Goal: Contribute content: Add original content to the website for others to see

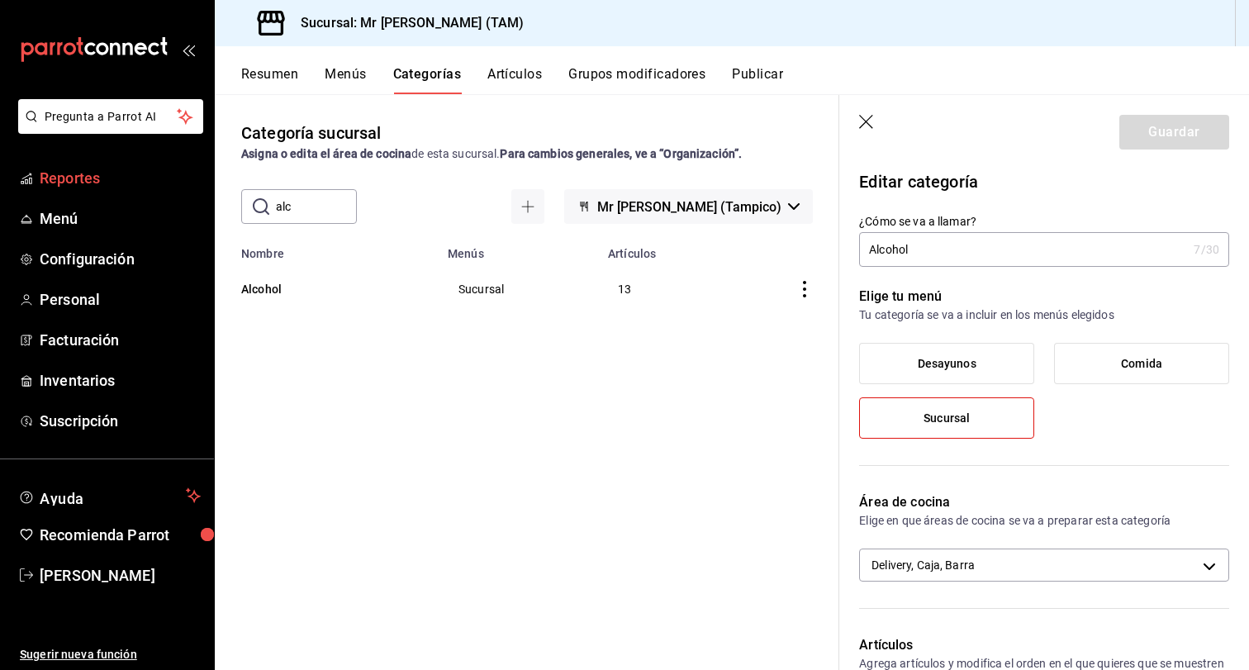
scroll to position [465, 0]
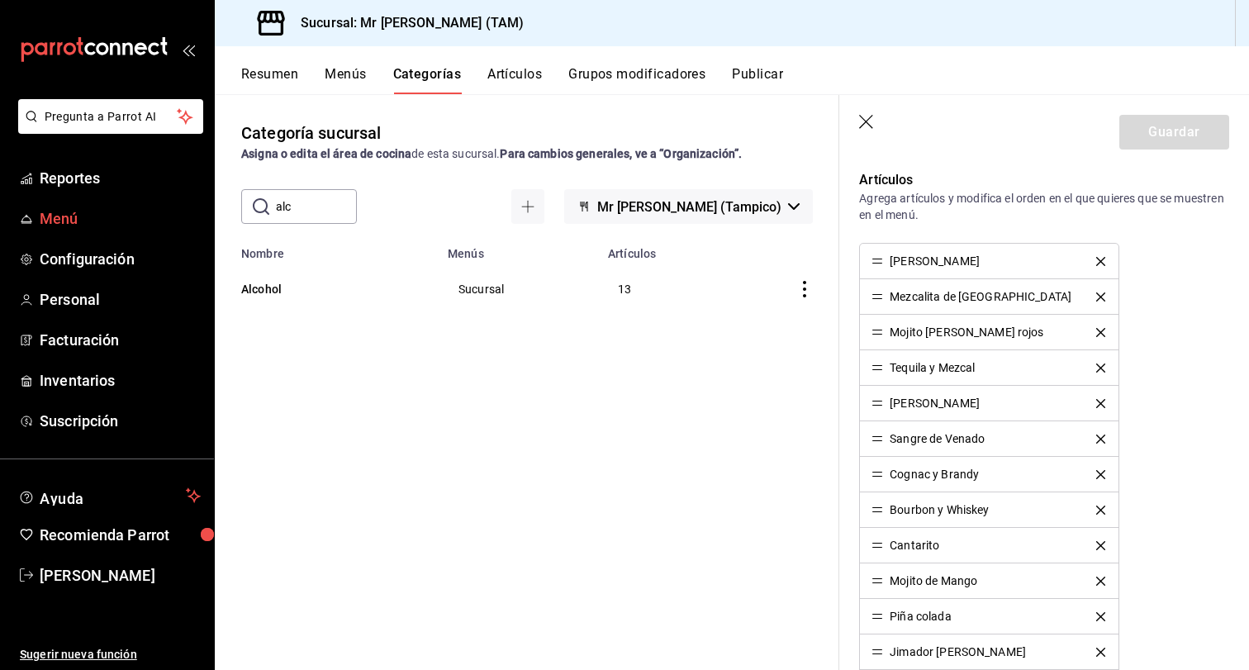
click at [41, 212] on span "Menú" at bounding box center [120, 218] width 161 height 22
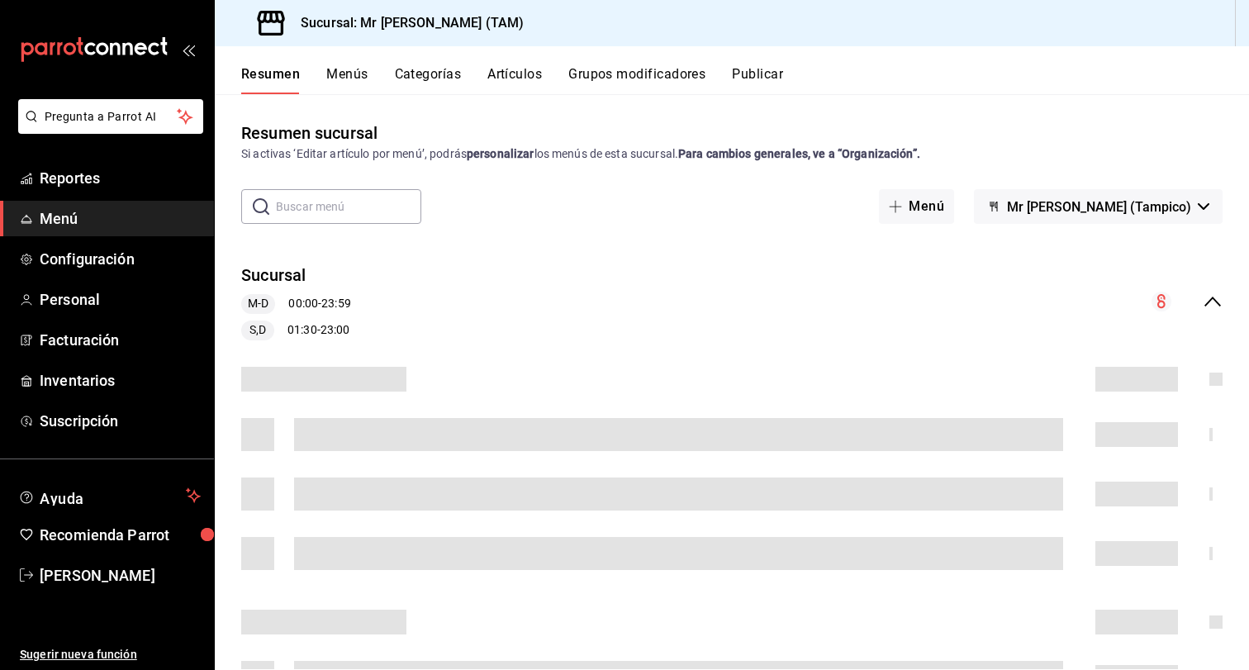
click at [509, 85] on button "Artículos" at bounding box center [514, 80] width 55 height 28
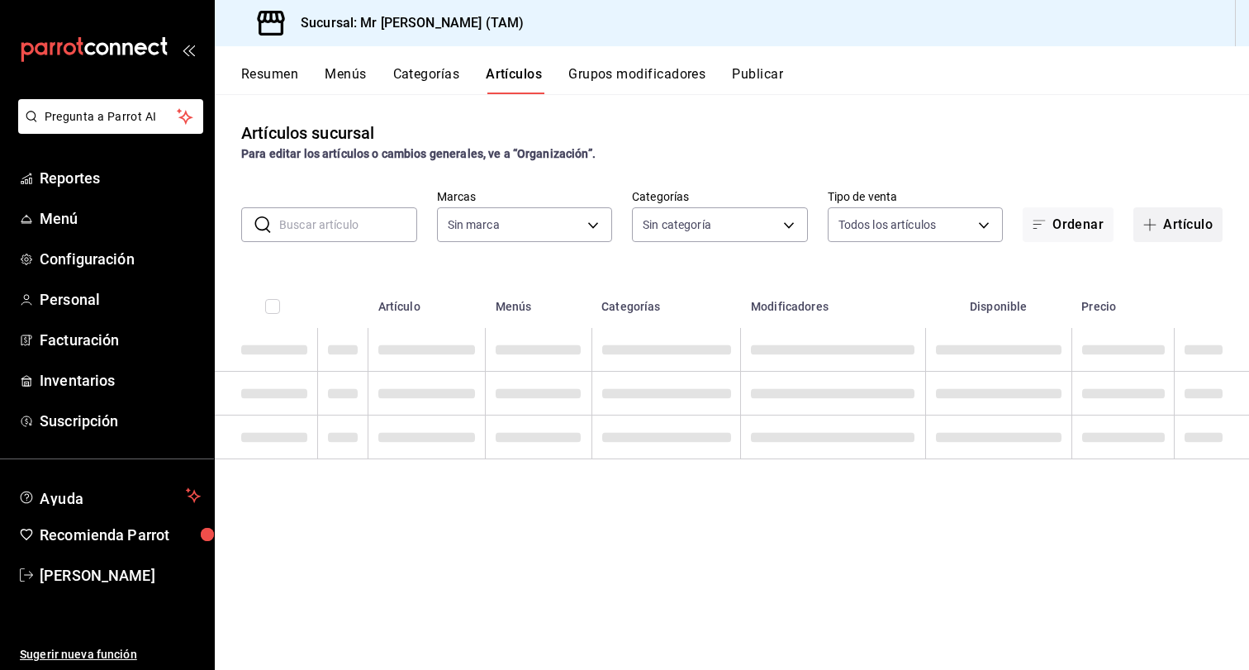
type input "7082ddc5-3cea-471a-bd4f-d41619b848f0,bc9a0e64-aa29-4e82-8e21-4ca092c701c3"
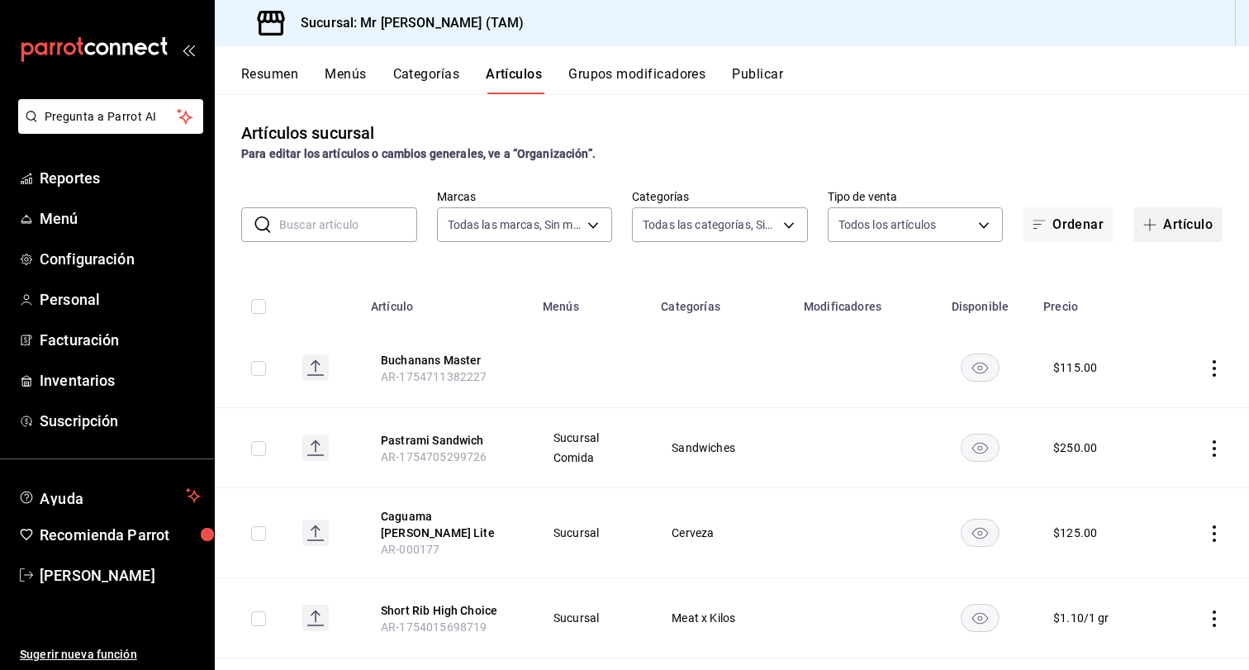
type input "98e53b0e-b931-44eb-a709-16c609951085,57f865e6-9681-483b-af7e-14c45c07fa0b,55a85…"
click at [1205, 216] on button "Artículo" at bounding box center [1177, 224] width 89 height 35
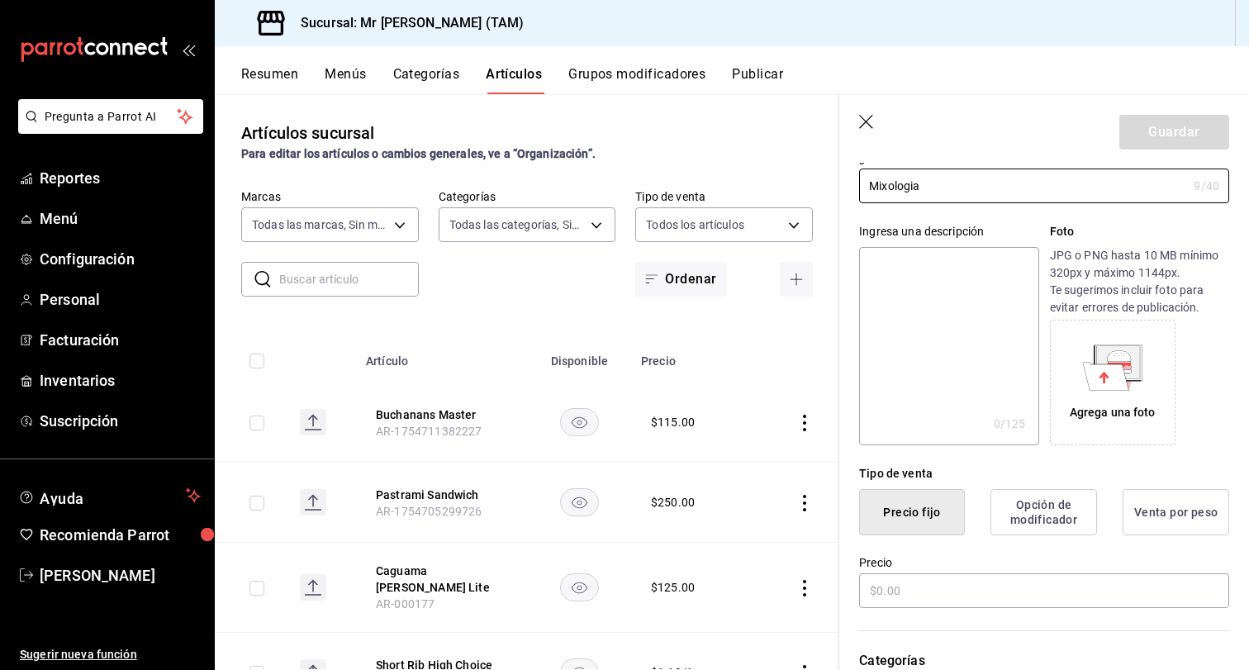
scroll to position [118, 0]
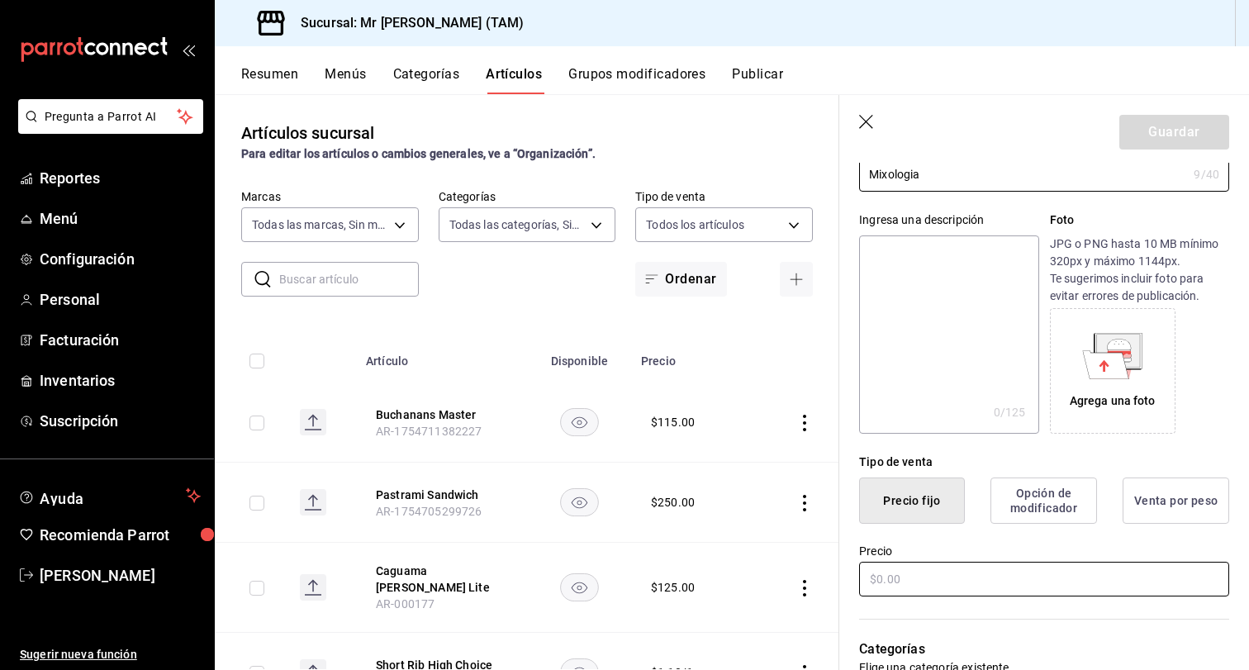
type input "Mixologia"
click at [913, 577] on input "text" at bounding box center [1044, 579] width 370 height 35
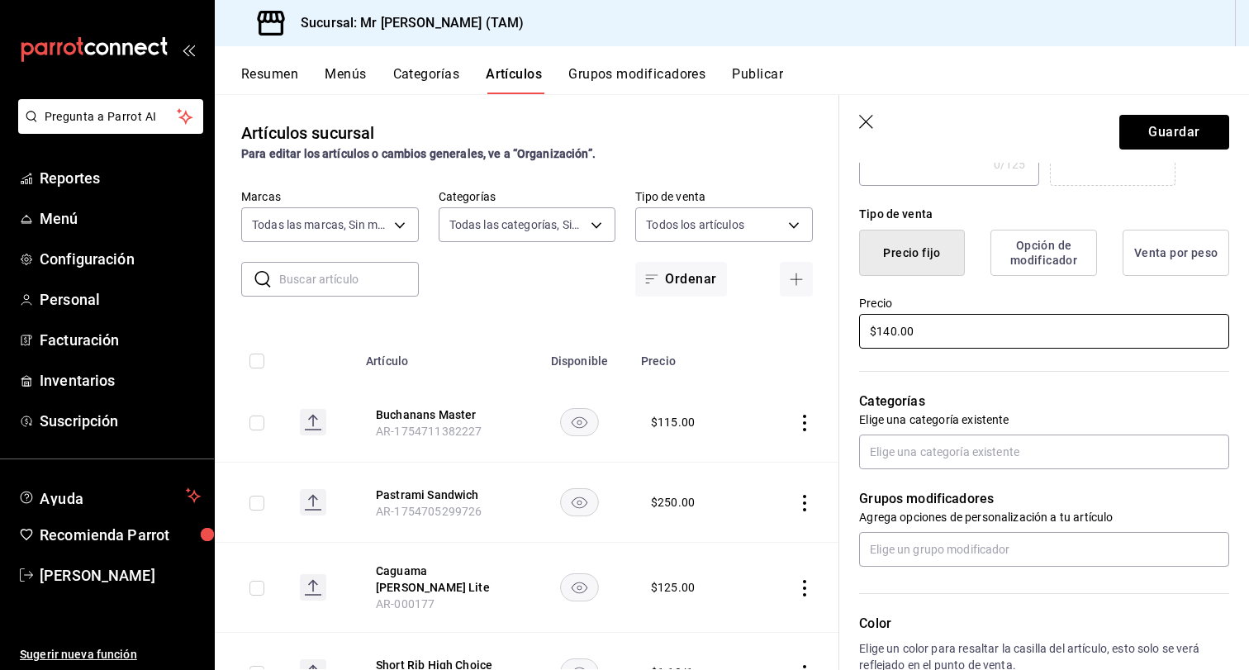
scroll to position [368, 0]
type input "$140.00"
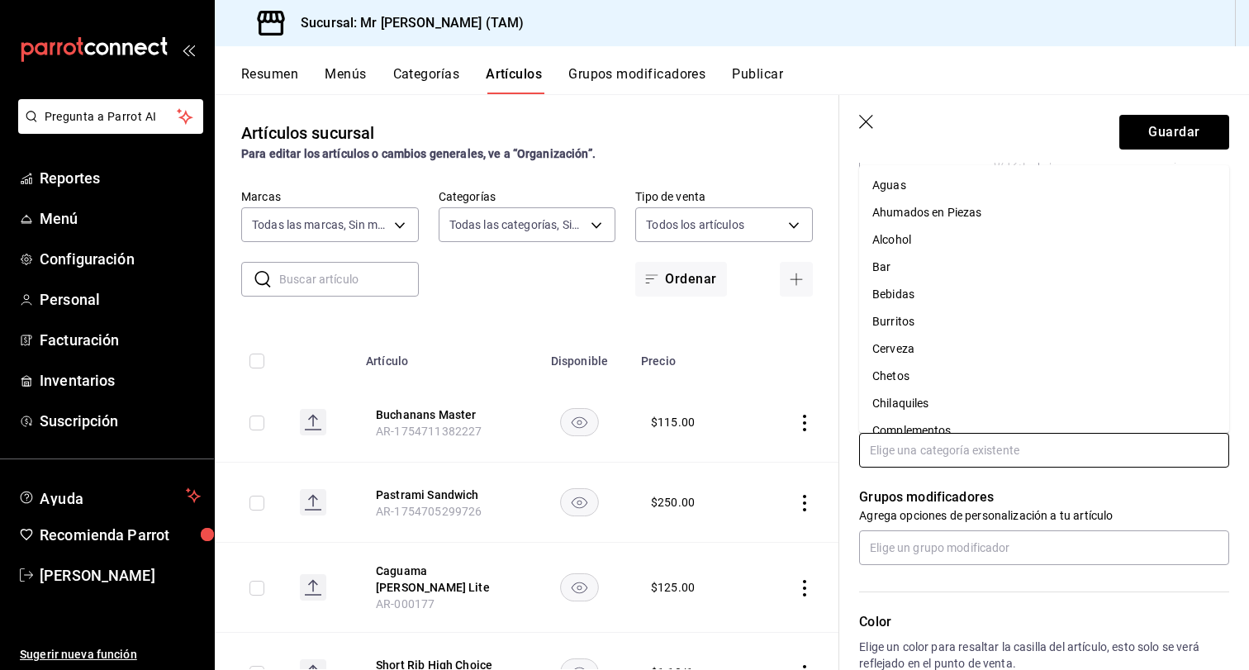
click at [951, 448] on input "text" at bounding box center [1044, 450] width 370 height 35
type input "al"
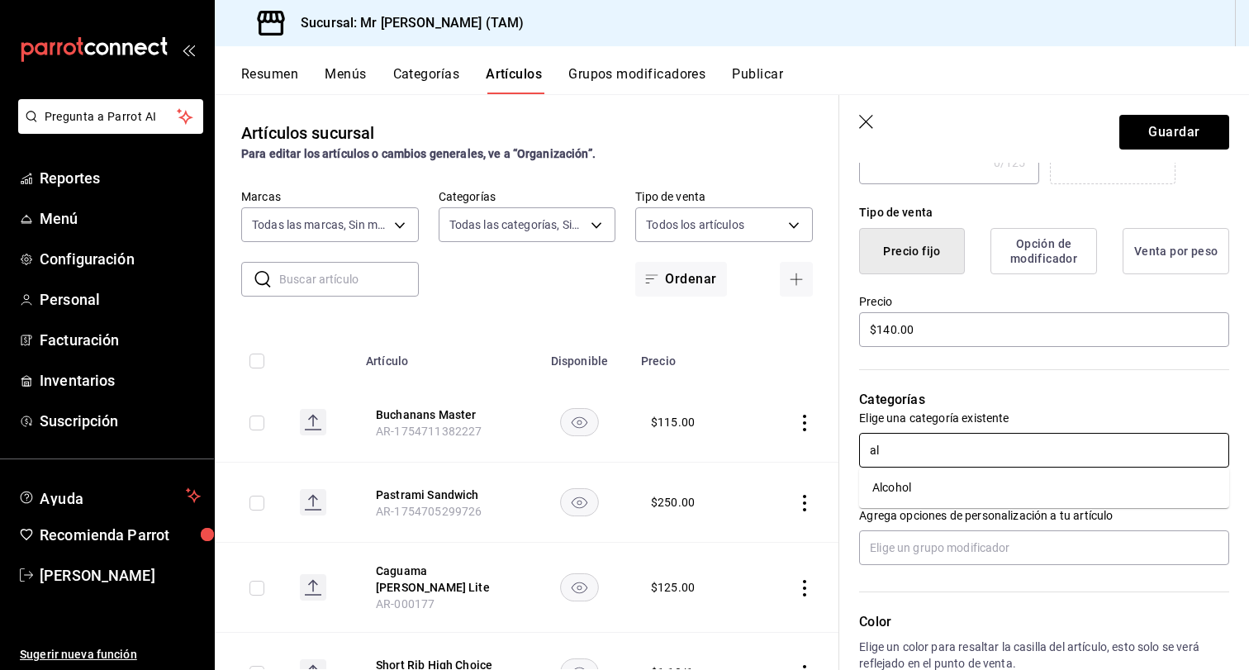
click at [900, 485] on li "Alcohol" at bounding box center [1044, 487] width 370 height 27
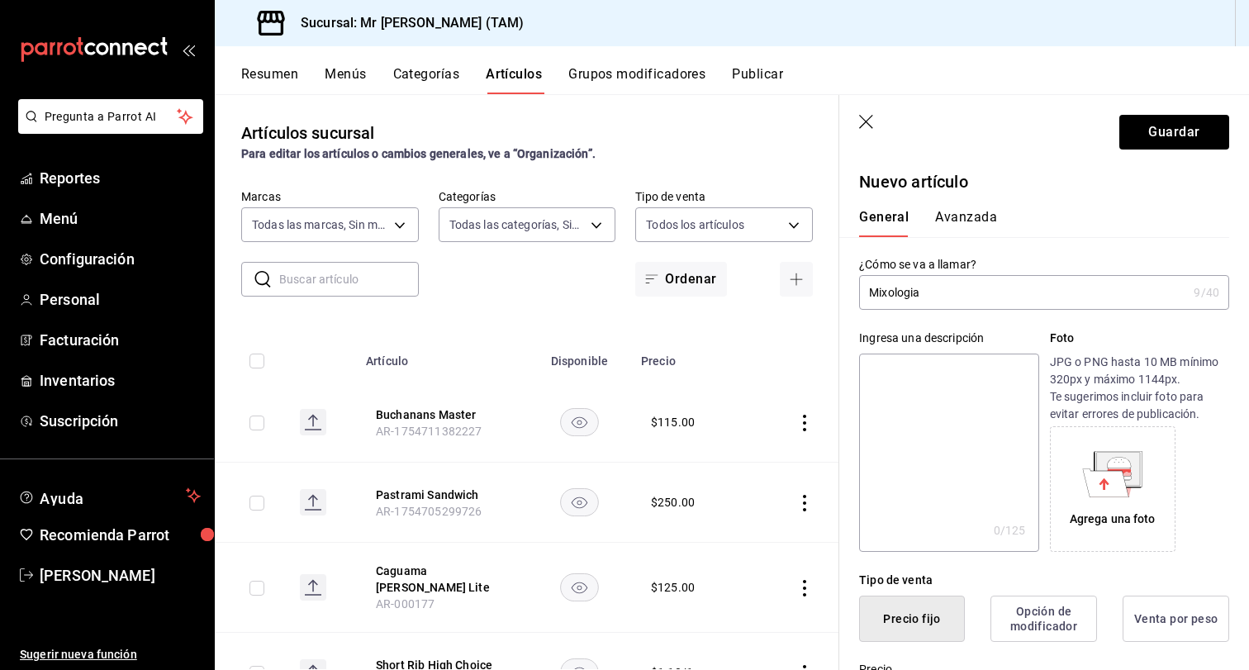
scroll to position [0, 0]
drag, startPoint x: 925, startPoint y: 294, endPoint x: 828, endPoint y: 295, distance: 97.5
click at [828, 295] on main "Artículos sucursal Para editar los artículos o cambios generales, ve a “Organiz…" at bounding box center [732, 382] width 1034 height 576
drag, startPoint x: 967, startPoint y: 290, endPoint x: 684, endPoint y: 293, distance: 282.5
click at [684, 293] on main "Artículos sucursal Para editar los artículos o cambios generales, ve a “Organiz…" at bounding box center [732, 382] width 1034 height 576
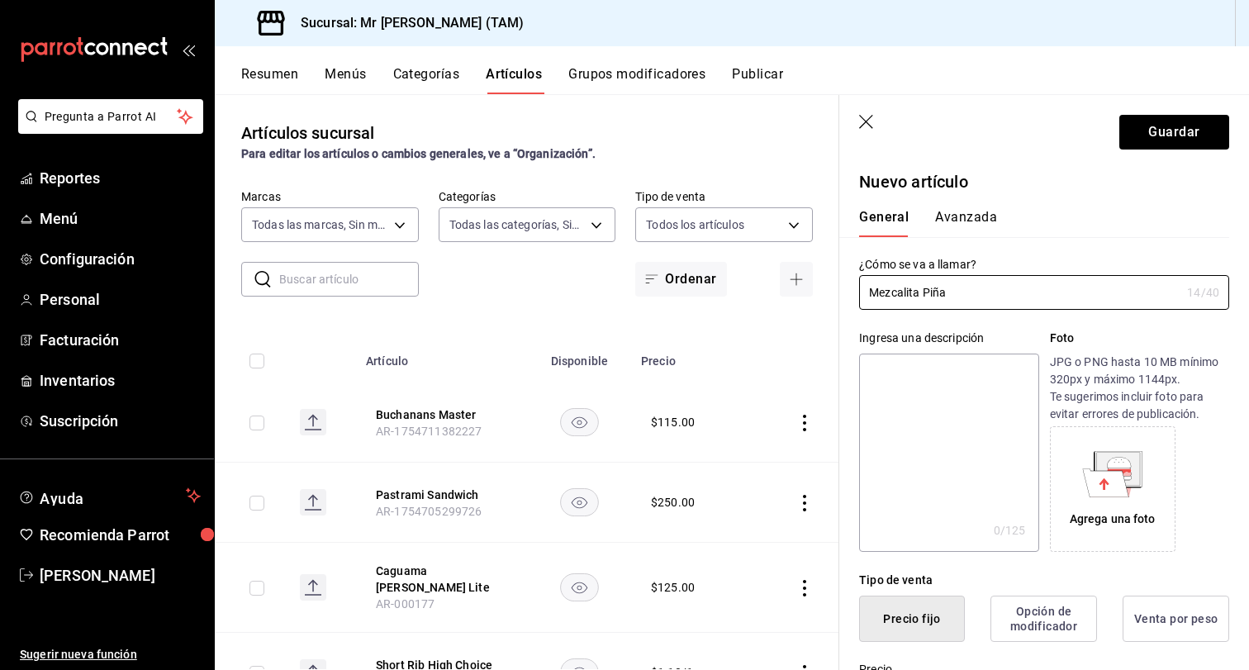
type input "Mezcalita Piña"
click at [889, 395] on textarea at bounding box center [948, 453] width 179 height 198
paste textarea "Mezcalita Piña"
type textarea "Mezcalita Piña"
type textarea "x"
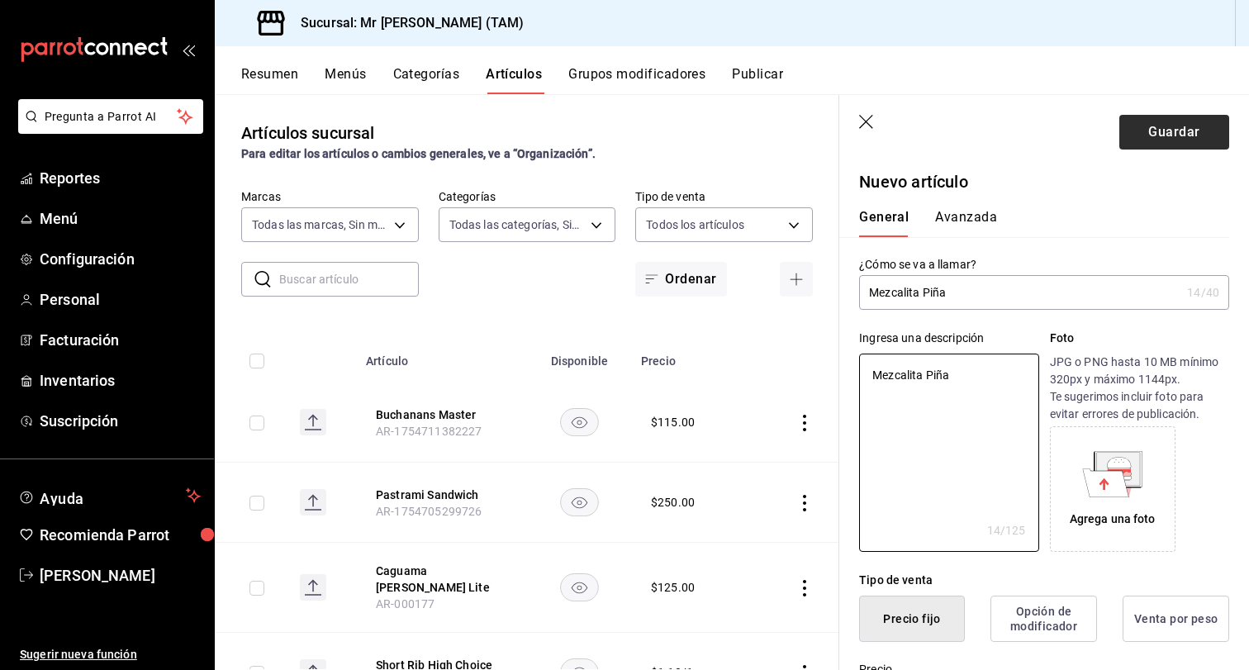
type textarea "Mezcalita Piña"
click at [1166, 142] on button "Guardar" at bounding box center [1174, 132] width 110 height 35
type textarea "x"
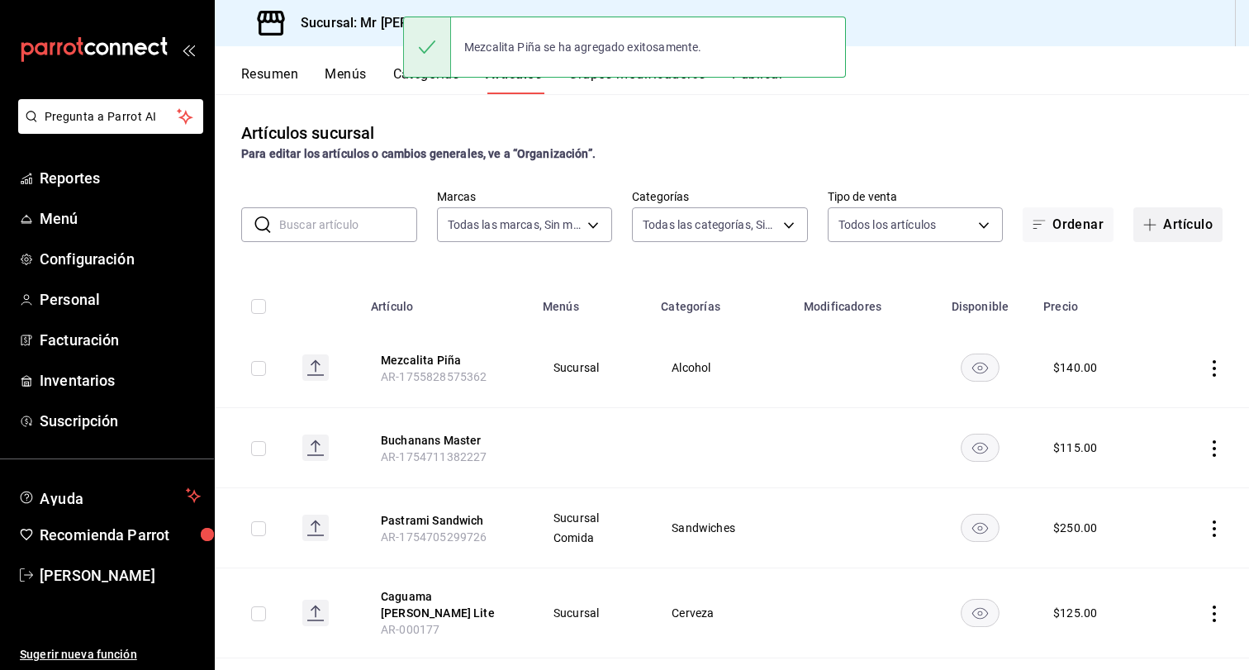
click at [1152, 228] on icon "button" at bounding box center [1149, 224] width 13 height 13
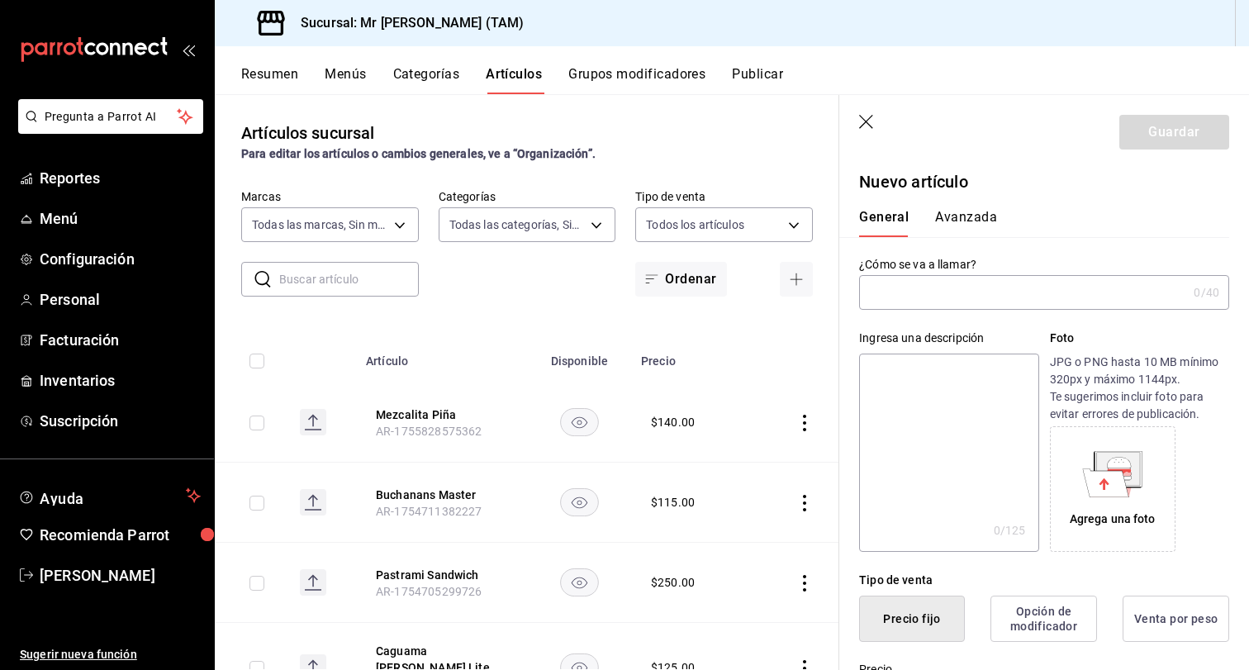
click at [954, 306] on input "text" at bounding box center [1023, 292] width 328 height 33
drag, startPoint x: 924, startPoint y: 292, endPoint x: 984, endPoint y: 292, distance: 59.5
click at [984, 292] on input "Mezcalita Piña" at bounding box center [1019, 292] width 321 height 33
drag, startPoint x: 1026, startPoint y: 306, endPoint x: 704, endPoint y: 286, distance: 322.8
click at [702, 285] on main "Artículos sucursal Para editar los artículos o cambios generales, ve a “Organiz…" at bounding box center [732, 382] width 1034 height 576
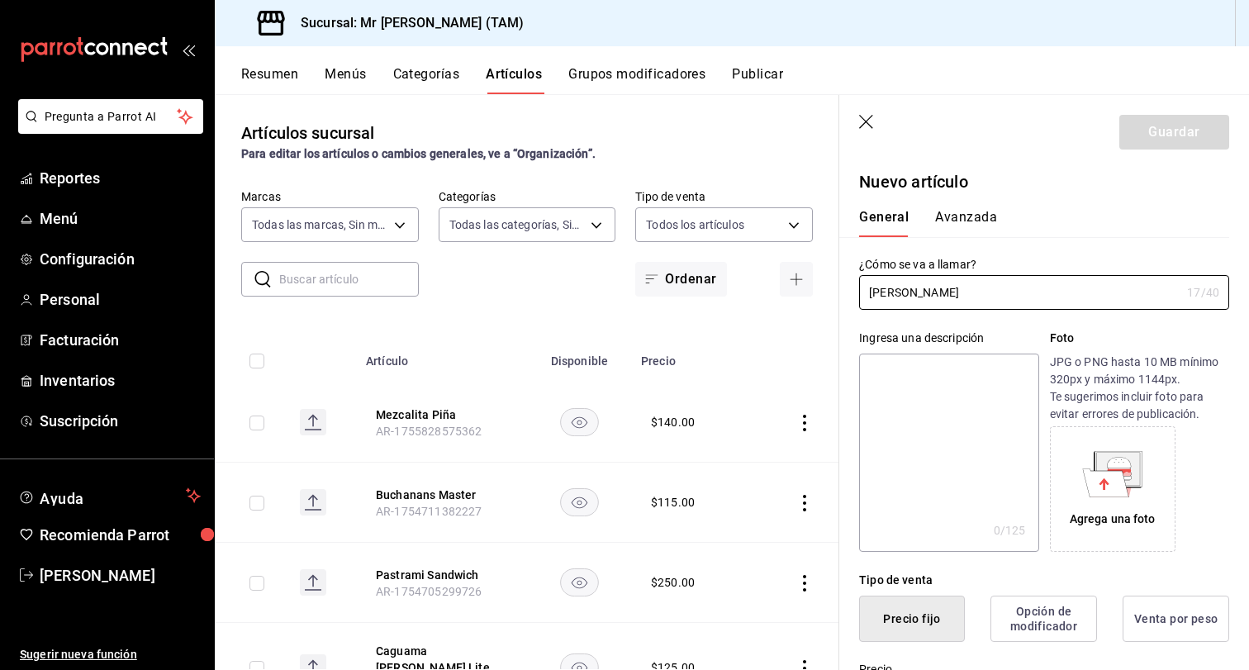
type input "[PERSON_NAME]"
click at [932, 385] on textarea at bounding box center [948, 453] width 179 height 198
paste textarea "[PERSON_NAME]"
type textarea "[PERSON_NAME]"
type textarea "x"
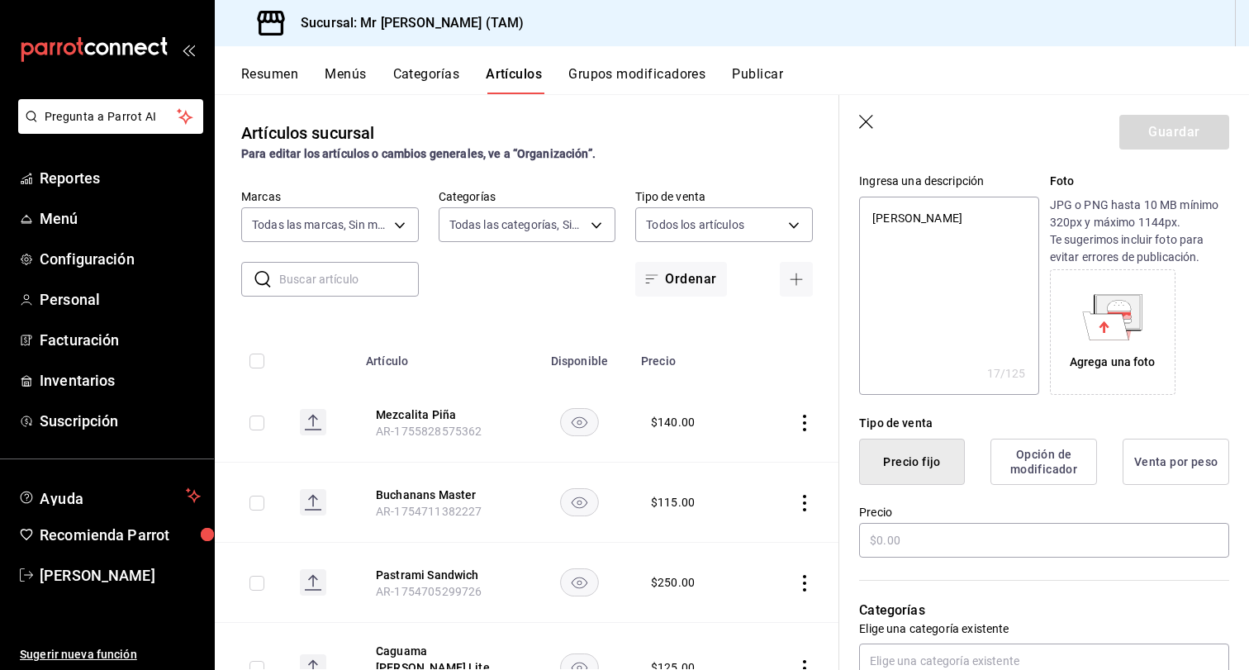
scroll to position [175, 0]
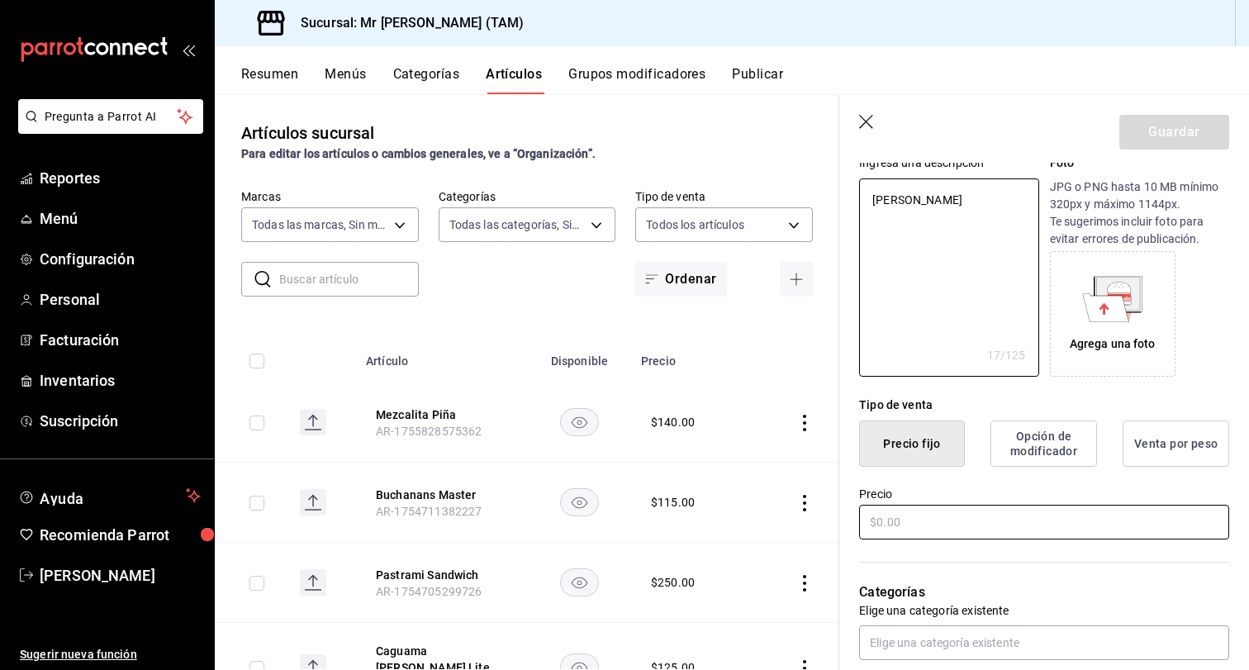
type textarea "[PERSON_NAME]"
click at [935, 521] on input "text" at bounding box center [1044, 522] width 370 height 35
type textarea "x"
type input "$1.00"
type textarea "x"
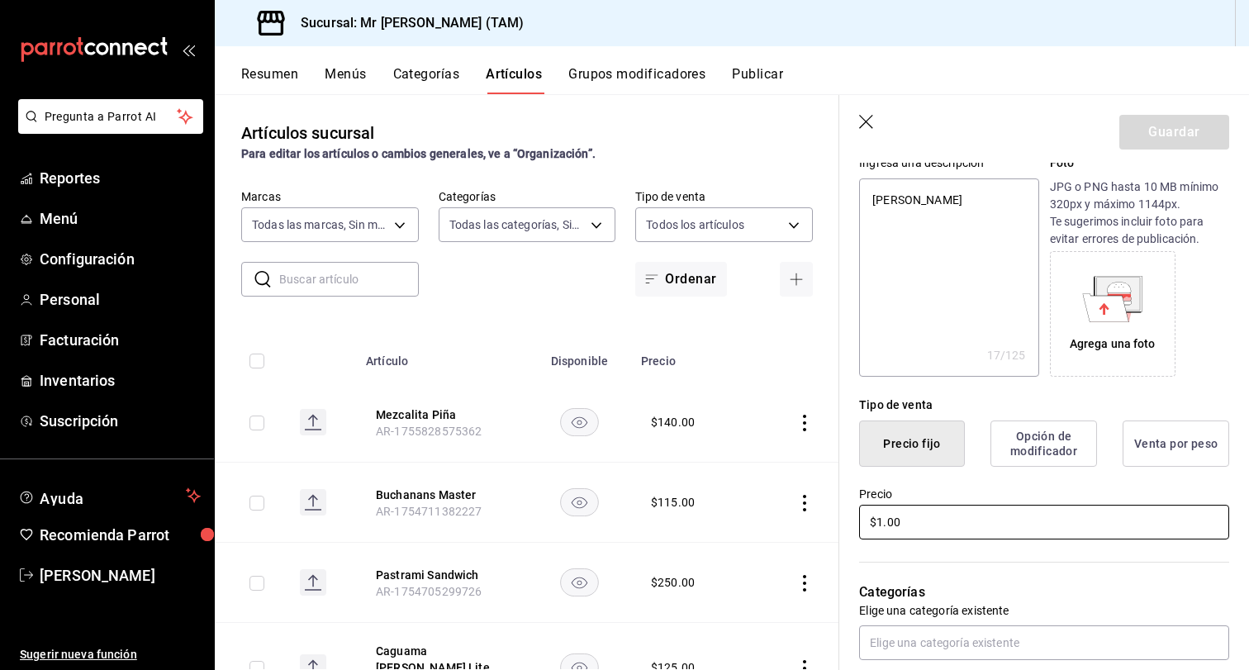
type input "$14.00"
type textarea "x"
type input "$145.00"
type textarea "x"
type input "$1450.00"
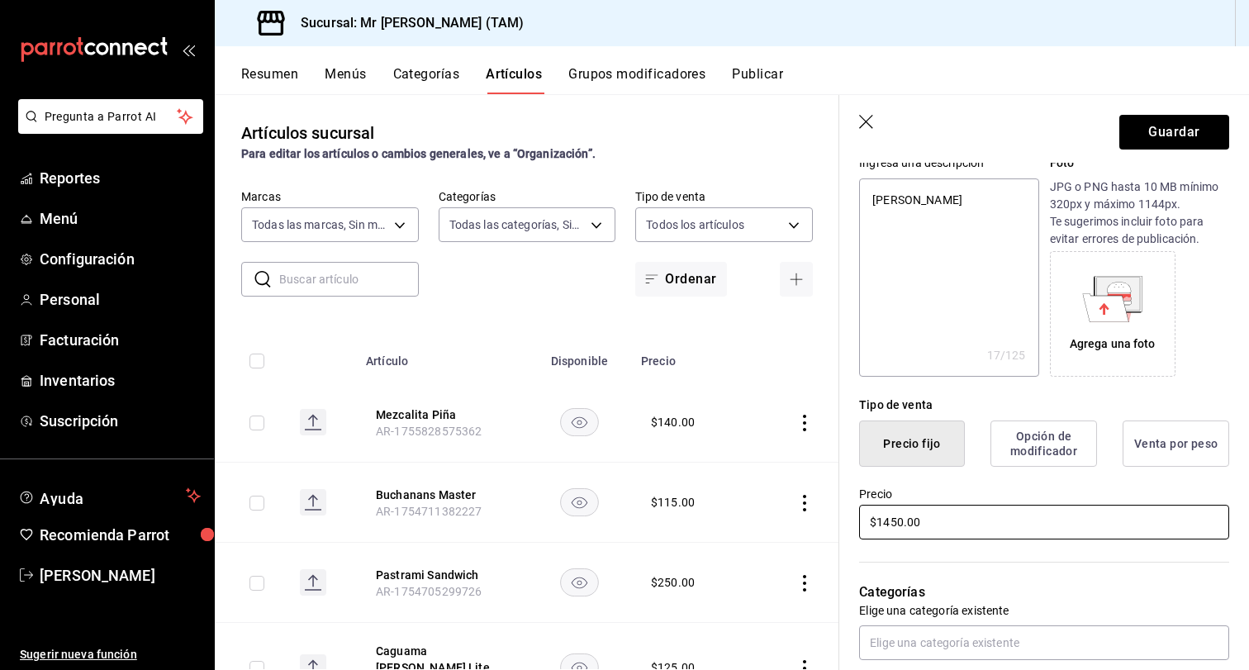
type textarea "x"
type input "$145.00"
type textarea "x"
type input "$14.00"
type textarea "x"
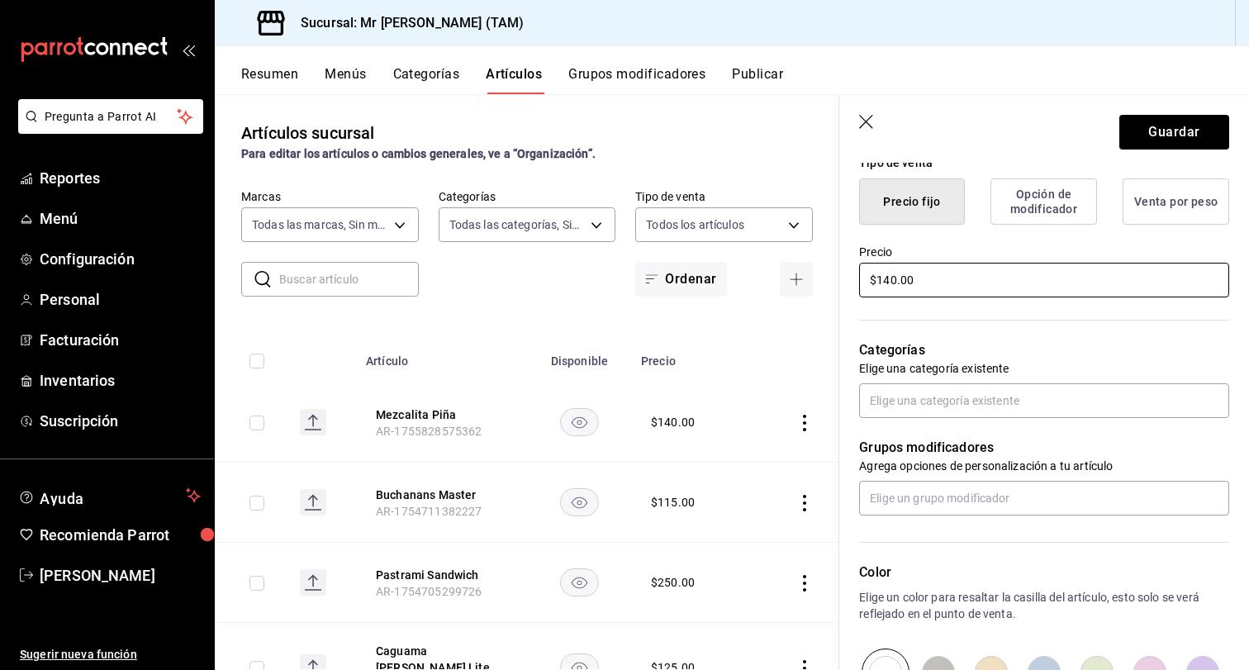
scroll to position [423, 0]
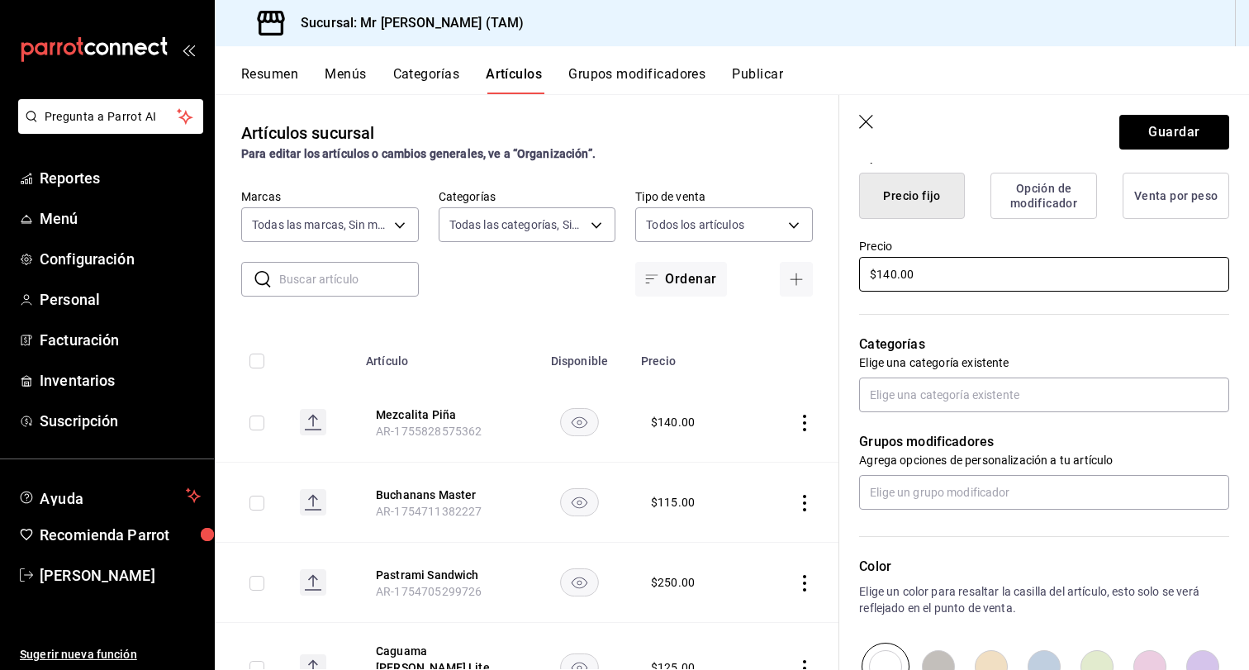
type input "$140.00"
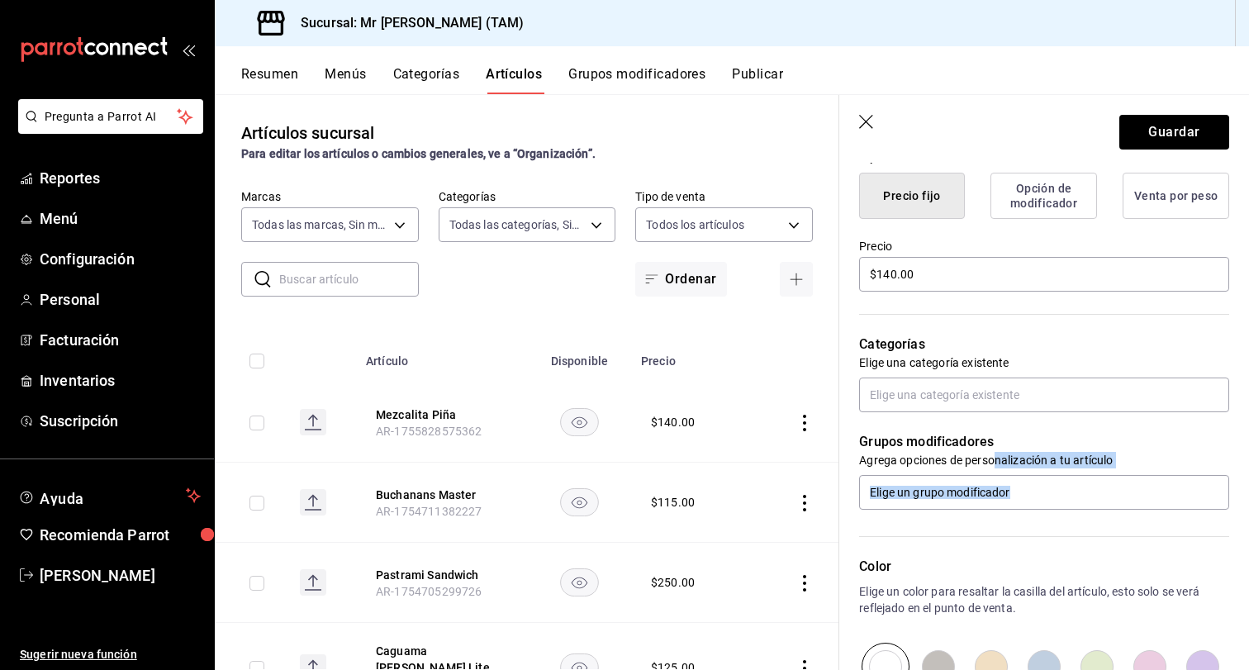
drag, startPoint x: 1010, startPoint y: 529, endPoint x: 996, endPoint y: 460, distance: 69.8
click at [996, 461] on div "¿Cómo se va a llamar? [PERSON_NAME] 17 /40 ¿Cómo se va a llamar? Ingresa una de…" at bounding box center [1034, 339] width 390 height 1051
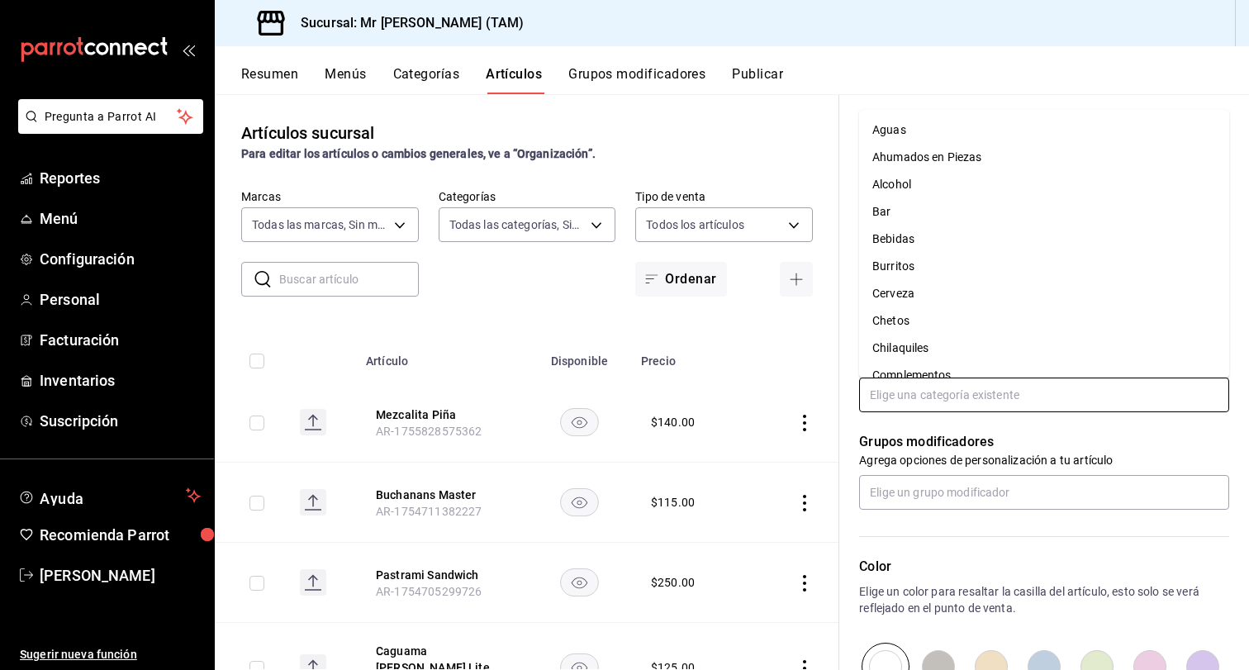
click at [972, 404] on input "text" at bounding box center [1044, 395] width 370 height 35
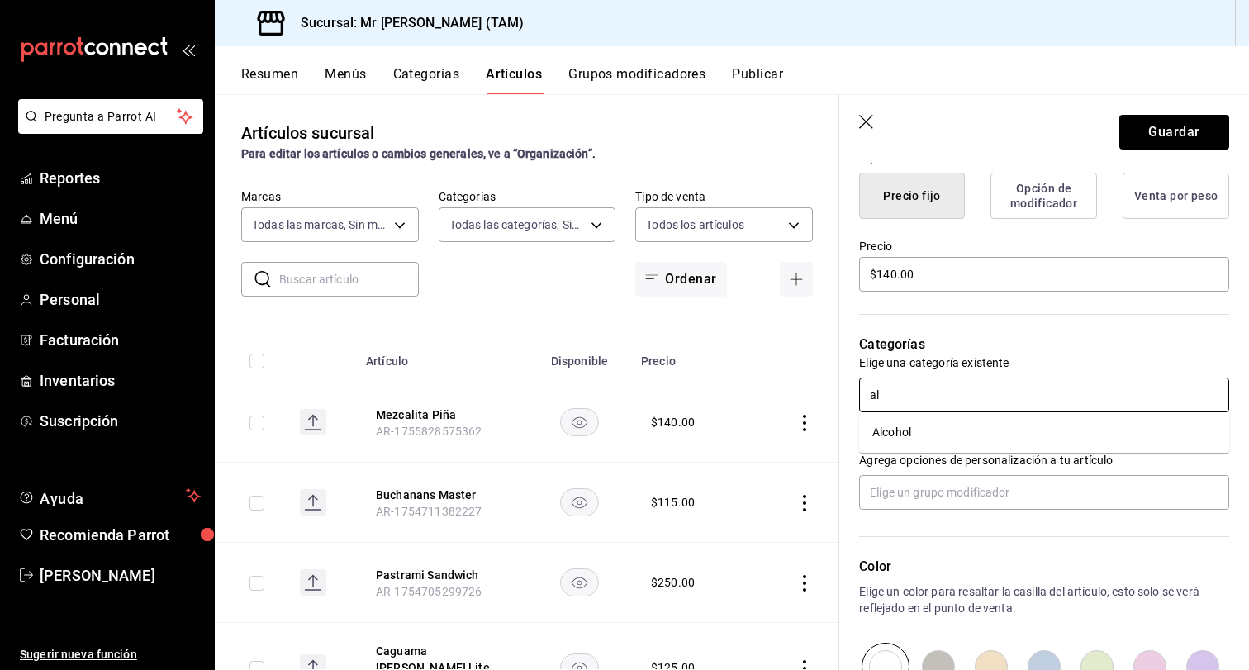
type input "alc"
click at [929, 432] on li "Alcohol" at bounding box center [1044, 432] width 370 height 27
type textarea "x"
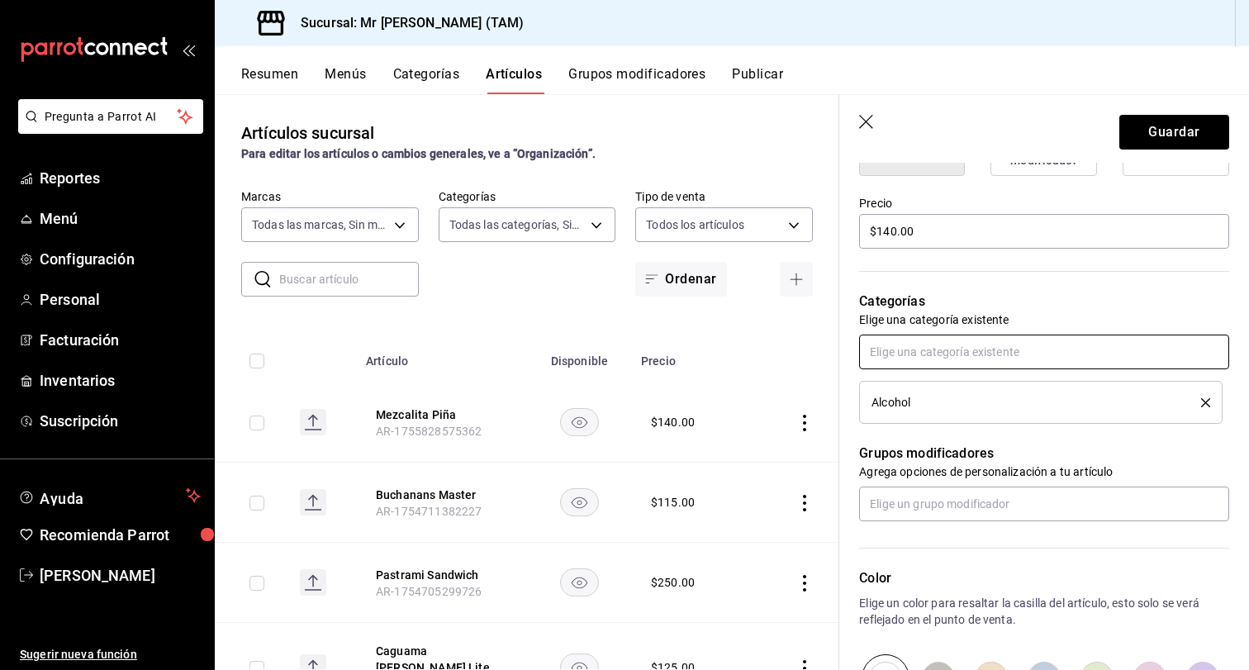
scroll to position [467, 0]
click at [1172, 124] on button "Guardar" at bounding box center [1174, 132] width 110 height 35
type textarea "x"
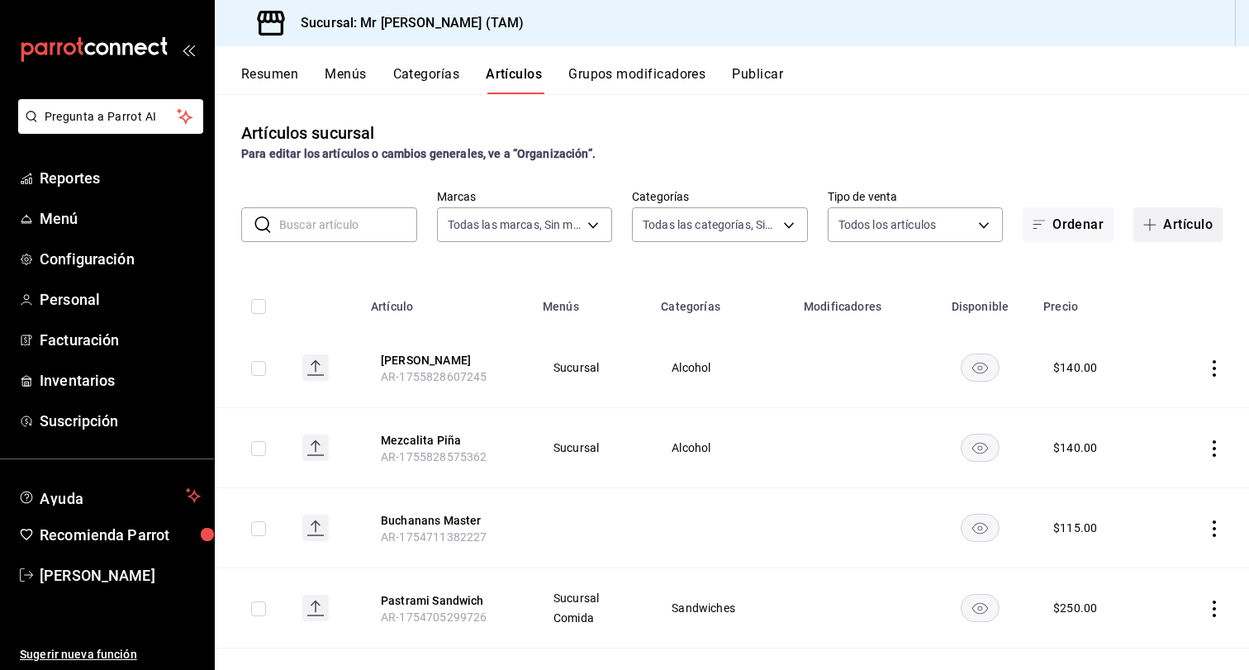
click at [1178, 217] on button "Artículo" at bounding box center [1177, 224] width 89 height 35
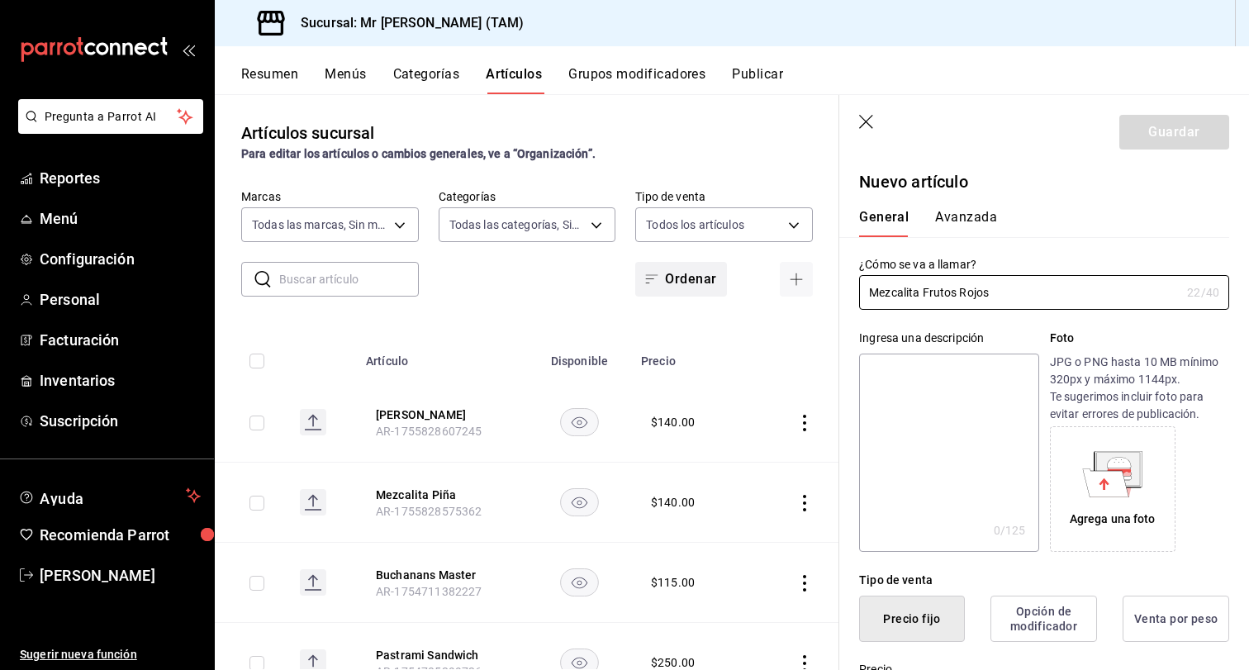
drag, startPoint x: 1021, startPoint y: 293, endPoint x: 715, endPoint y: 293, distance: 306.5
click at [715, 293] on main "Artículos sucursal Para editar los artículos o cambios generales, ve a “Organiz…" at bounding box center [732, 382] width 1034 height 576
type input "Mezcalita Frutos Rojos"
click at [980, 377] on textarea at bounding box center [948, 453] width 179 height 198
paste textarea "Mezcalita Frutos Rojos"
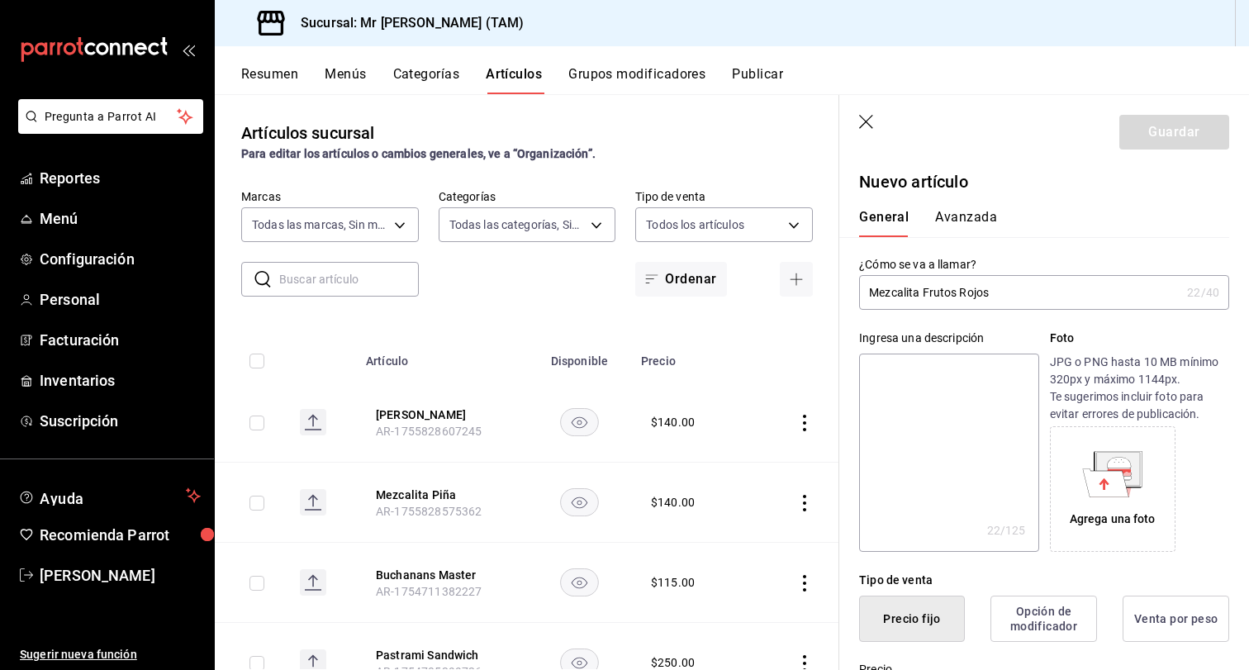
type textarea "Mezcalita Frutos Rojos"
type textarea "x"
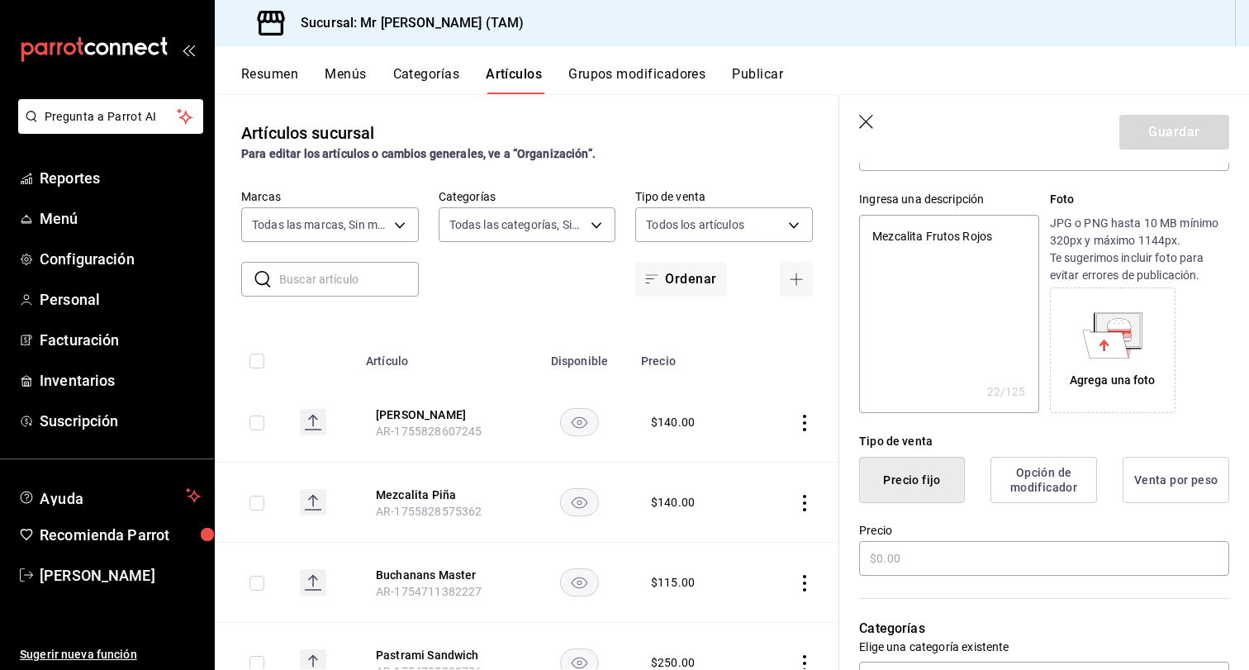
scroll to position [146, 0]
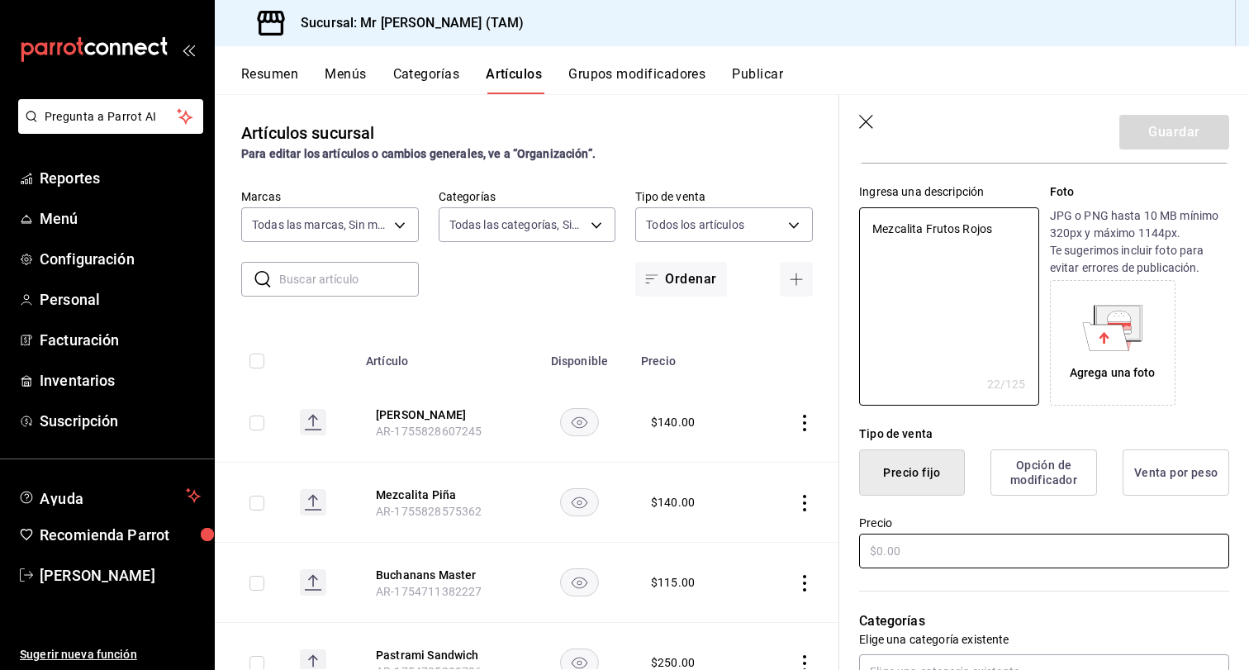
type textarea "Mezcalita Frutos Rojos"
click at [934, 550] on input "text" at bounding box center [1044, 551] width 370 height 35
type textarea "x"
type input "$1.00"
type textarea "x"
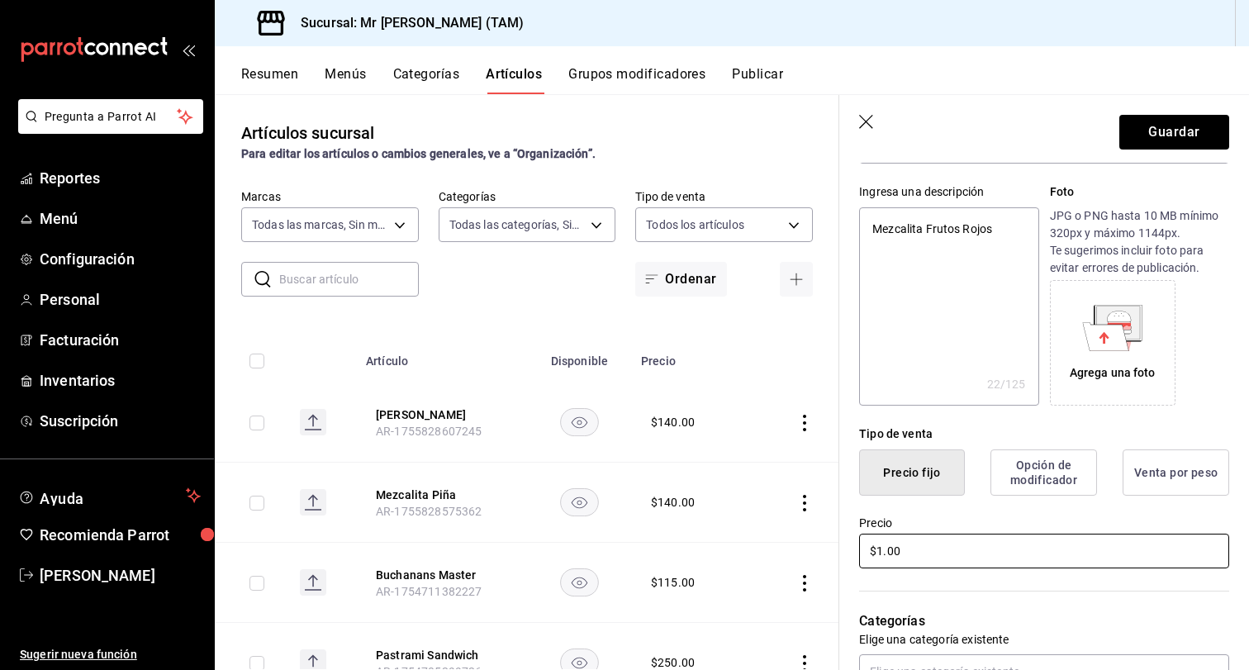
type input "$14.00"
type textarea "x"
type input "$140.00"
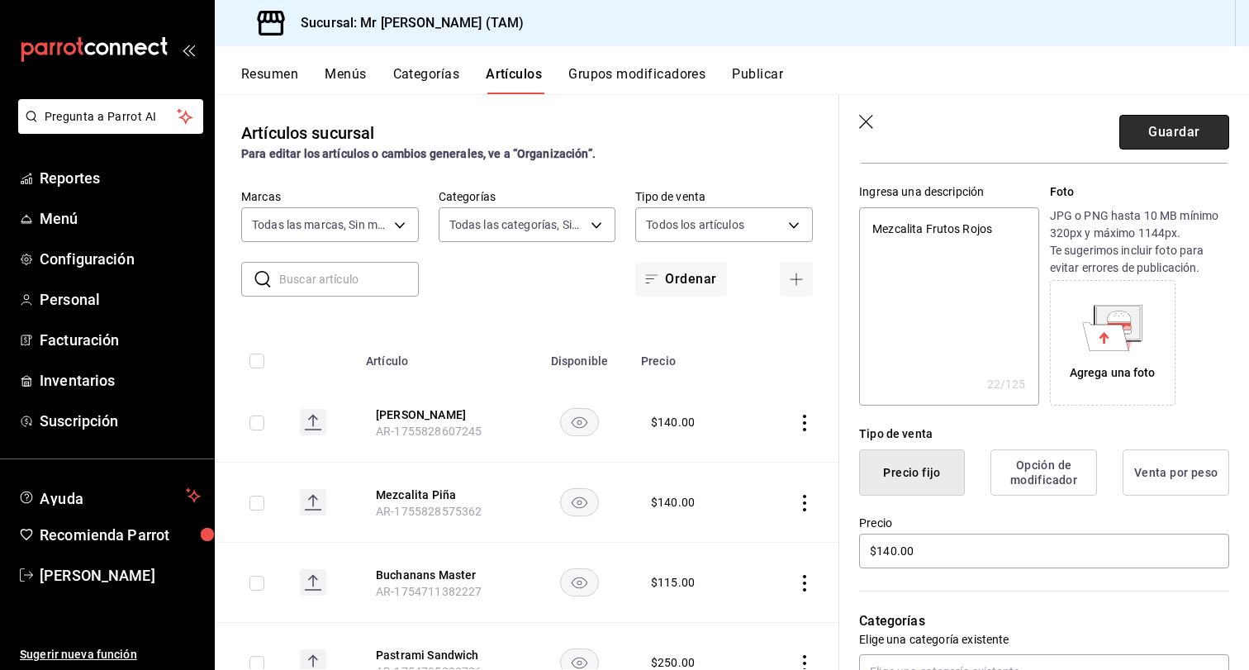
click at [1165, 128] on button "Guardar" at bounding box center [1174, 132] width 110 height 35
type textarea "x"
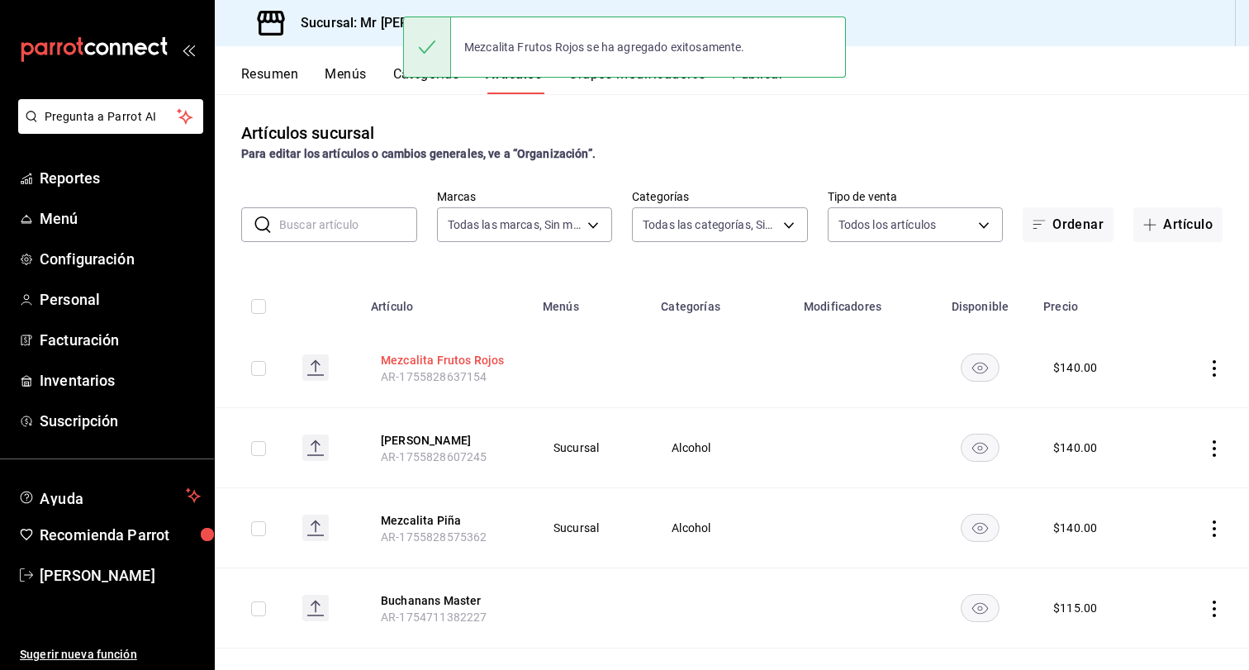
click at [468, 364] on button "Mezcalita Frutos Rojos" at bounding box center [447, 360] width 132 height 17
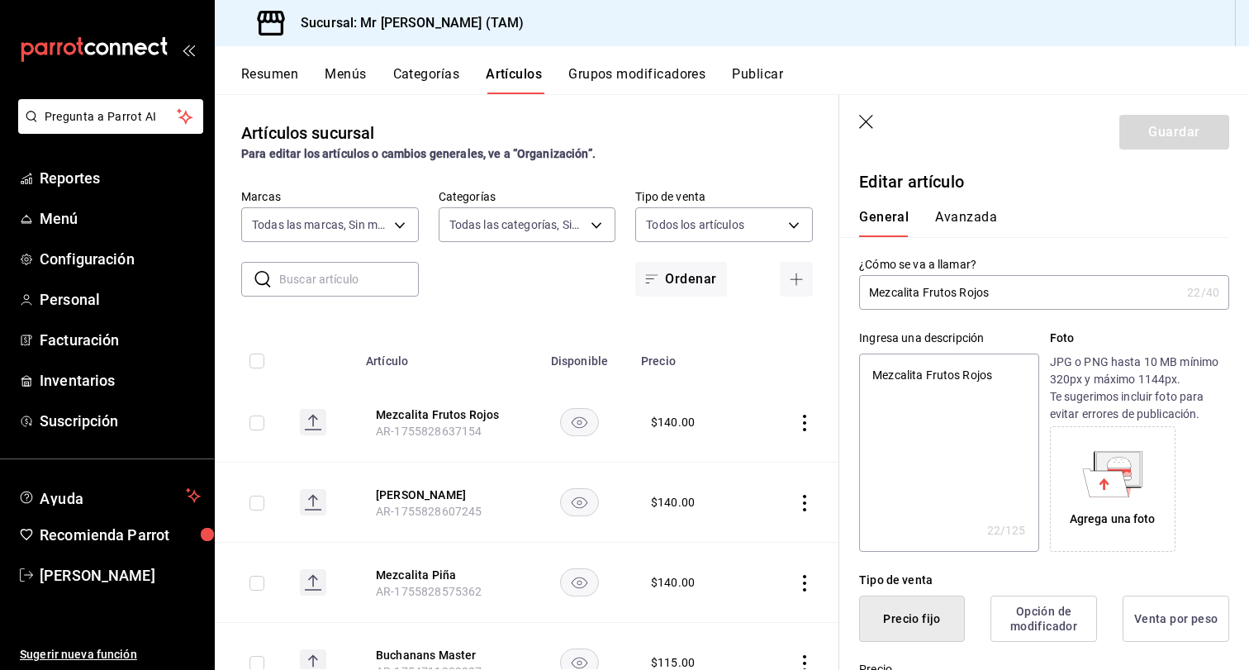
click at [782, 78] on button "Publicar" at bounding box center [757, 80] width 51 height 28
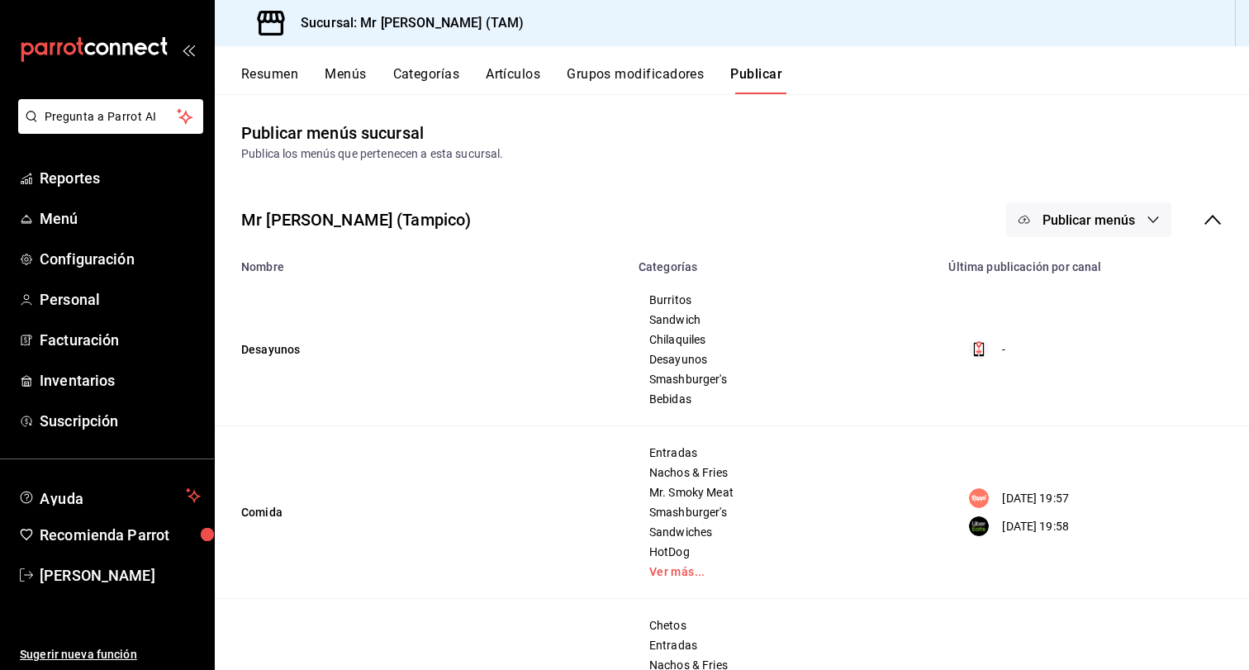
click at [1087, 219] on span "Publicar menús" at bounding box center [1089, 220] width 93 height 16
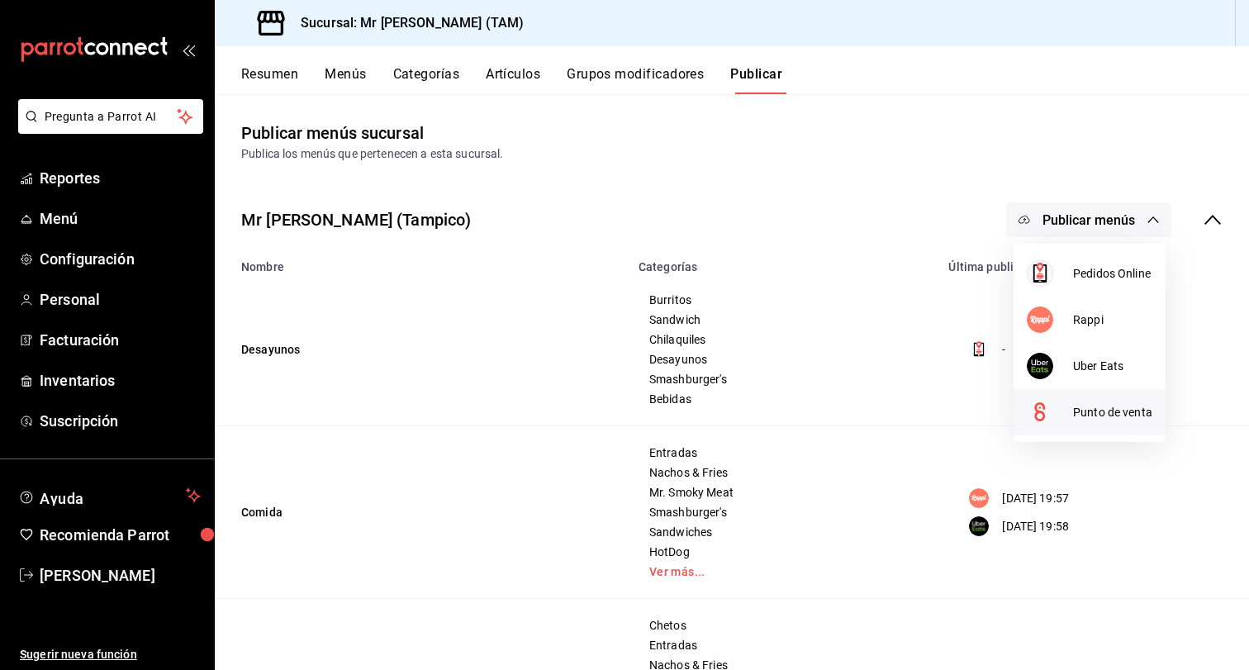
click at [1084, 413] on span "Punto de venta" at bounding box center [1112, 412] width 79 height 17
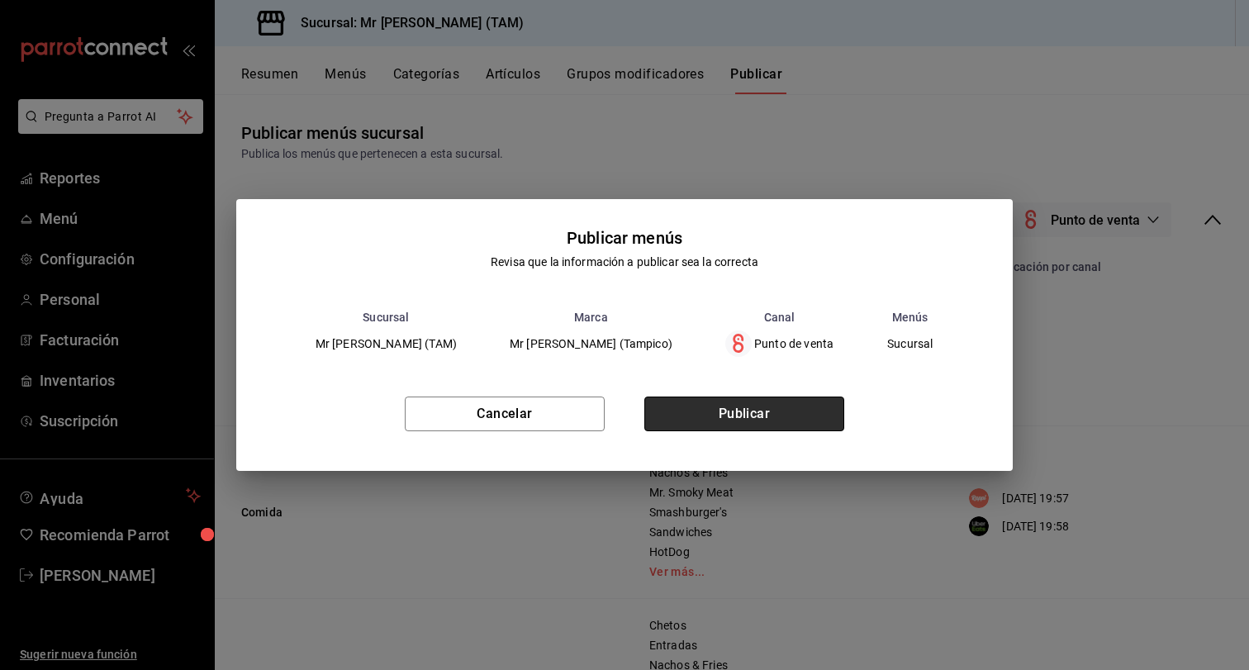
click at [780, 410] on button "Publicar" at bounding box center [744, 414] width 200 height 35
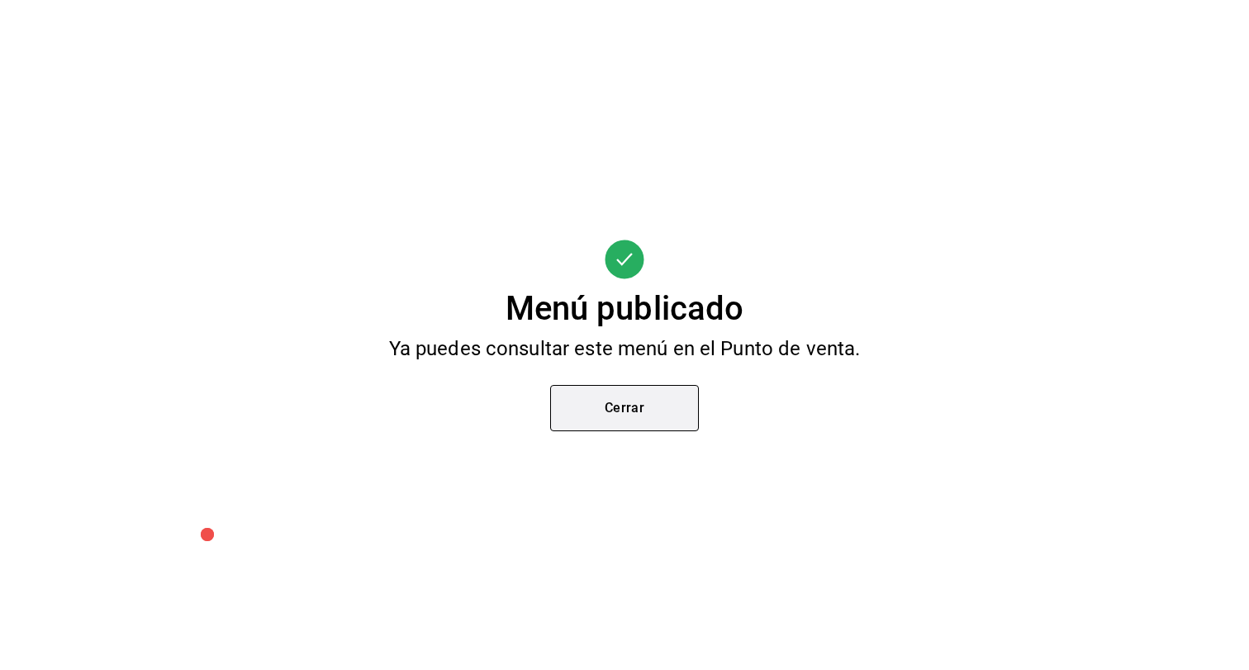
click at [634, 392] on button "Cerrar" at bounding box center [624, 408] width 149 height 46
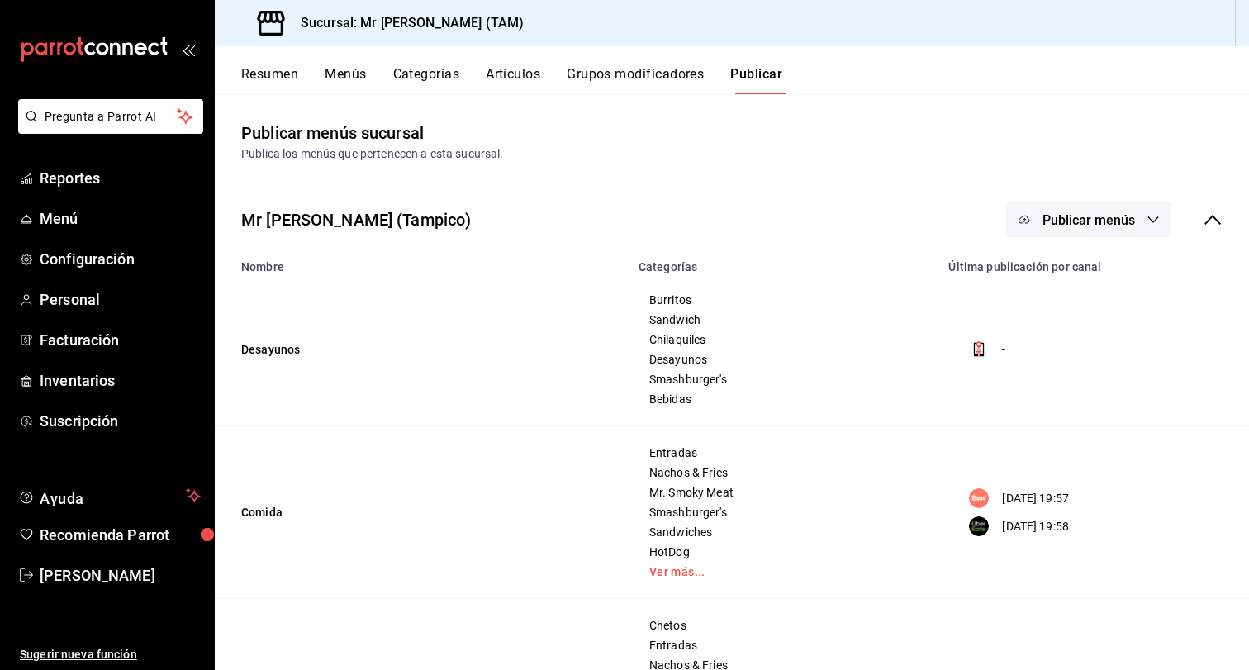
click at [498, 68] on button "Artículos" at bounding box center [513, 80] width 55 height 28
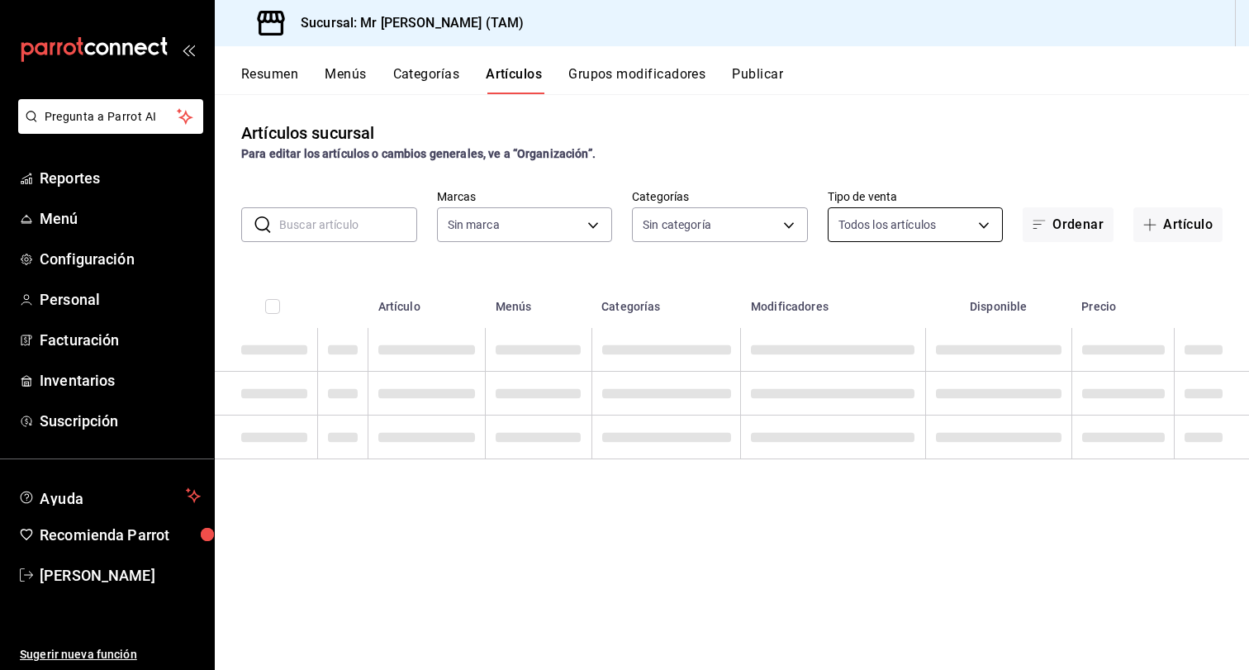
type input "7082ddc5-3cea-471a-bd4f-d41619b848f0,bc9a0e64-aa29-4e82-8e21-4ca092c701c3"
type input "98e53b0e-b931-44eb-a709-16c609951085,57f865e6-9681-483b-af7e-14c45c07fa0b,55a85…"
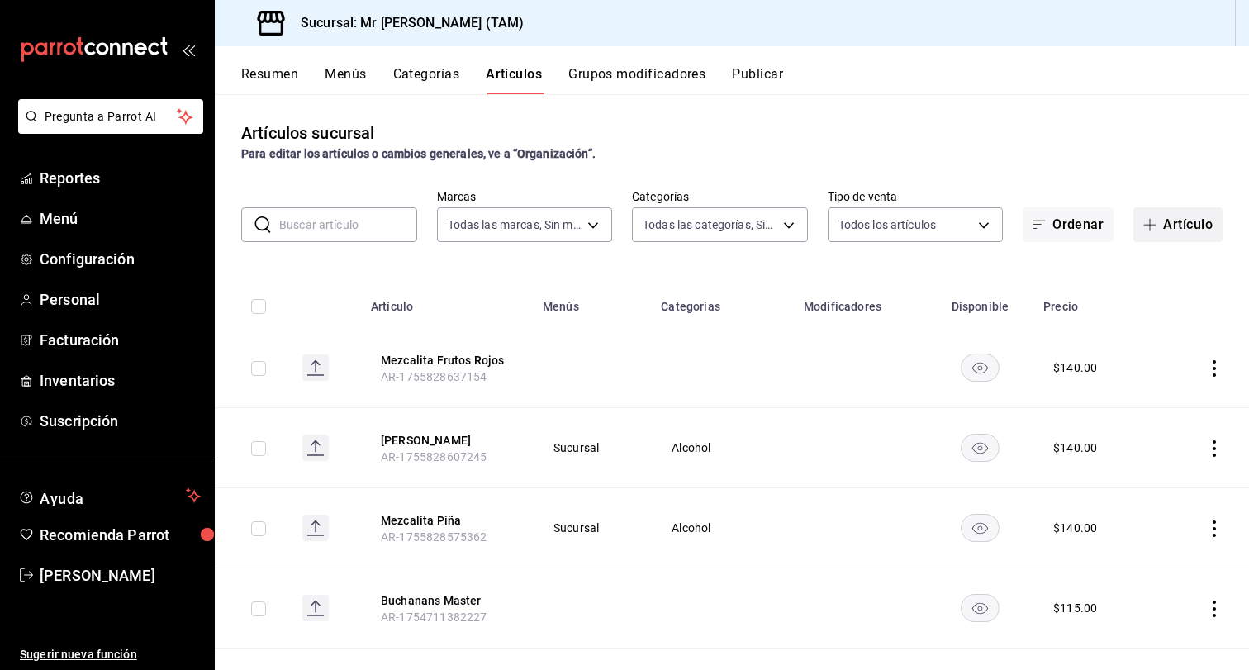
click at [1186, 226] on button "Artículo" at bounding box center [1177, 224] width 89 height 35
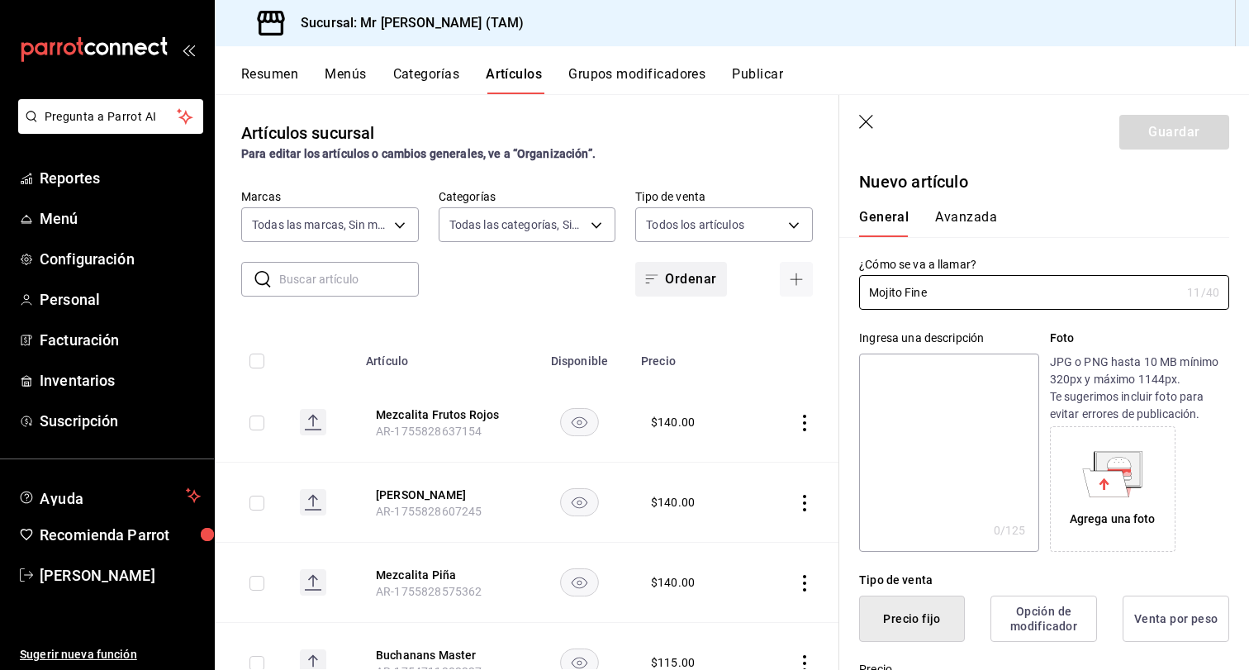
drag, startPoint x: 951, startPoint y: 296, endPoint x: 716, endPoint y: 296, distance: 234.6
click at [716, 296] on main "Artículos sucursal Para editar los artículos o cambios generales, ve a “Organiz…" at bounding box center [732, 382] width 1034 height 576
type input "Mojito Fine"
click at [938, 394] on textarea at bounding box center [948, 453] width 179 height 198
paste textarea "Mojito Fine"
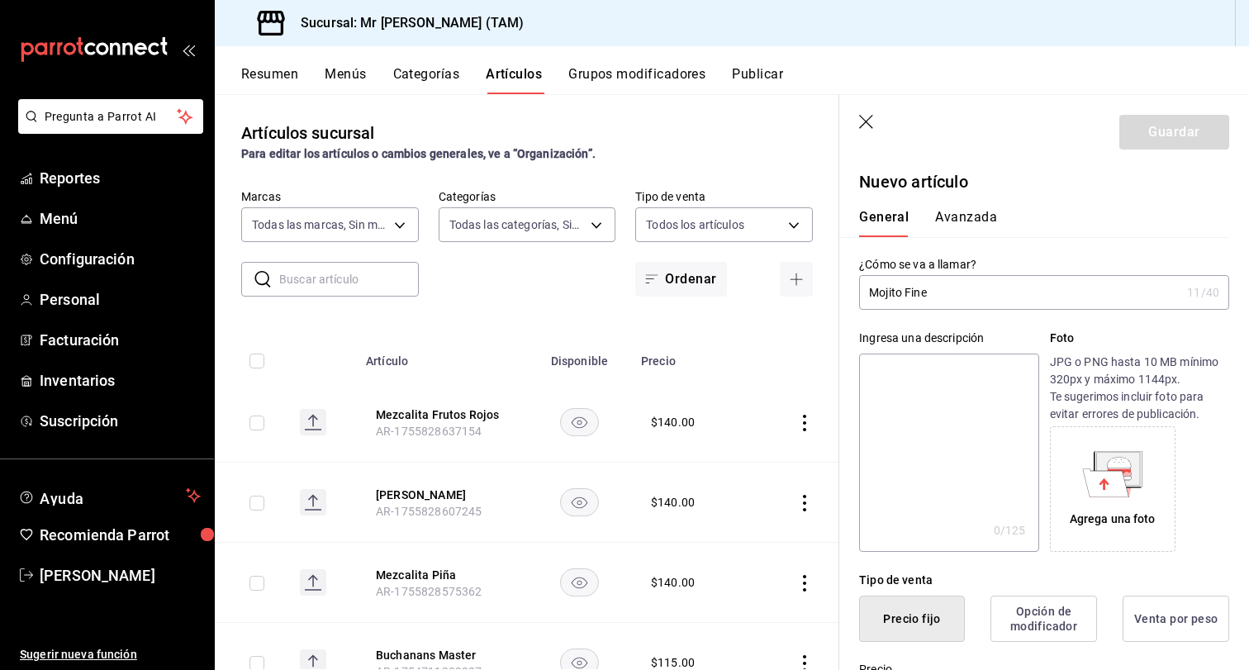
type textarea "Mojito Fine"
type textarea "x"
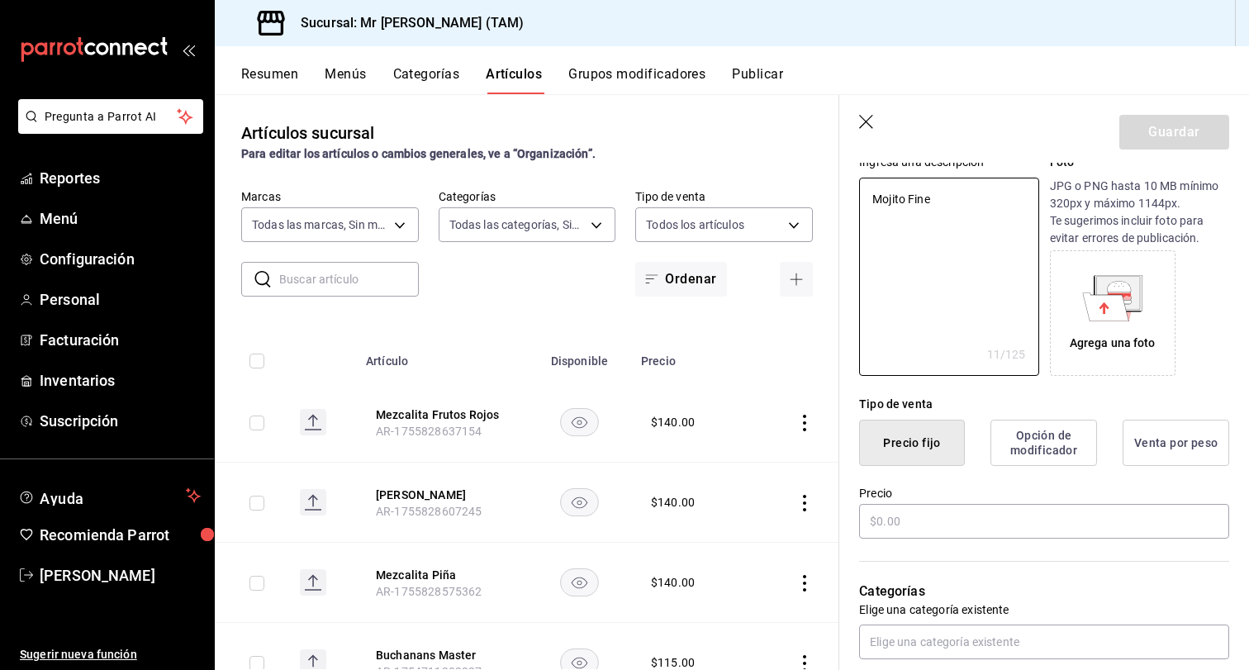
scroll to position [183, 0]
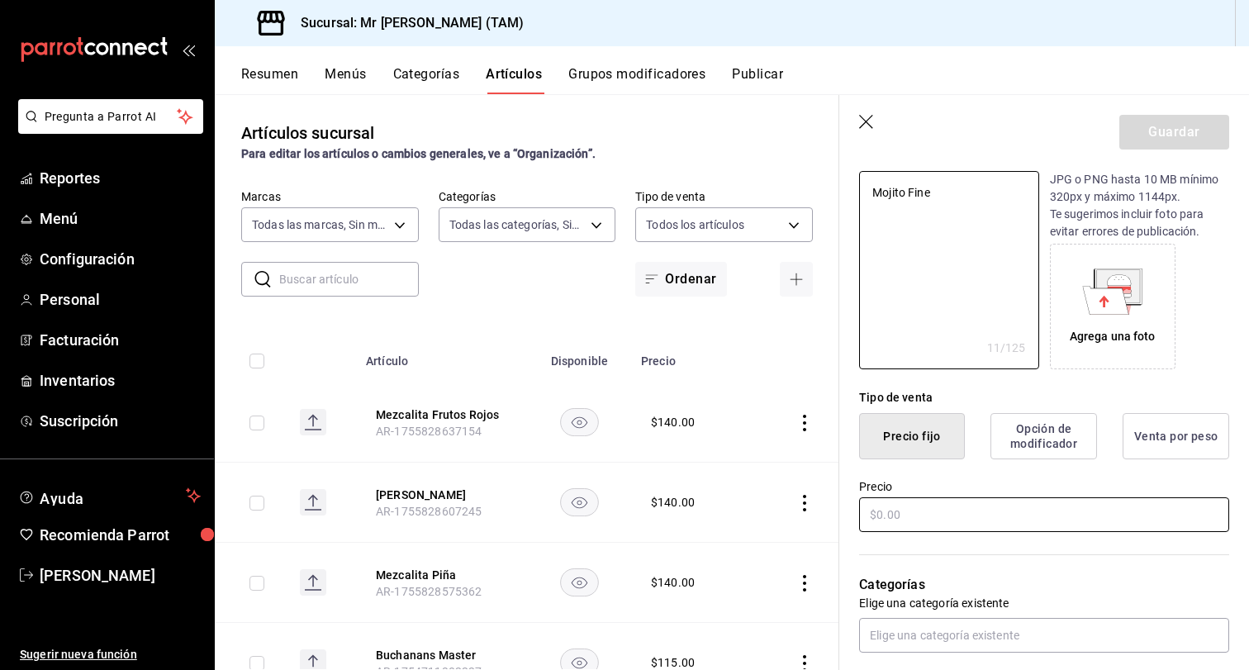
type textarea "Mojito Fine"
click at [910, 520] on input "text" at bounding box center [1044, 514] width 370 height 35
type textarea "x"
type input "$1.00"
type textarea "x"
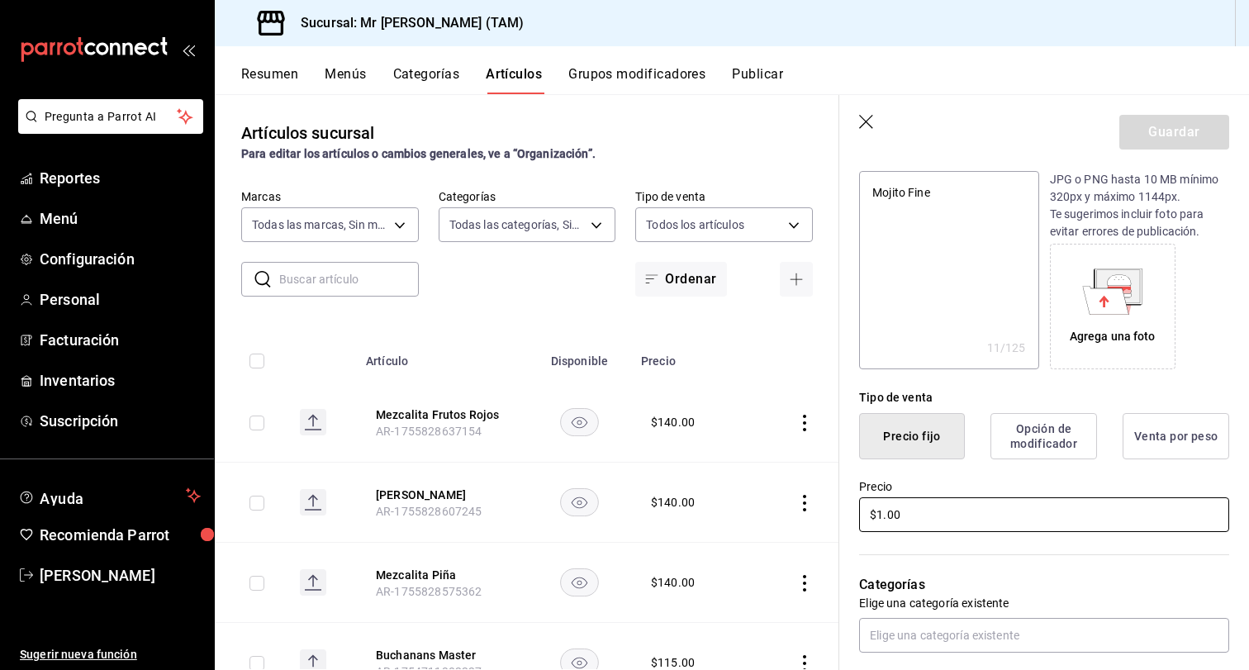
type input "$14.00"
type textarea "x"
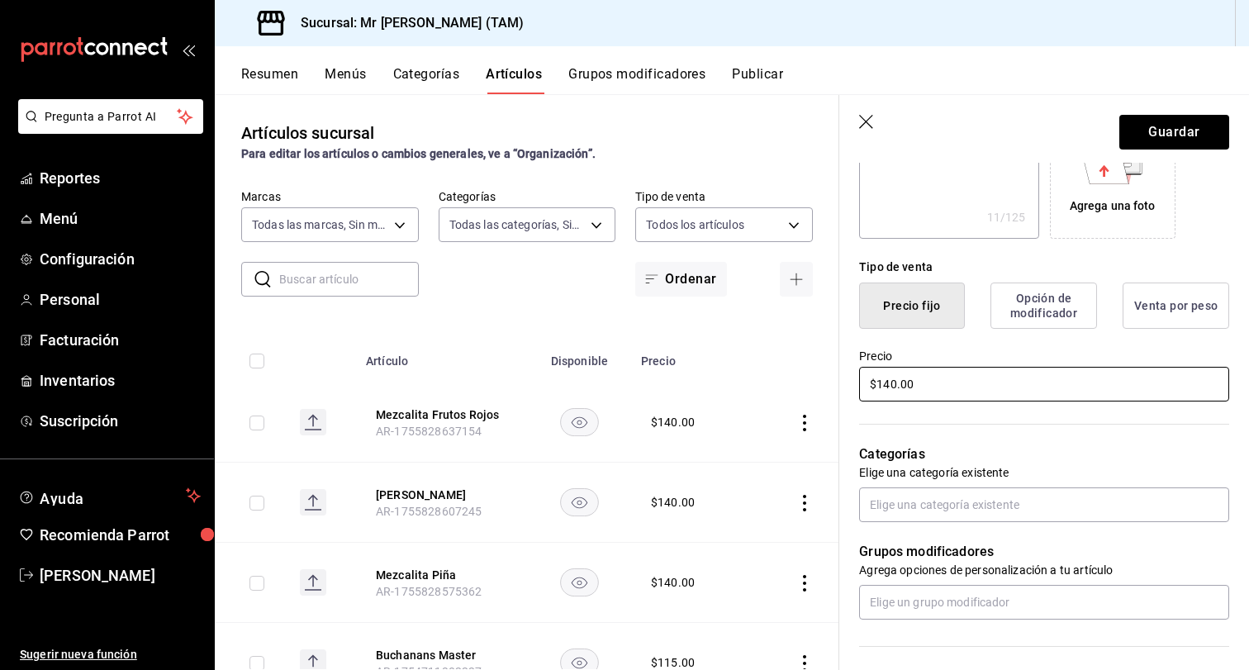
scroll to position [314, 0]
type input "$140.00"
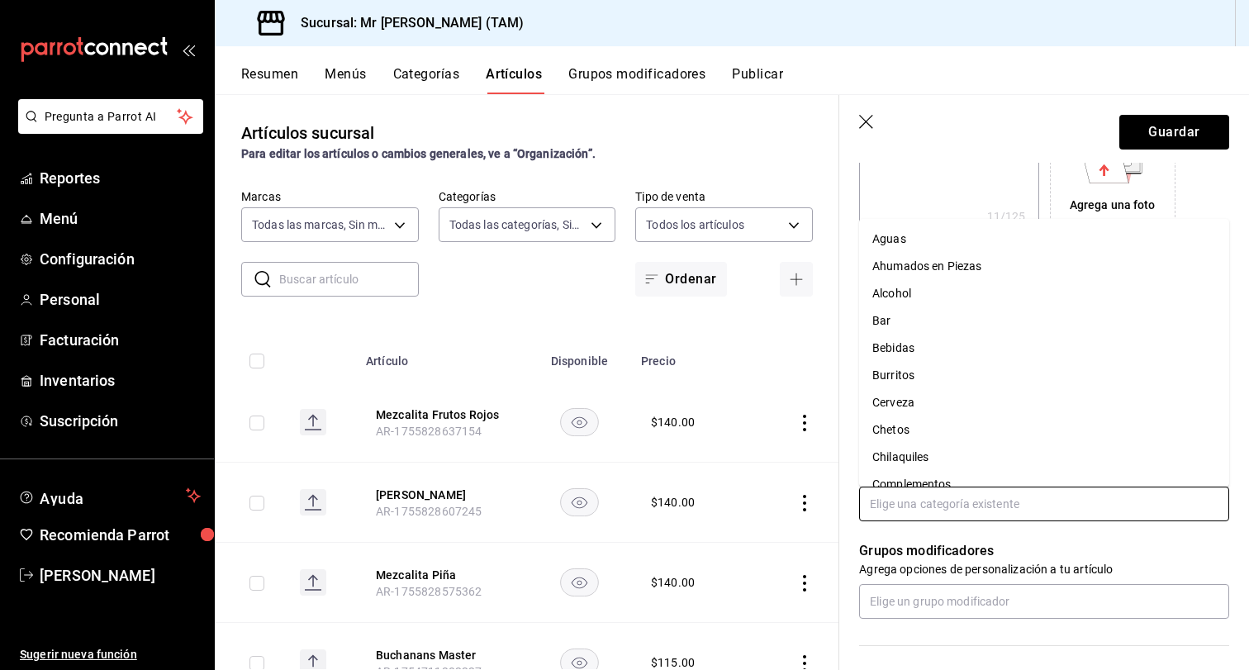
click at [945, 509] on input "text" at bounding box center [1044, 504] width 370 height 35
type input "al"
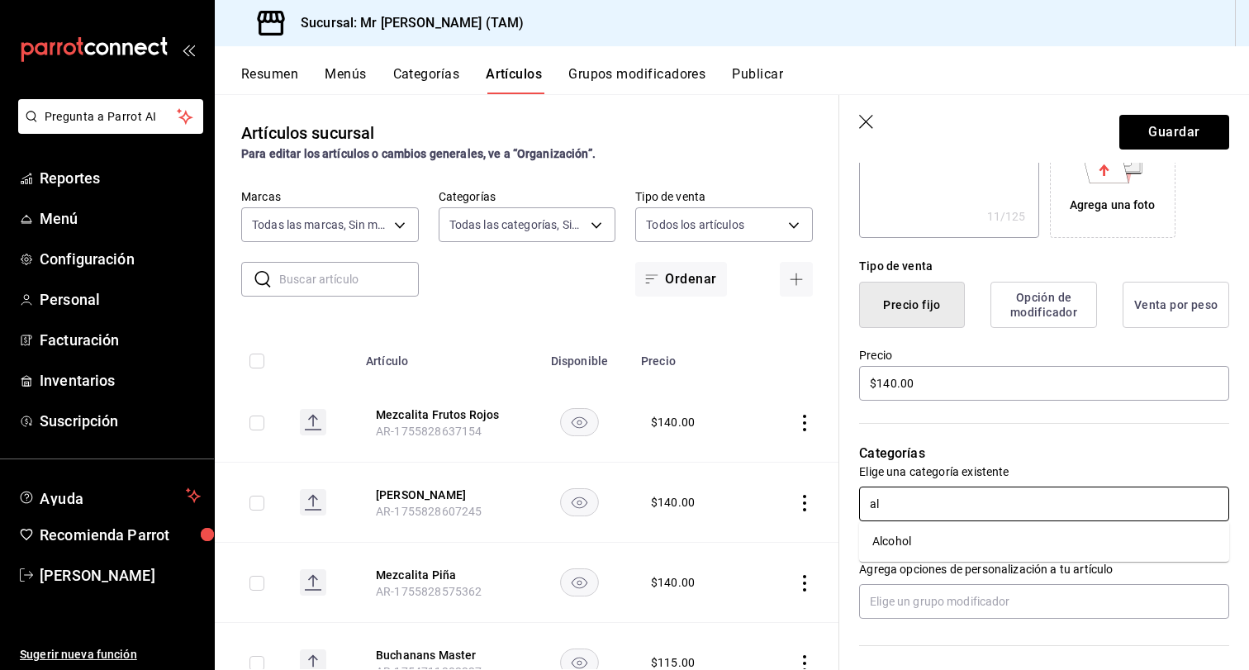
click at [915, 536] on li "Alcohol" at bounding box center [1044, 541] width 370 height 27
type textarea "x"
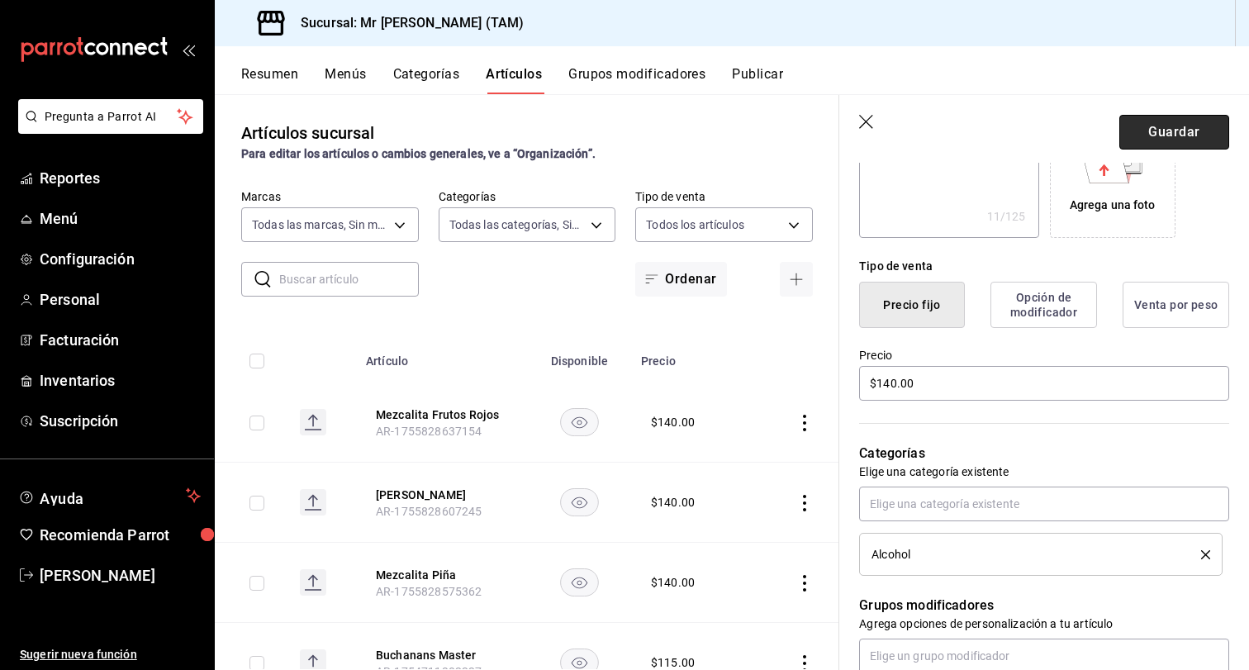
click at [1143, 137] on button "Guardar" at bounding box center [1174, 132] width 110 height 35
type textarea "x"
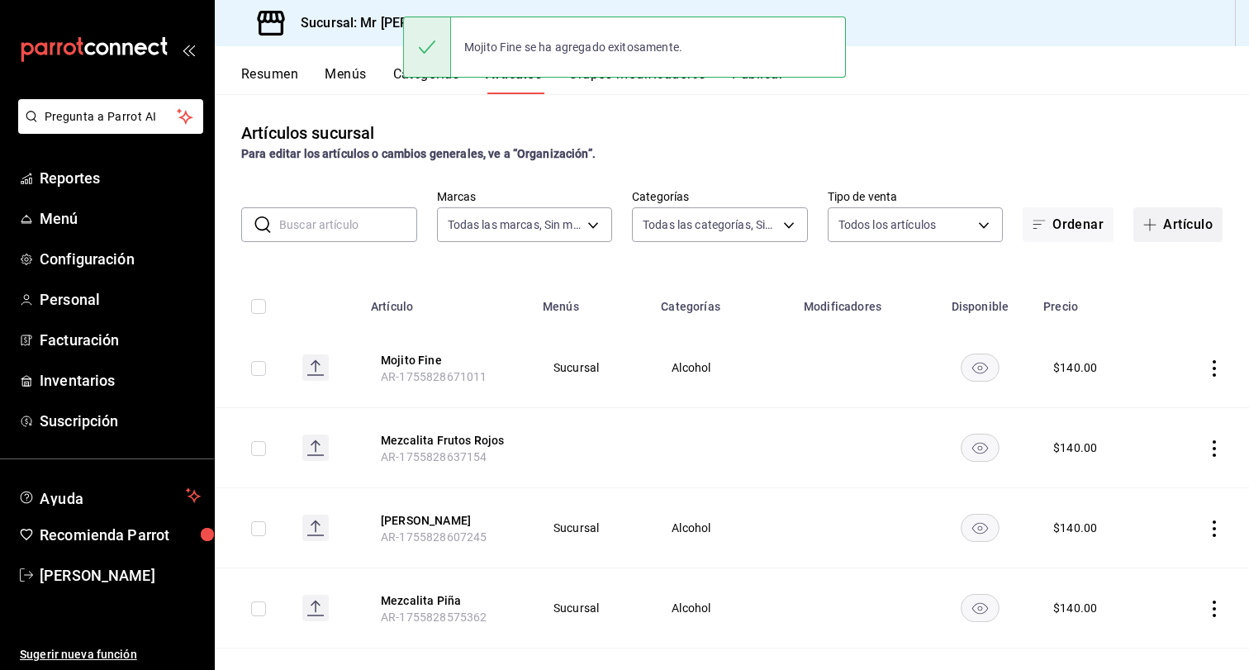
click at [1166, 224] on button "Artículo" at bounding box center [1177, 224] width 89 height 35
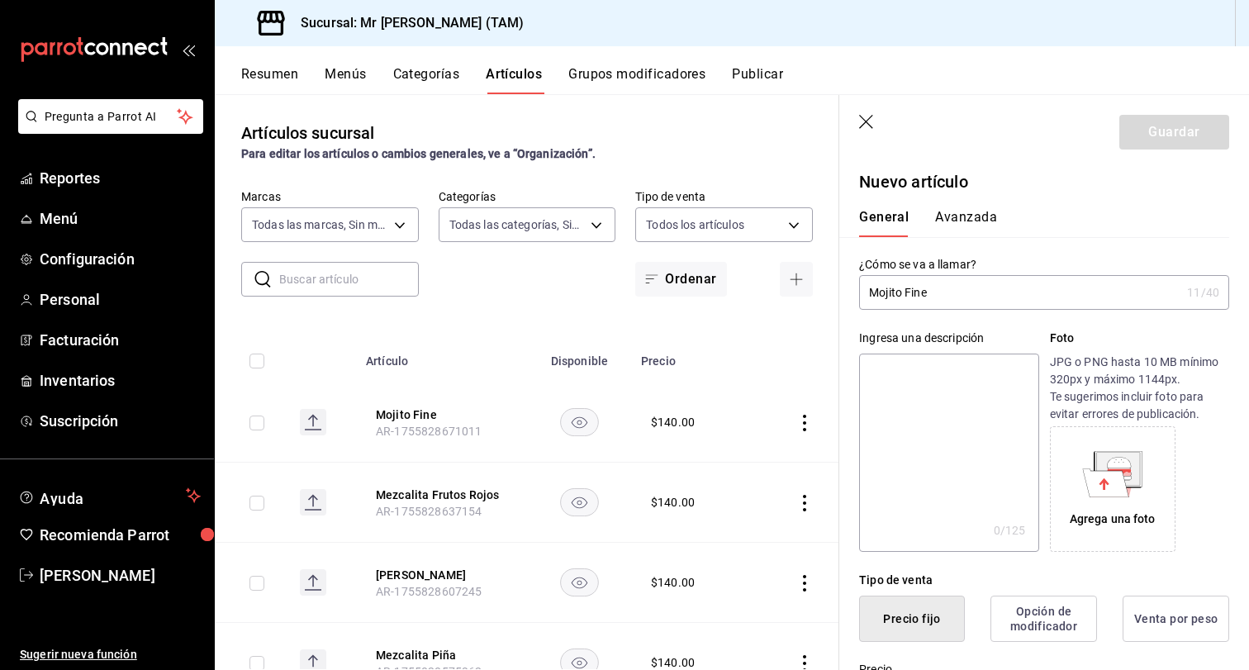
drag, startPoint x: 908, startPoint y: 290, endPoint x: 1024, endPoint y: 290, distance: 116.5
click at [1024, 290] on input "Mojito Fine" at bounding box center [1019, 292] width 321 height 33
drag, startPoint x: 1019, startPoint y: 287, endPoint x: 767, endPoint y: 280, distance: 252.0
click at [767, 280] on main "Artículos sucursal Para editar los artículos o cambios generales, ve a “Organiz…" at bounding box center [732, 382] width 1034 height 576
type input "Mojito Frutos Rojos"
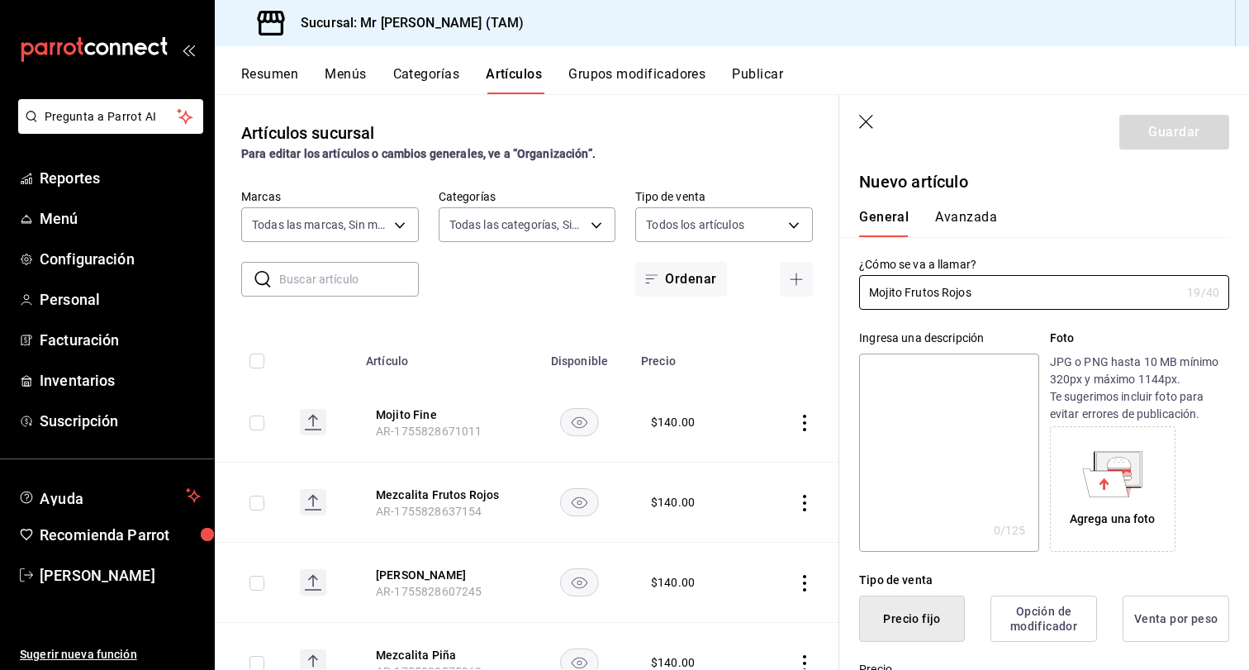
click at [921, 421] on textarea at bounding box center [948, 453] width 179 height 198
paste textarea "Mojito Frutos Rojos"
type textarea "Mojito Frutos Rojos"
type textarea "x"
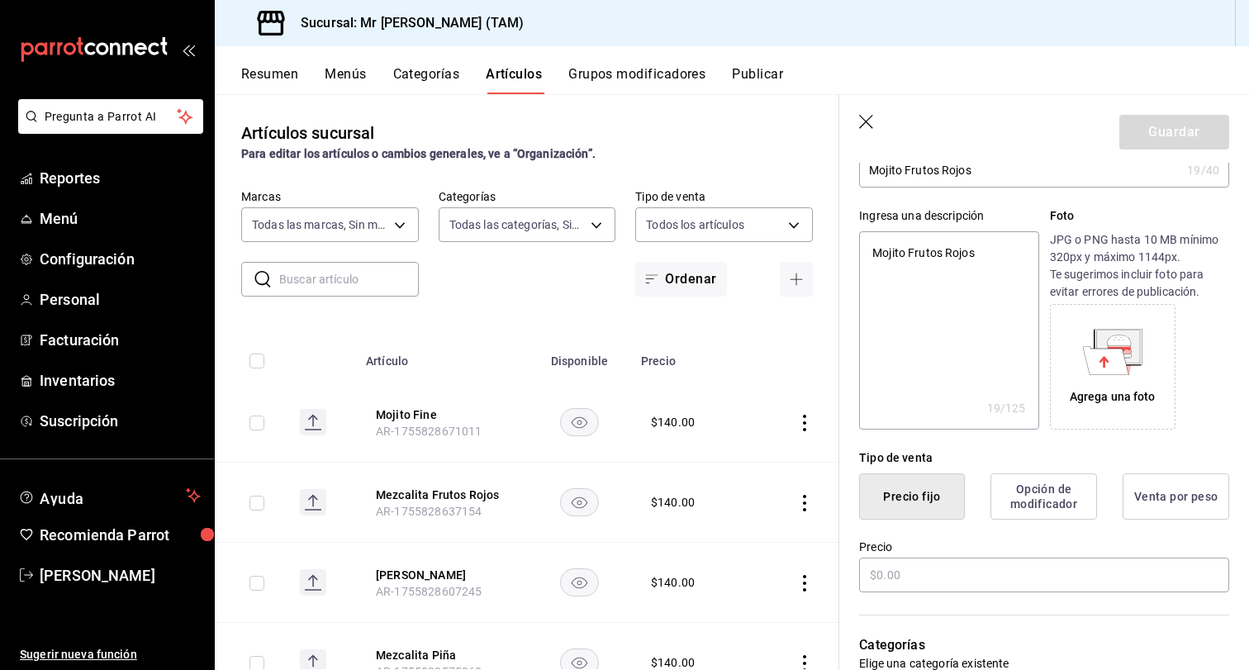
scroll to position [131, 0]
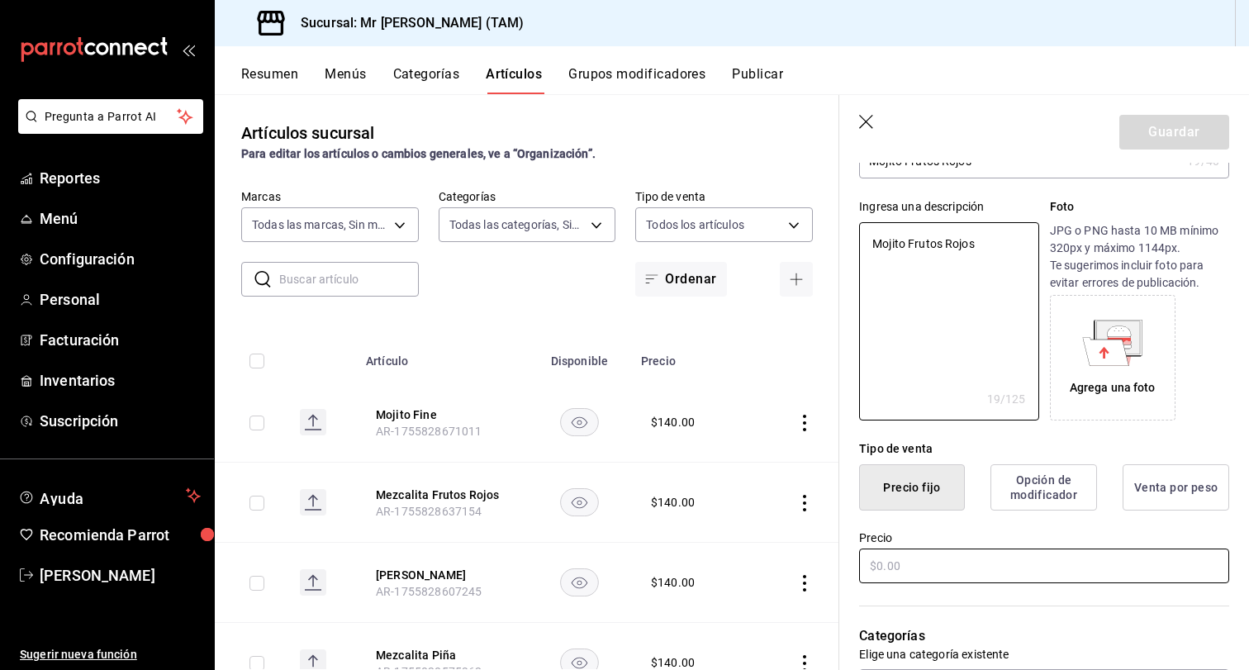
type textarea "Mojito Frutos Rojos"
click at [933, 560] on input "text" at bounding box center [1044, 566] width 370 height 35
type textarea "x"
type input "$1.00"
type textarea "x"
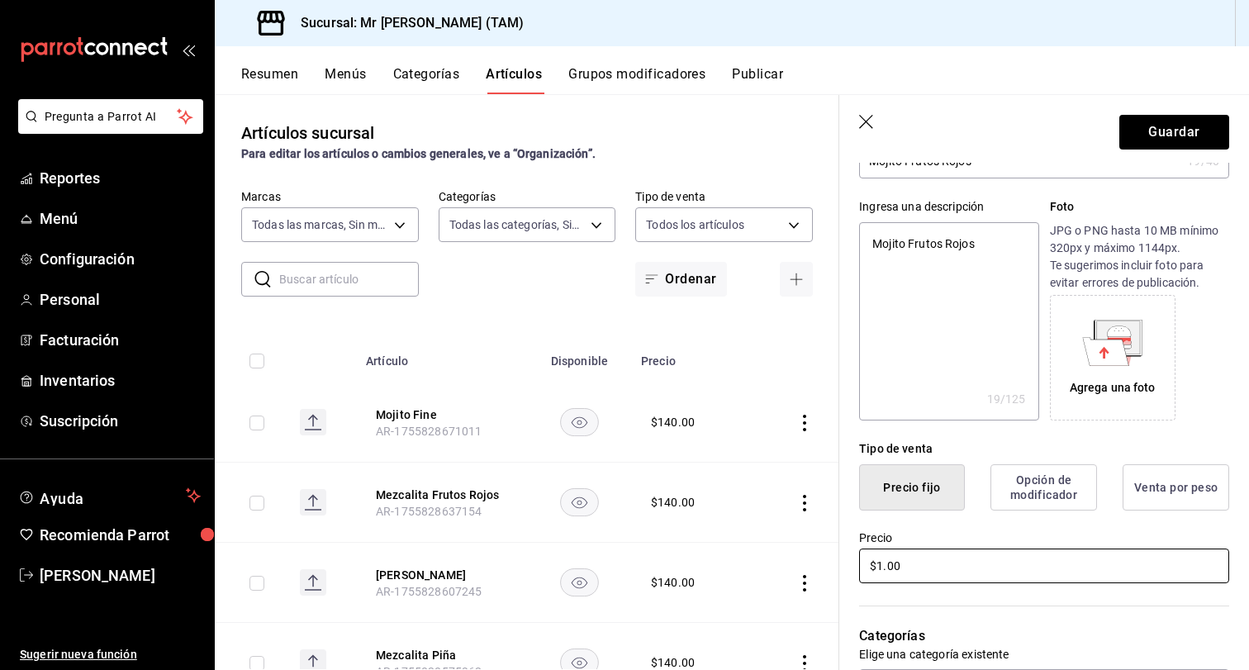
type input "$15.00"
type textarea "x"
type input "$154.00"
type textarea "x"
type input "$15.00"
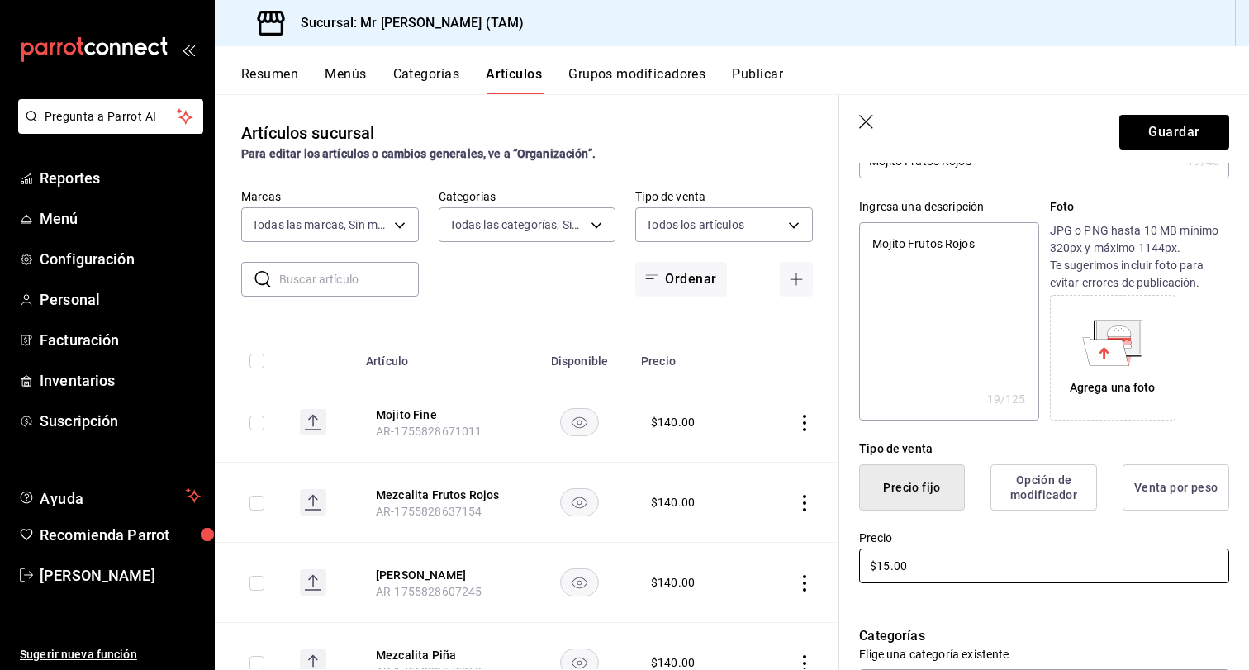
type textarea "x"
type input "$1.00"
type textarea "x"
type input "$14.00"
type textarea "x"
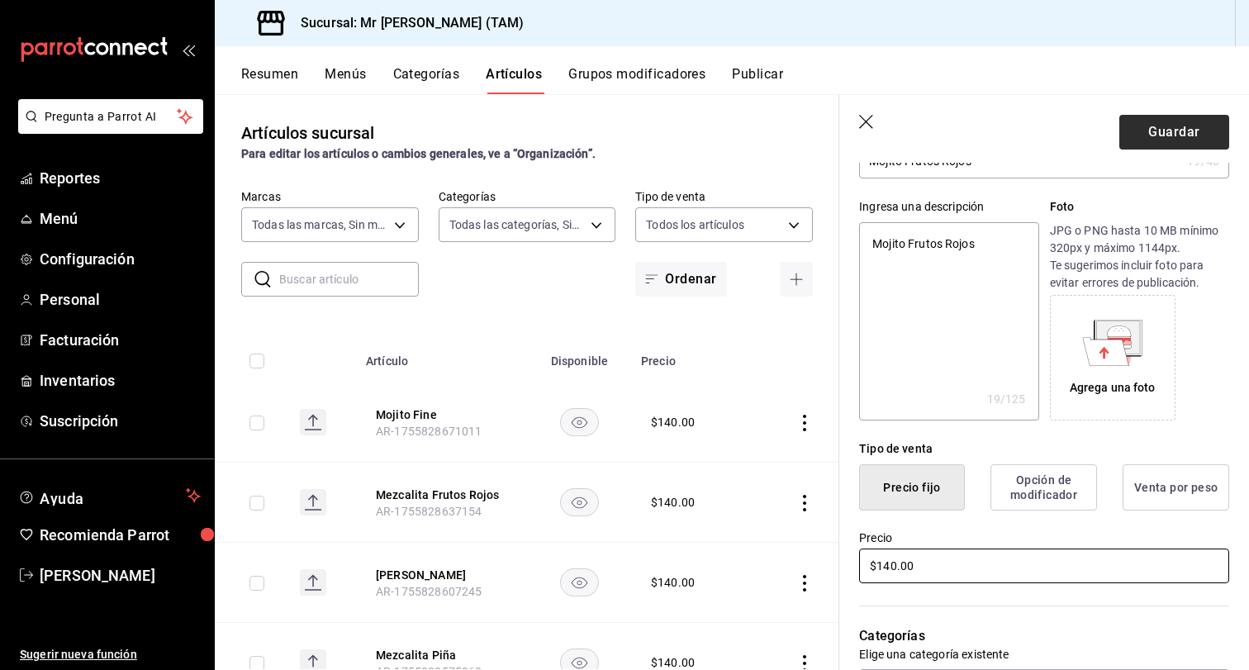
type input "$140.00"
click at [1155, 125] on button "Guardar" at bounding box center [1174, 132] width 110 height 35
type textarea "x"
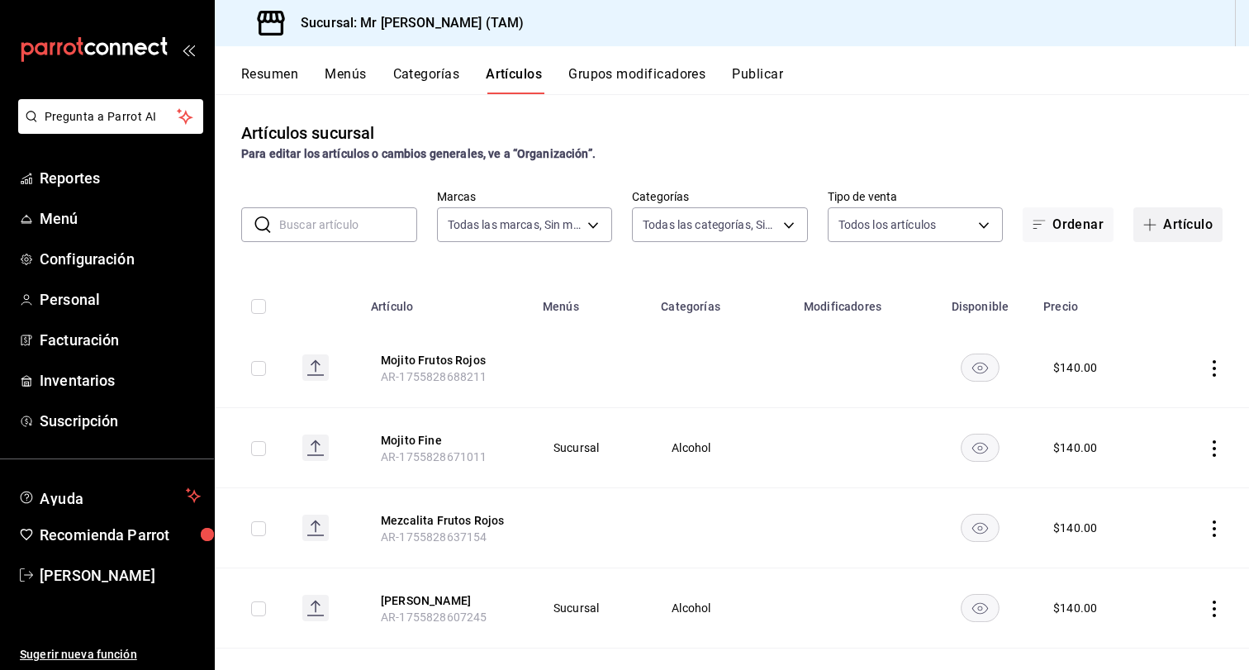
click at [1181, 225] on button "Artículo" at bounding box center [1177, 224] width 89 height 35
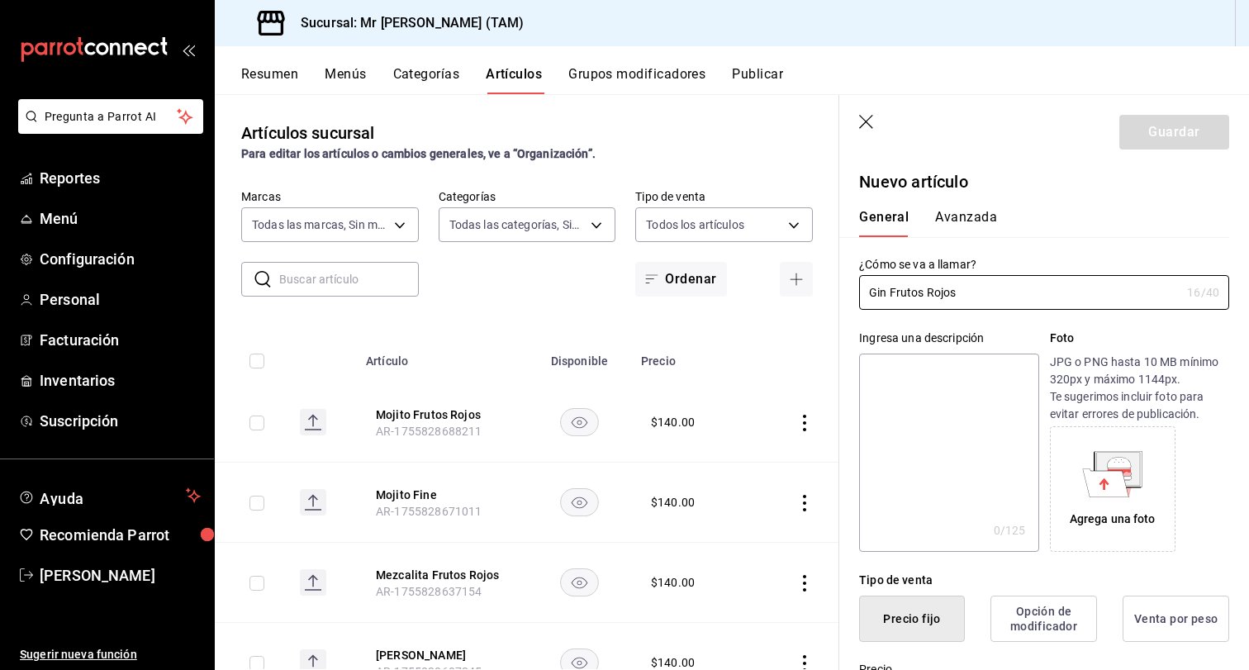
drag, startPoint x: 977, startPoint y: 302, endPoint x: 696, endPoint y: 302, distance: 280.9
click at [696, 302] on main "Artículos sucursal Para editar los artículos o cambios generales, ve a “Organiz…" at bounding box center [732, 382] width 1034 height 576
drag, startPoint x: 969, startPoint y: 288, endPoint x: 761, endPoint y: 290, distance: 208.2
click at [761, 290] on main "Artículos sucursal Para editar los artículos o cambios generales, ve a “Organiz…" at bounding box center [732, 382] width 1034 height 576
type input "Gin Frutos Rojos"
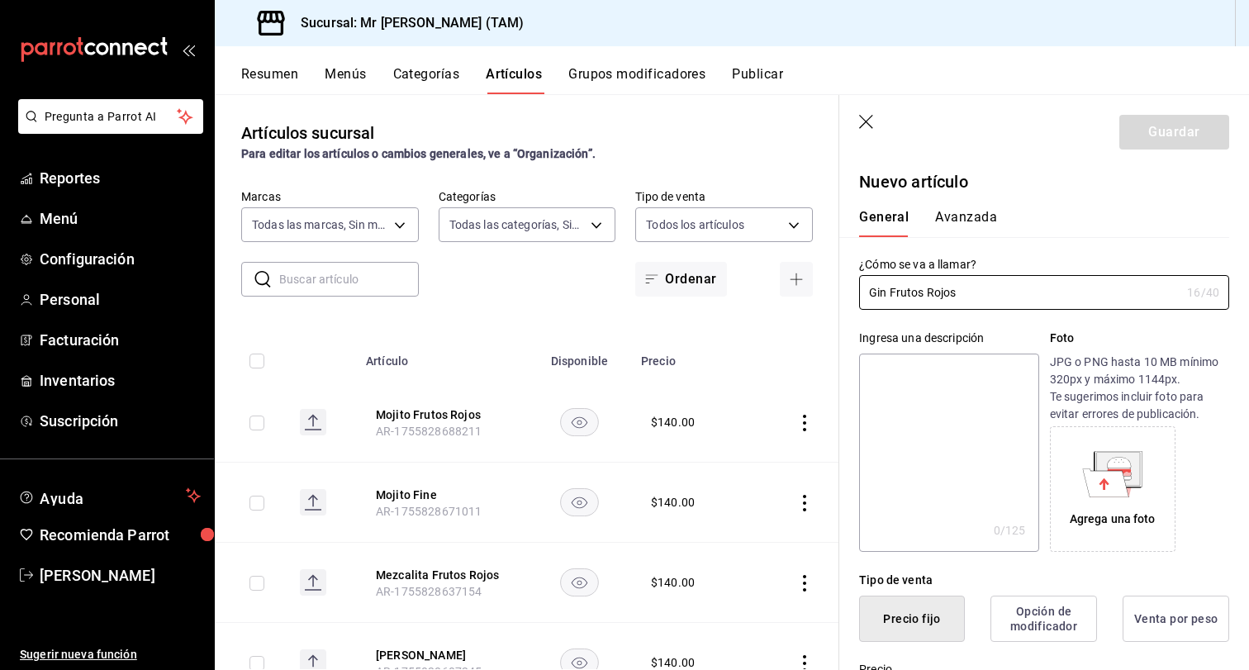
click at [956, 397] on textarea at bounding box center [948, 453] width 179 height 198
paste textarea "Gin Frutos Rojos"
type textarea "Gin Frutos Rojos"
type textarea "x"
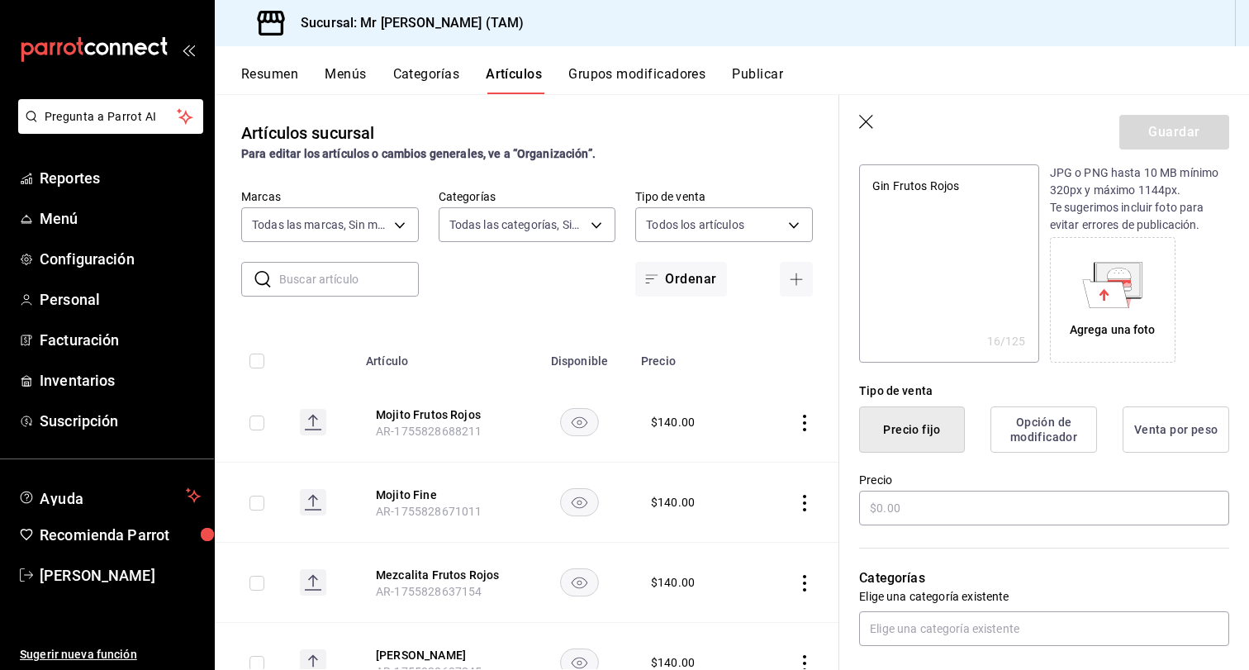
scroll to position [193, 0]
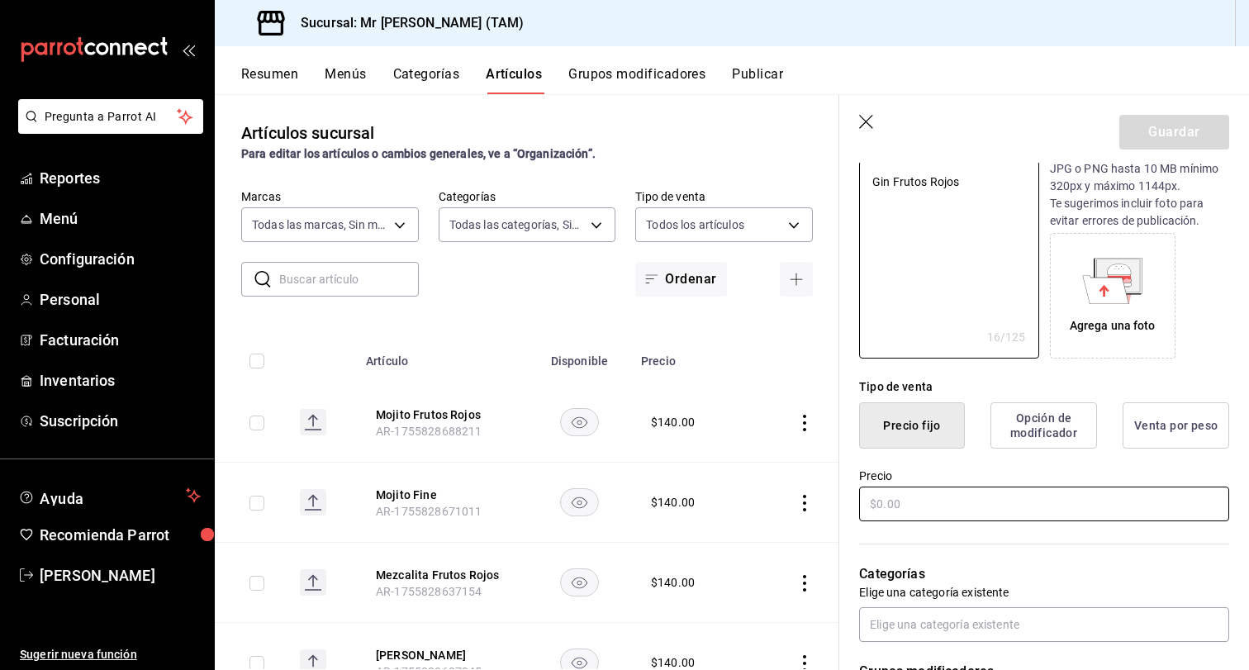
type textarea "Gin Frutos Rojos"
click at [906, 506] on input "text" at bounding box center [1044, 504] width 370 height 35
type textarea "x"
type input "$1.00"
type textarea "x"
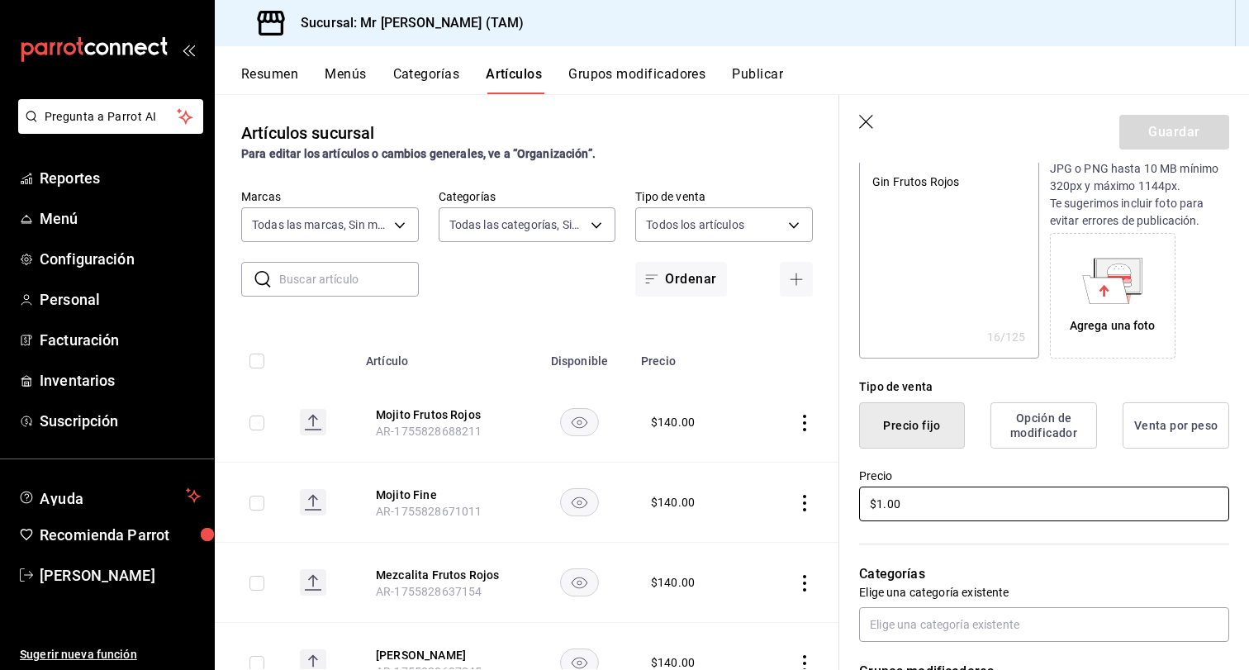
type input "$14.00"
type textarea "x"
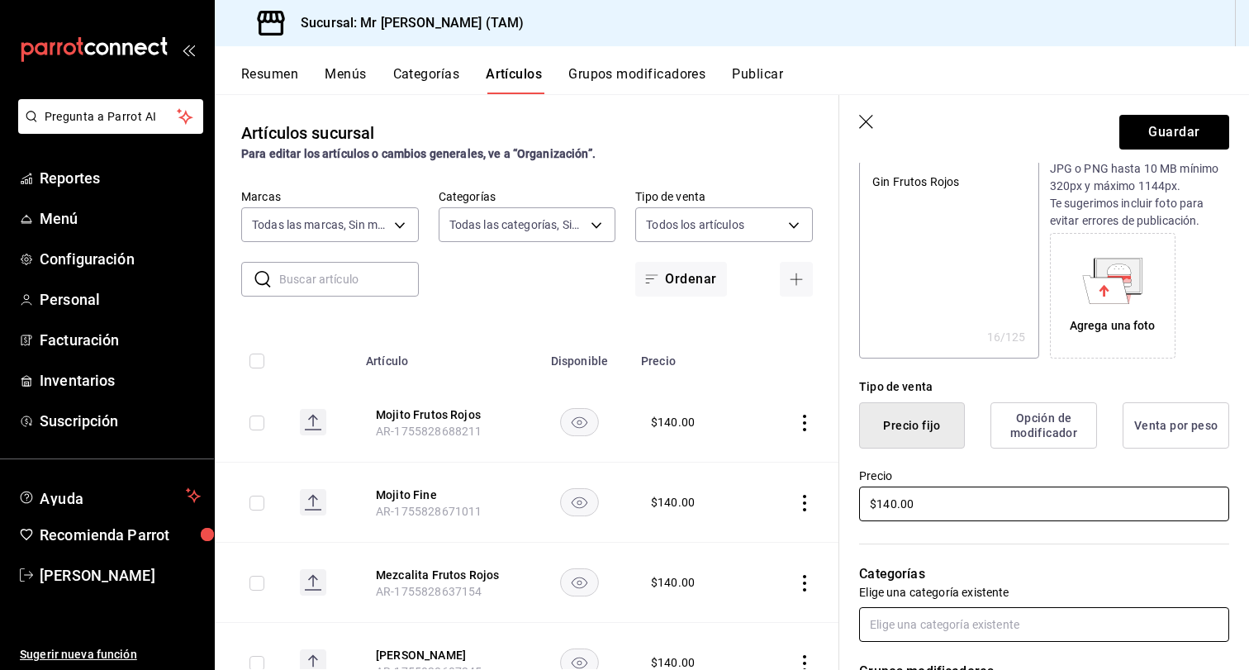
type input "$140.00"
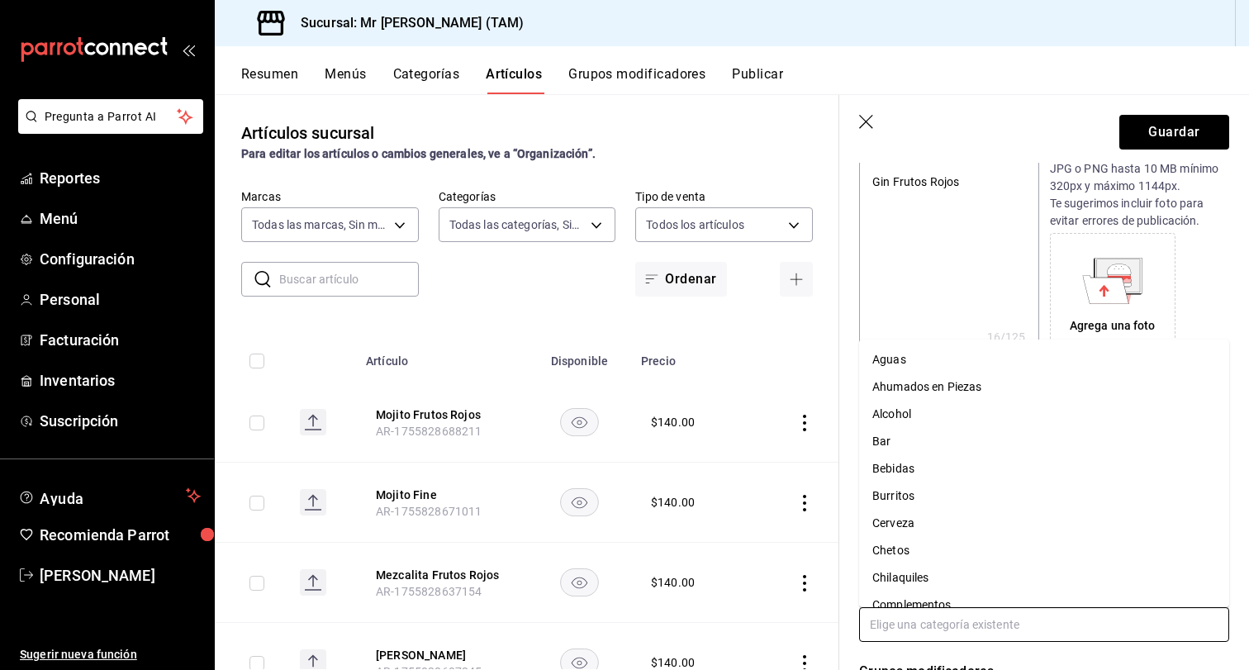
click at [976, 616] on input "text" at bounding box center [1044, 624] width 370 height 35
type input "al"
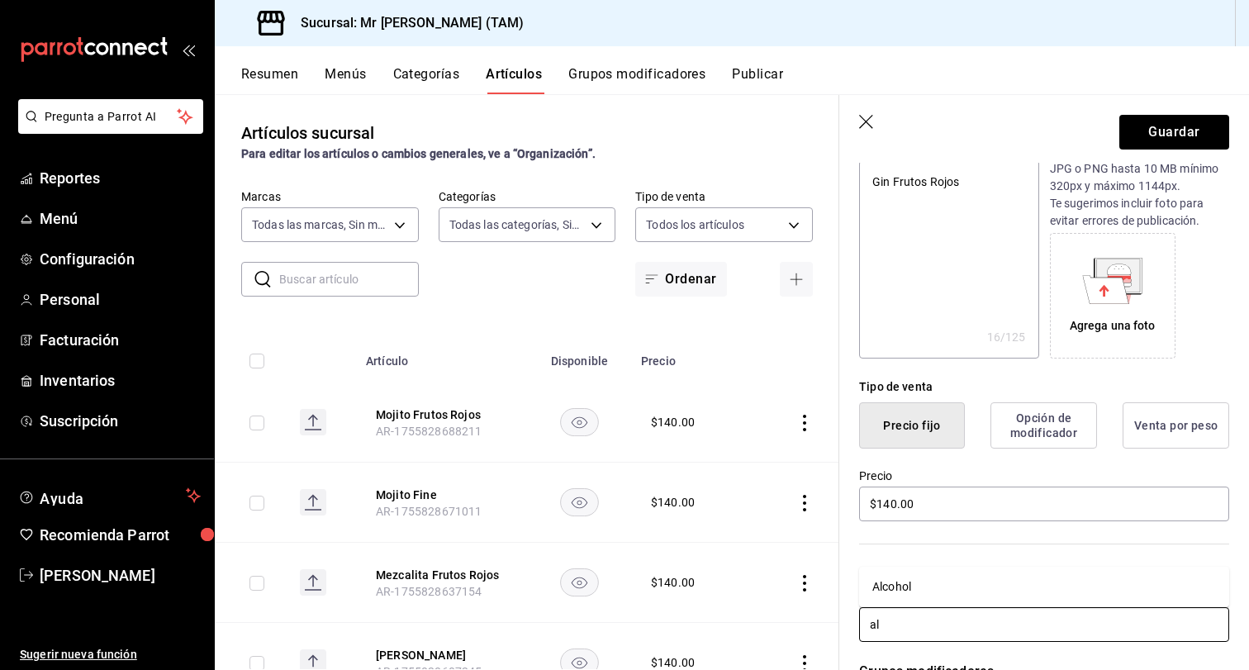
click at [924, 594] on li "Alcohol" at bounding box center [1044, 586] width 370 height 27
type textarea "x"
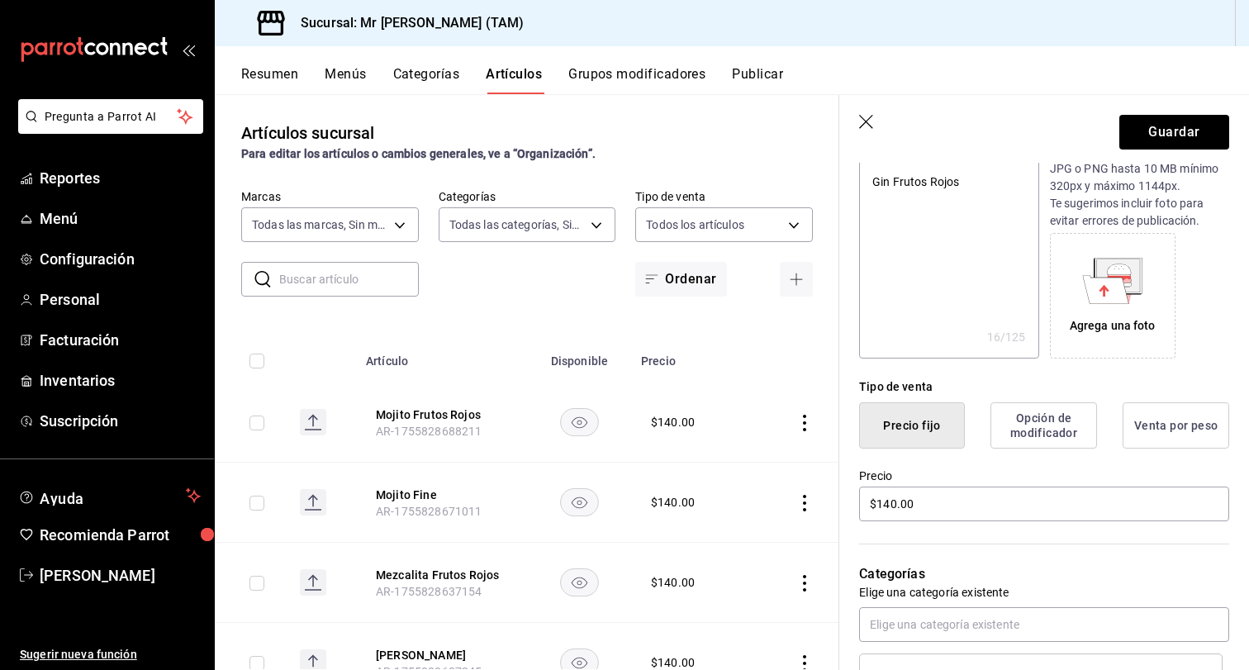
click at [1175, 153] on header "Guardar" at bounding box center [1044, 129] width 410 height 68
click at [1195, 128] on button "Guardar" at bounding box center [1174, 132] width 110 height 35
type textarea "x"
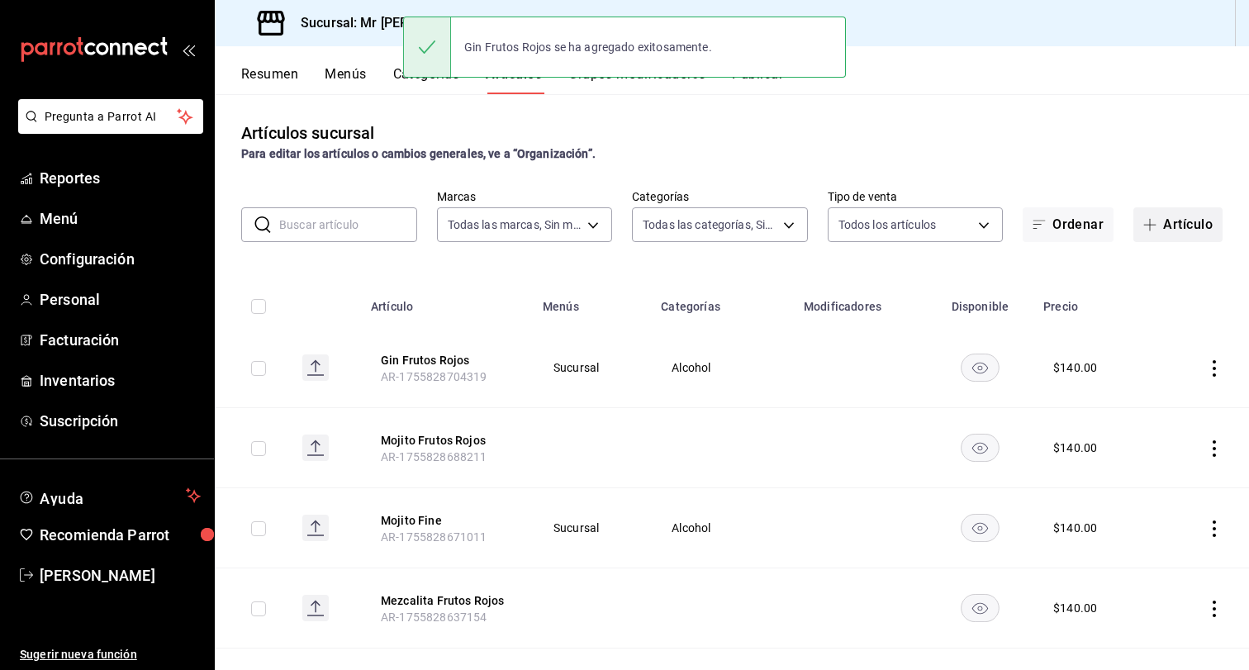
click at [1164, 214] on button "Artículo" at bounding box center [1177, 224] width 89 height 35
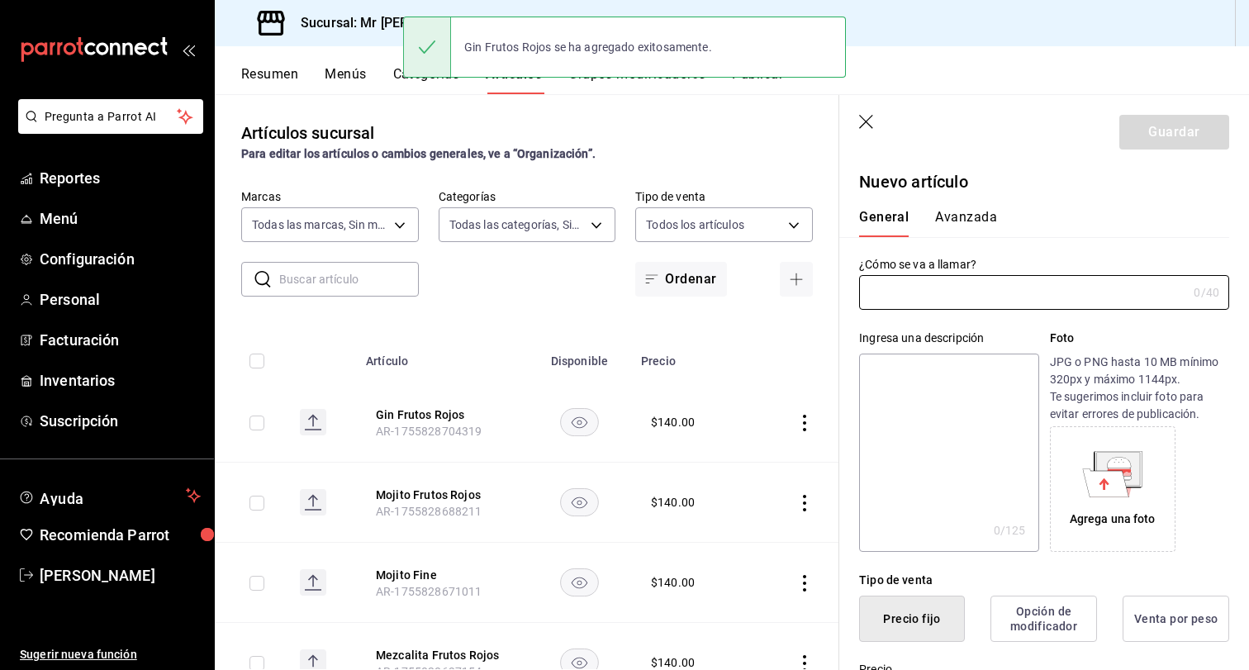
type input "AR-1755828723139"
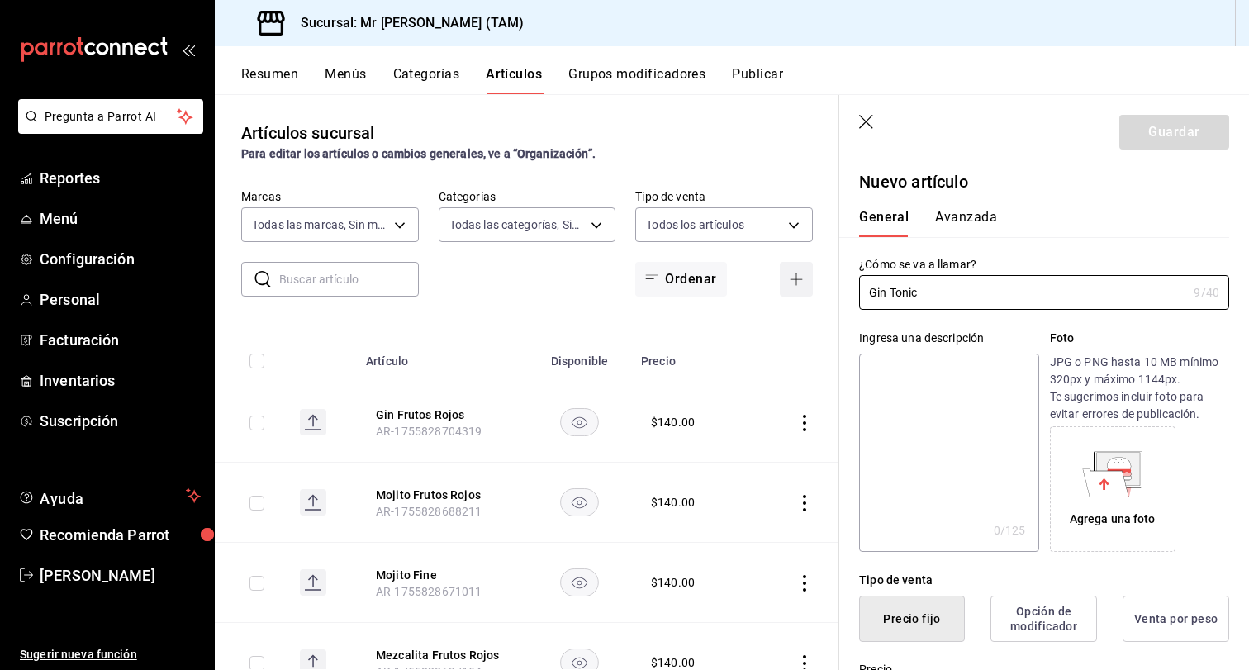
drag, startPoint x: 949, startPoint y: 286, endPoint x: 784, endPoint y: 286, distance: 165.2
click at [784, 286] on main "Artículos sucursal Para editar los artículos o cambios generales, ve a “Organiz…" at bounding box center [732, 382] width 1034 height 576
type input "Gin Tonic"
click at [949, 397] on textarea at bounding box center [948, 453] width 179 height 198
paste textarea "Gin Tonic"
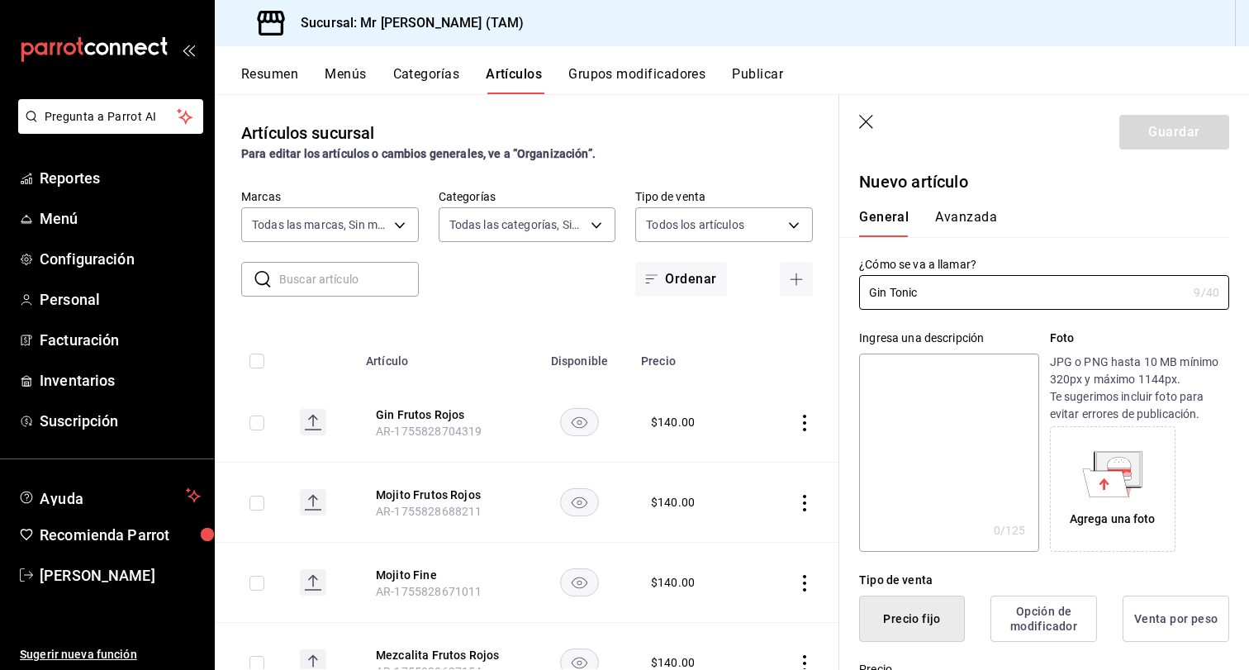
type textarea "Gin Tonic"
type textarea "x"
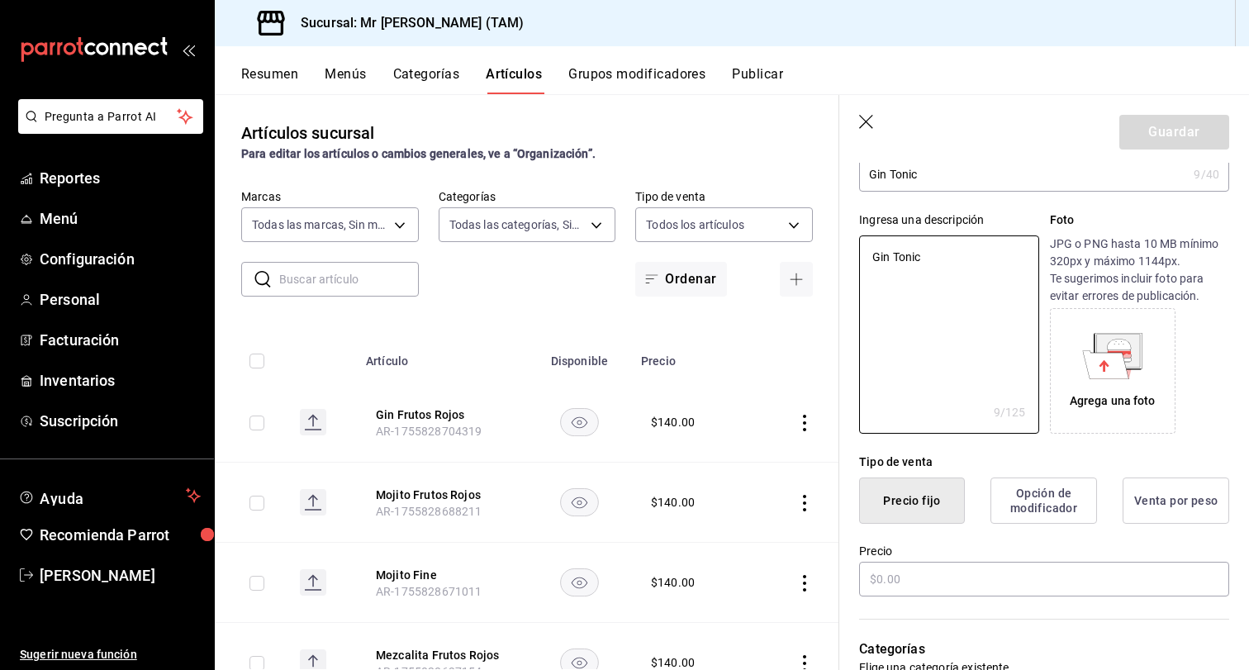
scroll to position [130, 0]
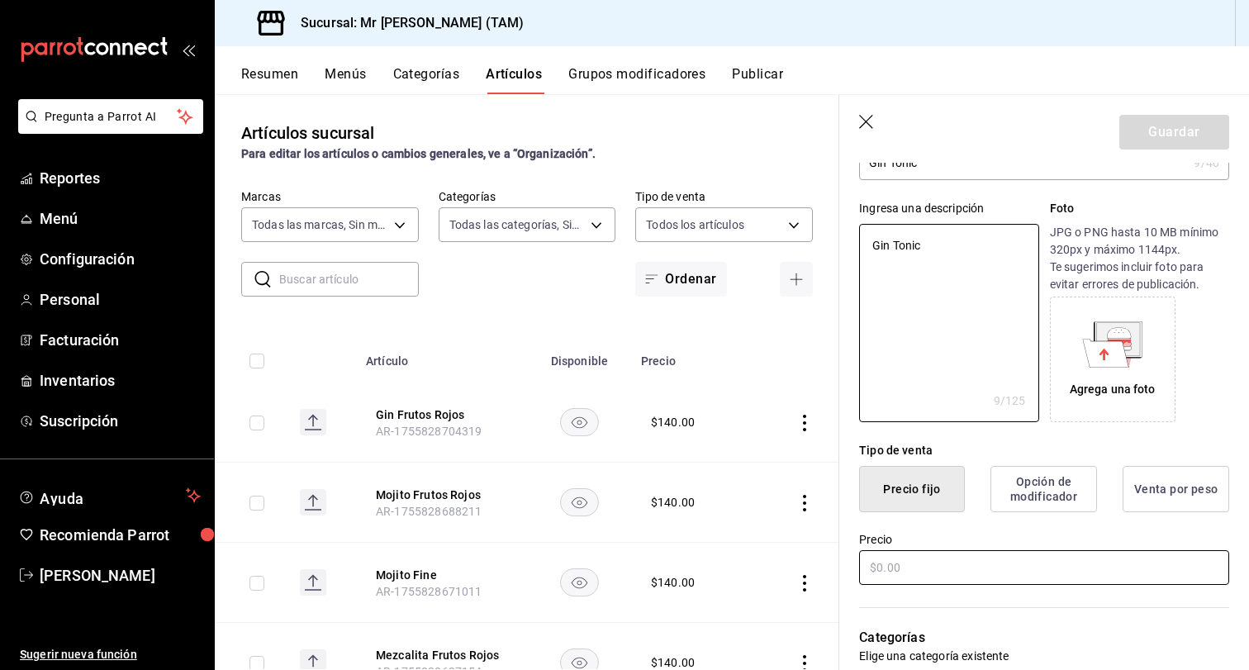
type textarea "Gin Tonic"
click at [924, 563] on input "text" at bounding box center [1044, 567] width 370 height 35
type textarea "x"
type input "$1.00"
type textarea "x"
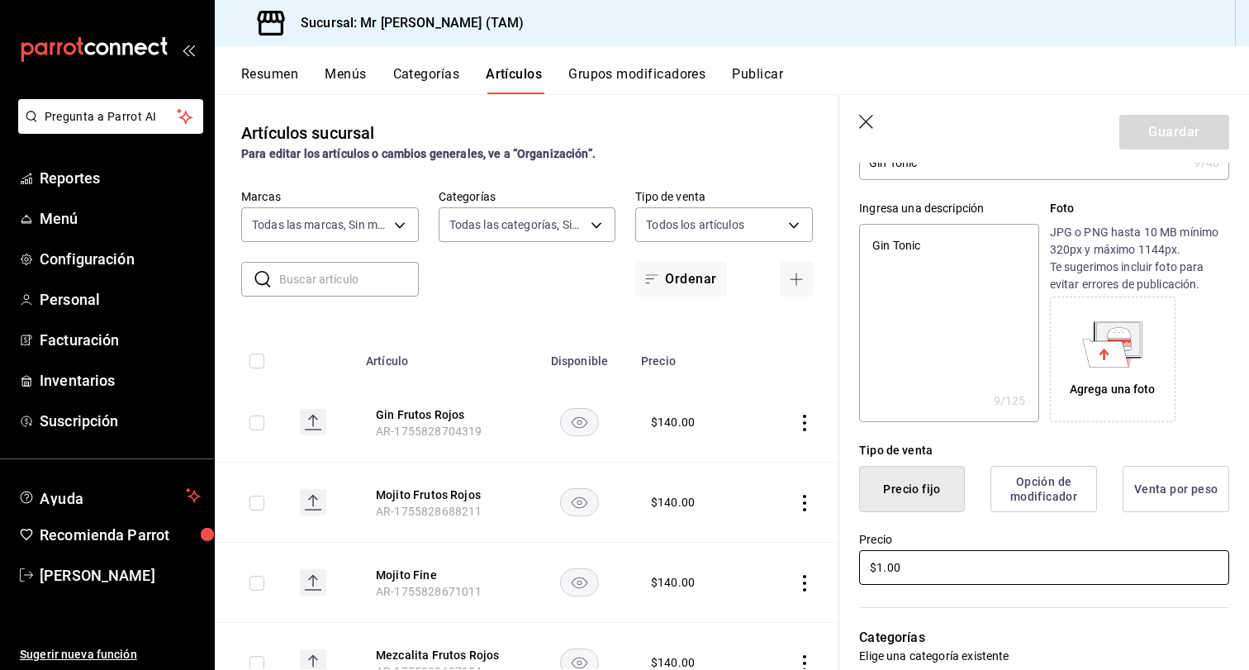
type input "$14.00"
type textarea "x"
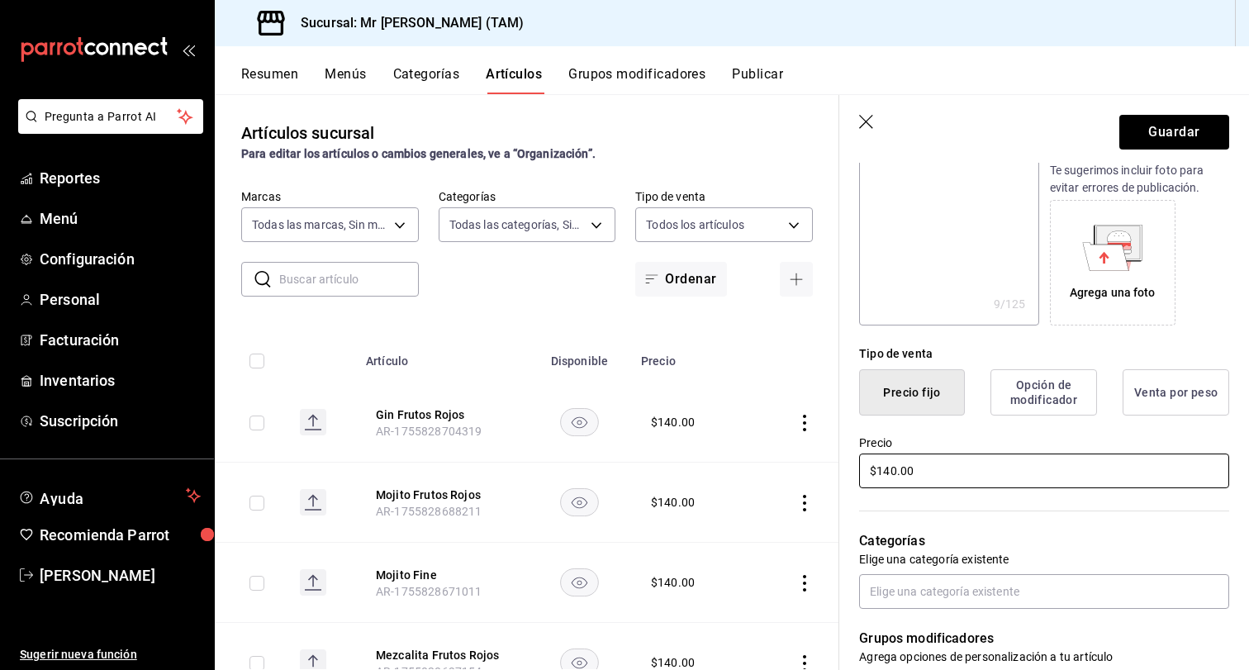
scroll to position [234, 0]
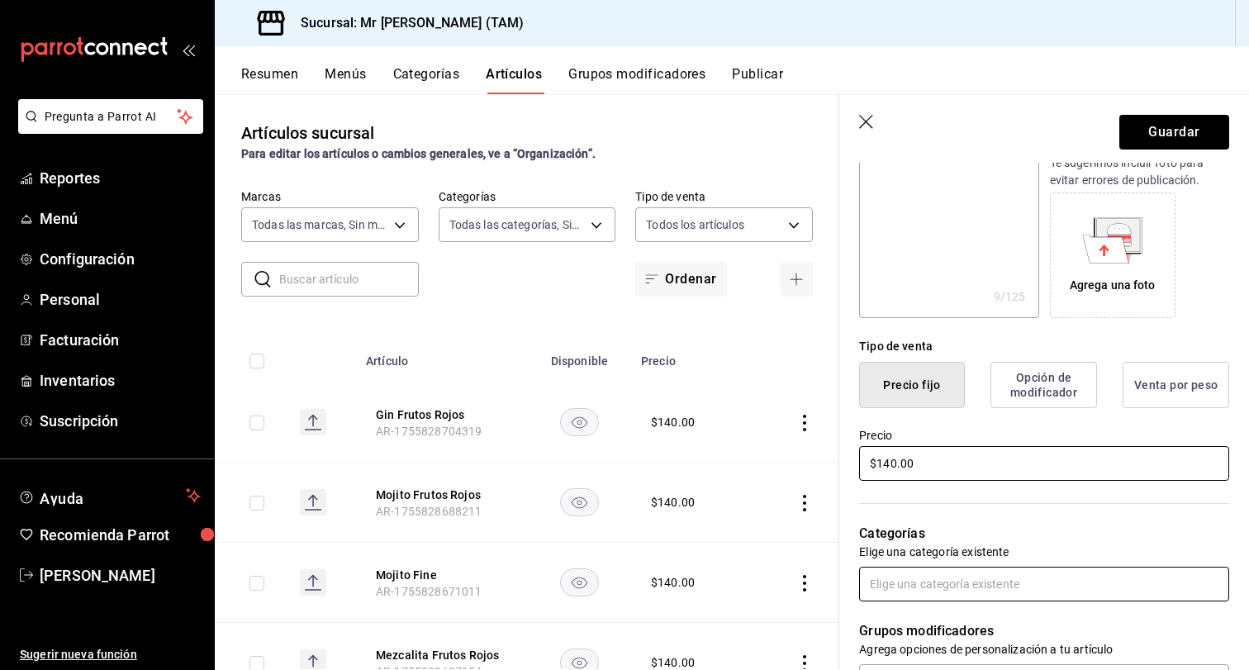
type input "$140.00"
click at [930, 582] on input "text" at bounding box center [1044, 584] width 370 height 35
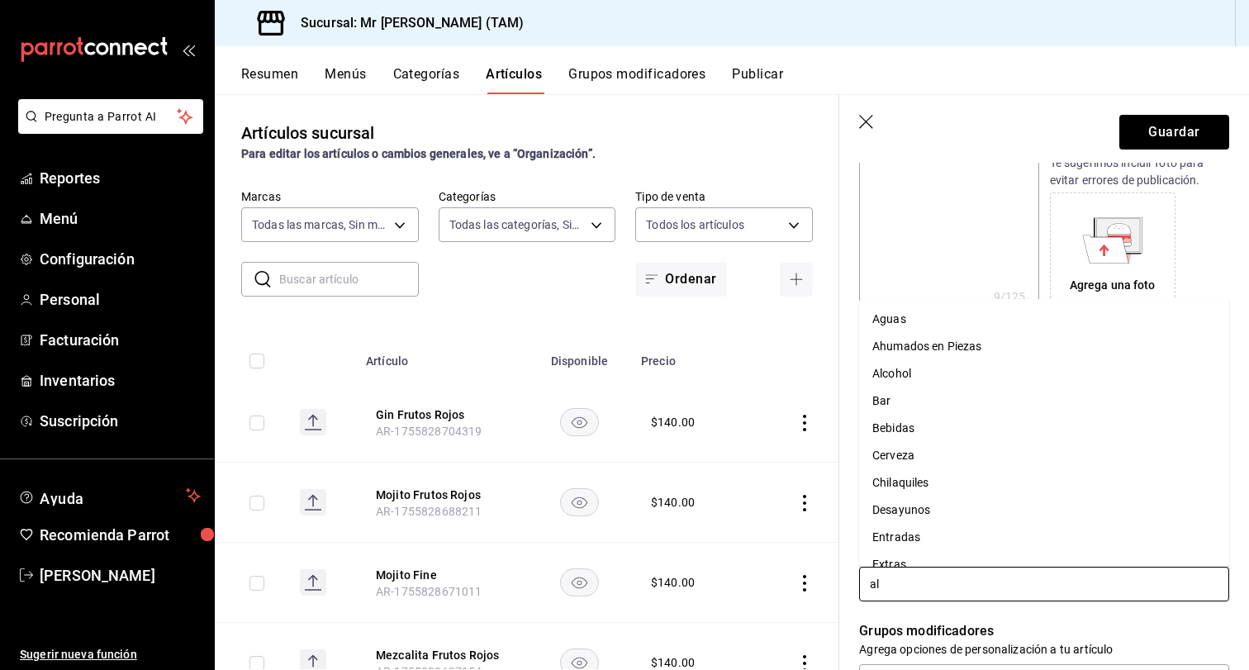
type input "alc"
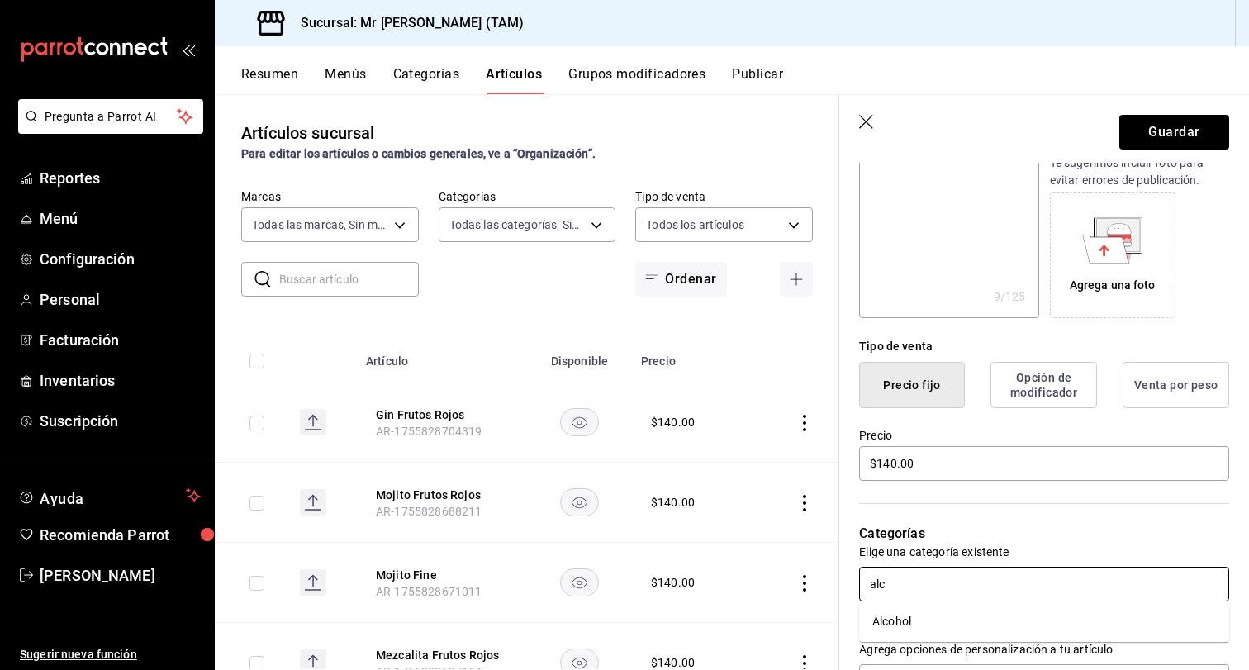
click at [896, 620] on li "Alcohol" at bounding box center [1044, 621] width 370 height 27
type textarea "x"
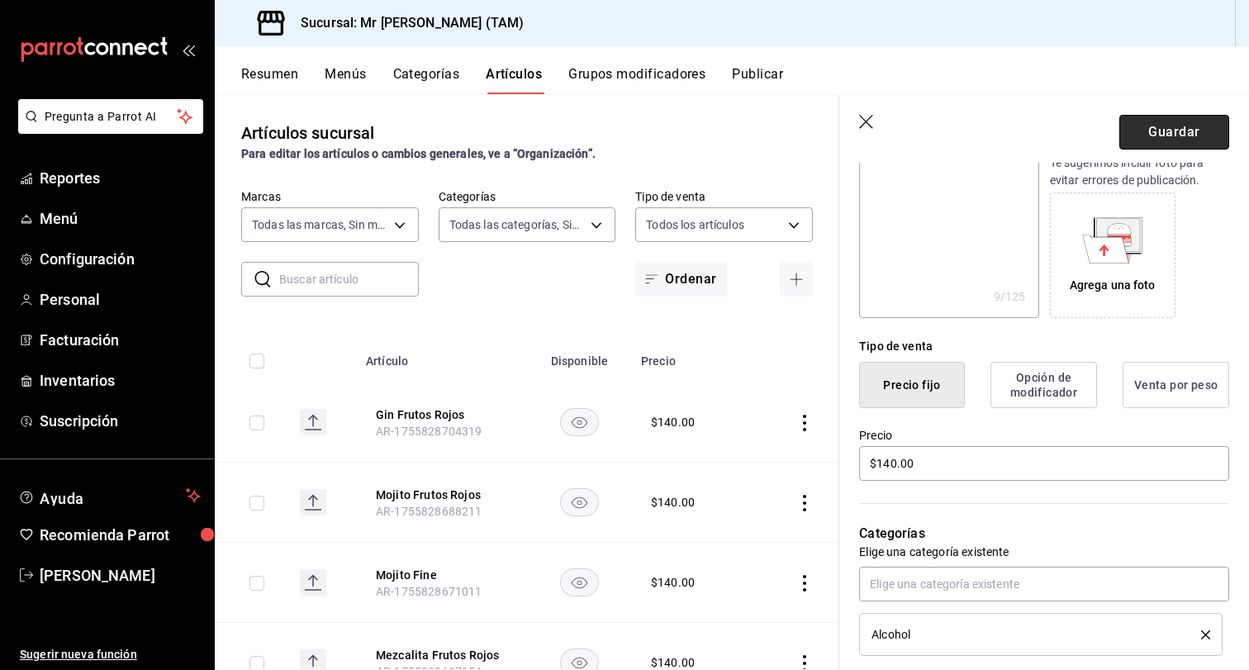
click at [1182, 126] on button "Guardar" at bounding box center [1174, 132] width 110 height 35
type textarea "x"
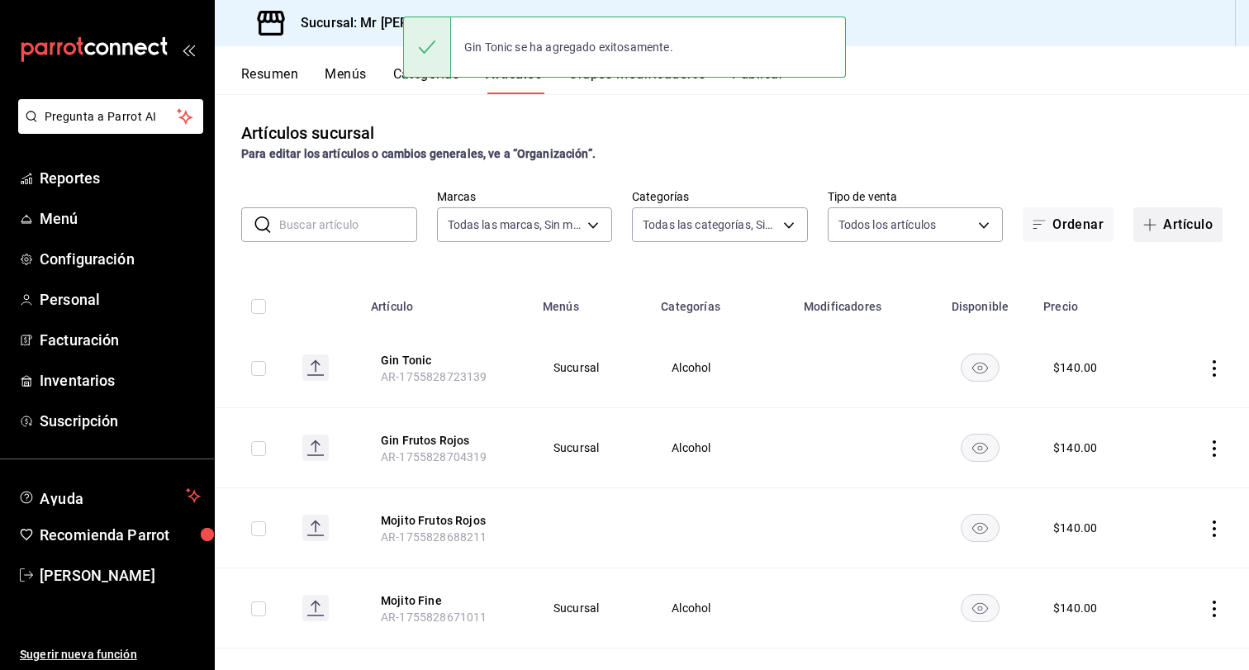
click at [1155, 218] on icon "button" at bounding box center [1149, 224] width 13 height 13
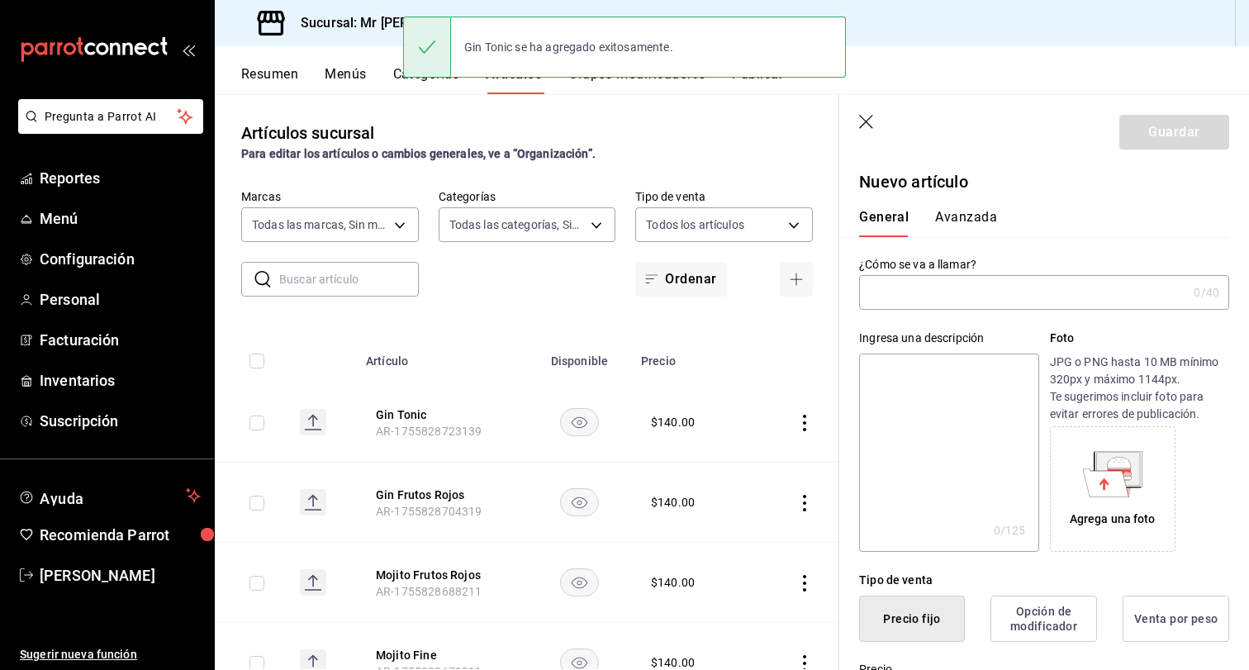
click at [946, 316] on div "Ingresa una descripción x 0 /125 ​ Foto JPG o PNG hasta 10 MB mínimo 320px y má…" at bounding box center [1034, 431] width 390 height 242
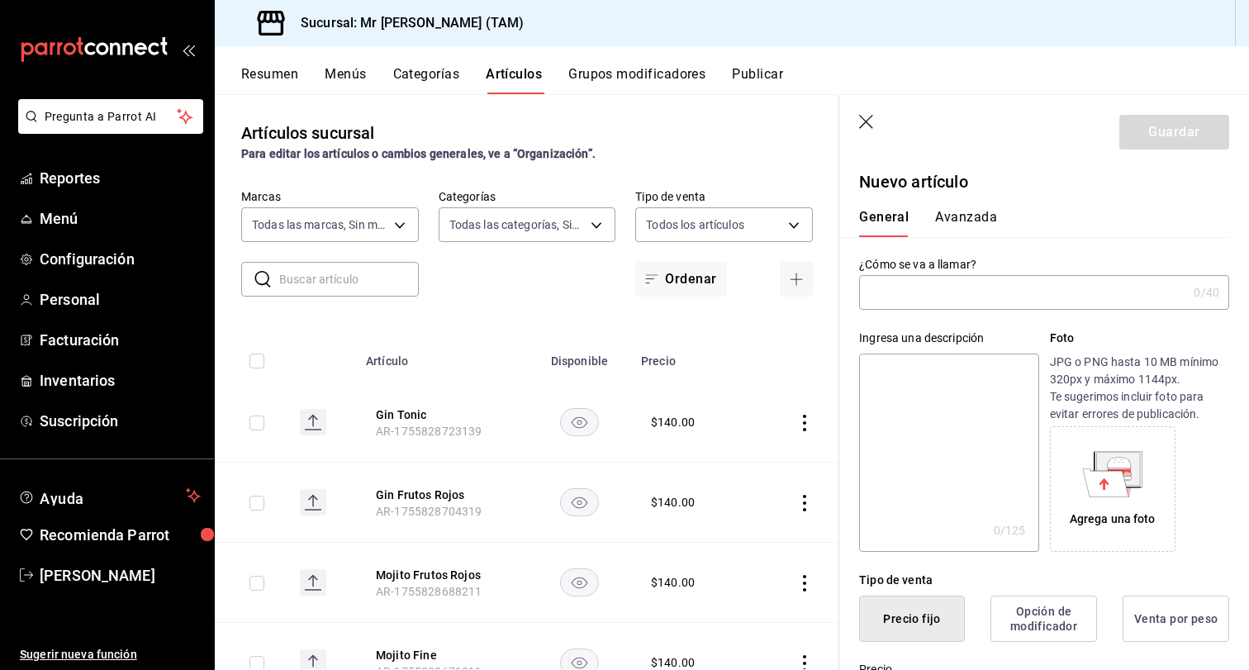
click at [957, 291] on input "text" at bounding box center [1023, 292] width 328 height 33
drag, startPoint x: 999, startPoint y: 296, endPoint x: 786, endPoint y: 296, distance: 213.1
click at [786, 296] on main "Artículos sucursal Para editar los artículos o cambios generales, ve a “Organiz…" at bounding box center [732, 382] width 1034 height 576
type input "[PERSON_NAME]"
click at [944, 408] on textarea at bounding box center [948, 453] width 179 height 198
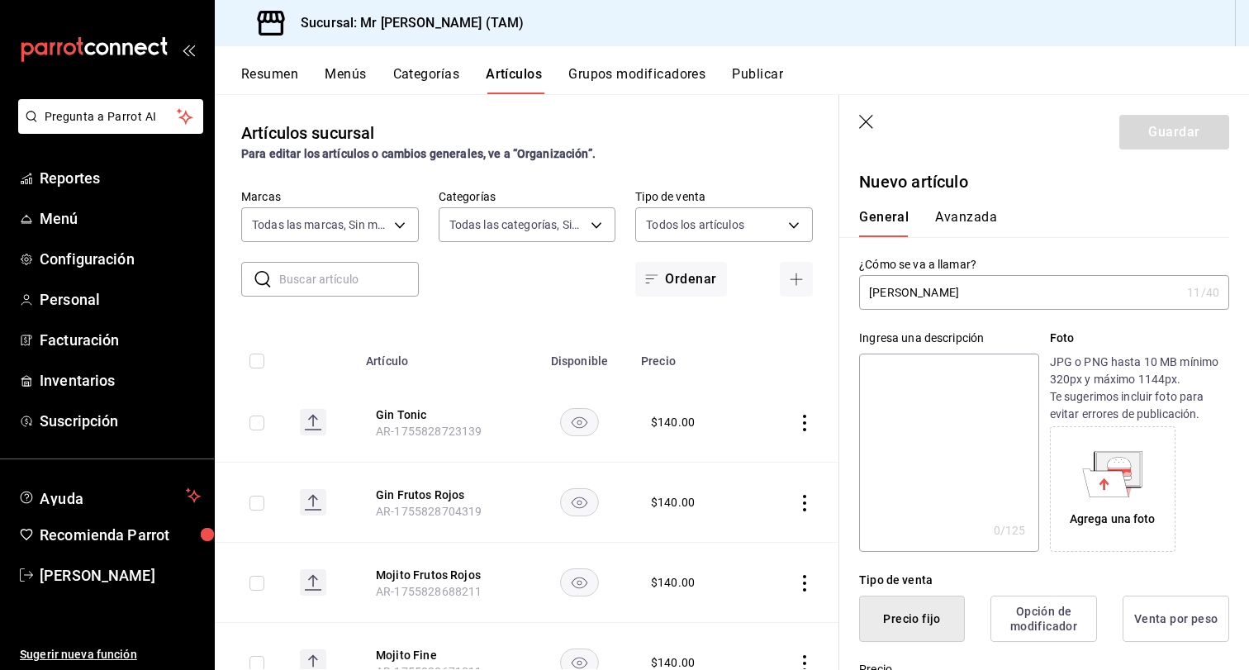
paste textarea "[PERSON_NAME]"
type textarea "[PERSON_NAME]"
type textarea "x"
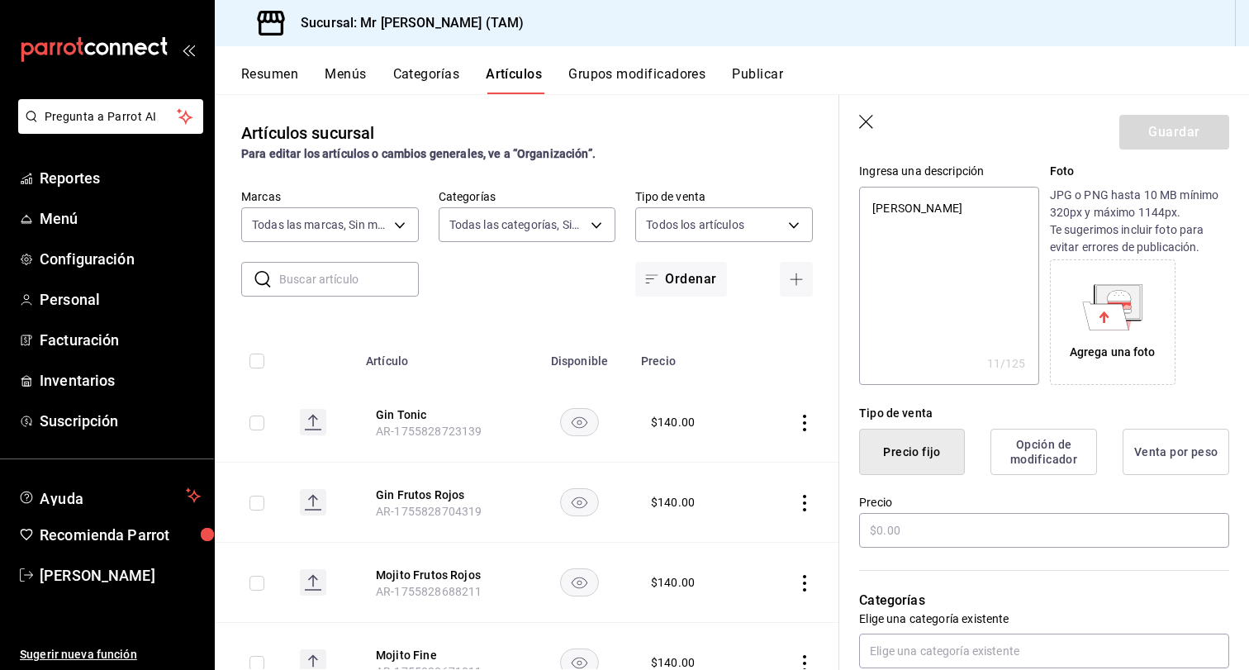
scroll to position [178, 0]
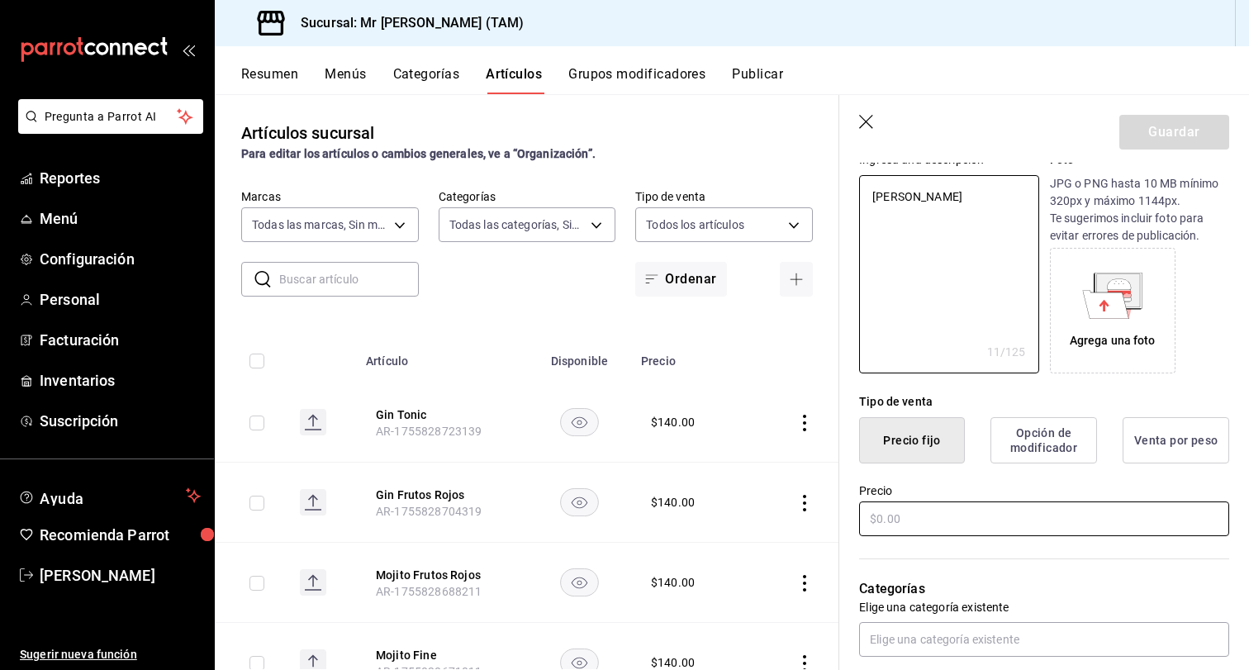
type textarea "[PERSON_NAME]"
click at [926, 525] on input "text" at bounding box center [1044, 518] width 370 height 35
type textarea "x"
type input "$1.00"
type textarea "x"
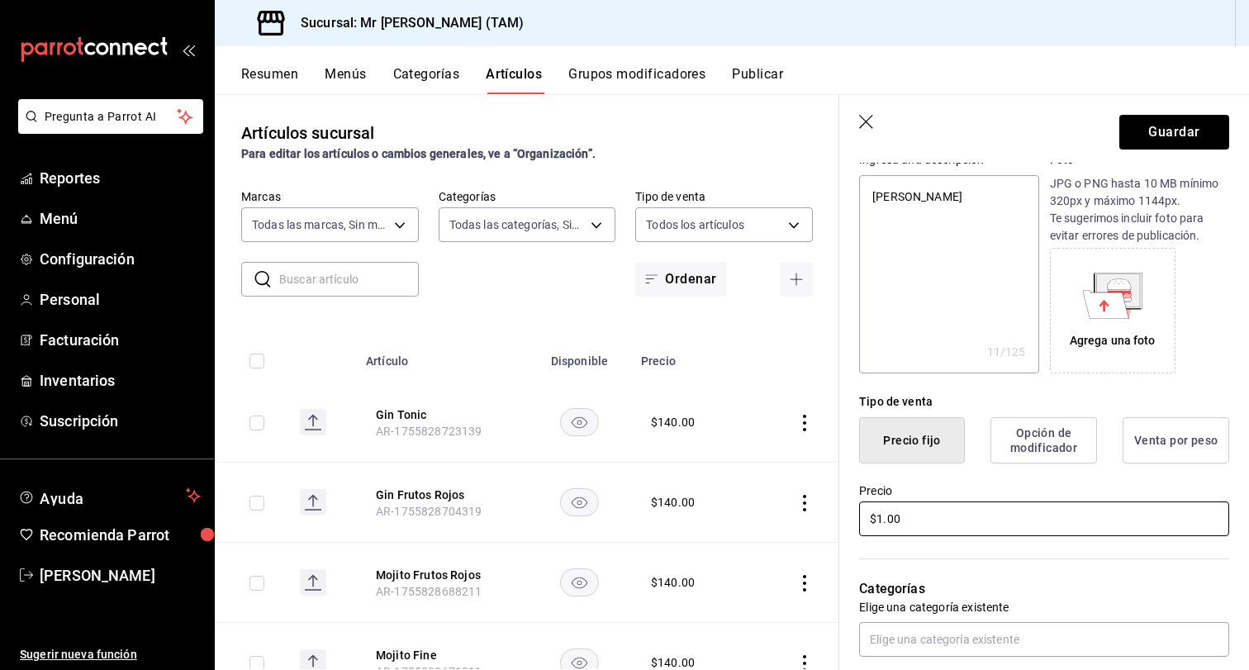
type input "$14.00"
type textarea "x"
type input "$140.00"
click at [1181, 129] on button "Guardar" at bounding box center [1174, 132] width 110 height 35
type textarea "x"
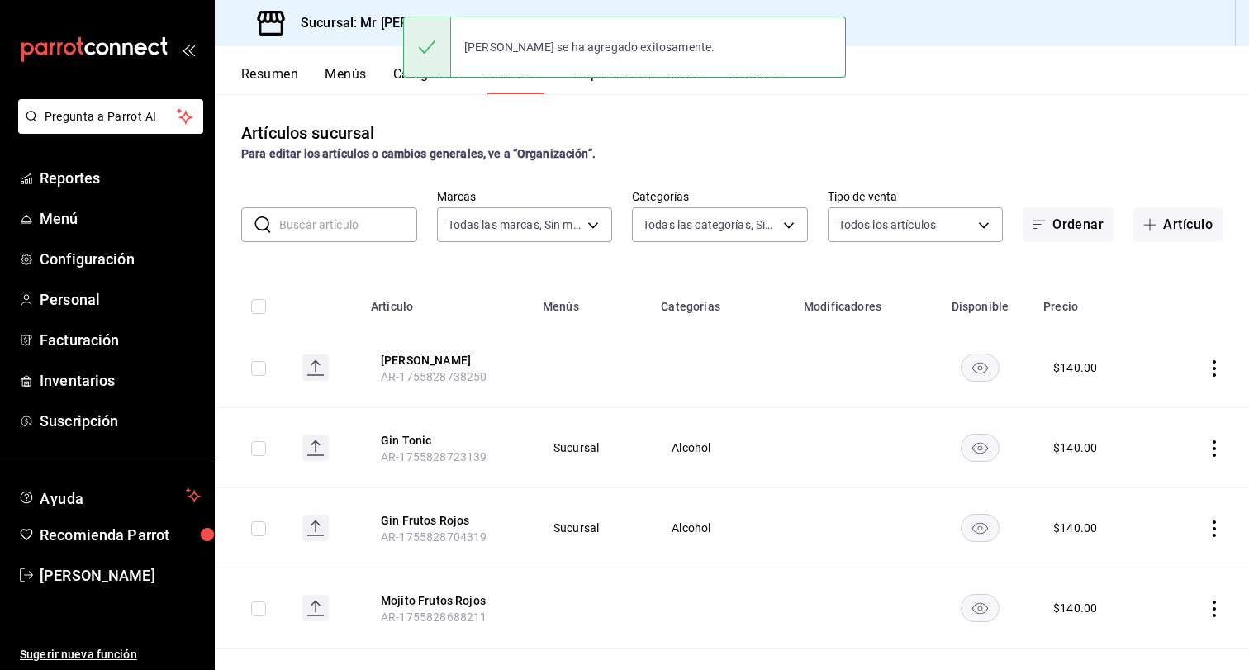
click at [776, 117] on div "Artículos sucursal Para editar los artículos o cambios generales, ve a “Organiz…" at bounding box center [732, 381] width 1034 height 575
click at [771, 79] on div "[PERSON_NAME] se ha agregado exitosamente." at bounding box center [624, 47] width 443 height 71
click at [762, 83] on button "Publicar" at bounding box center [757, 80] width 51 height 28
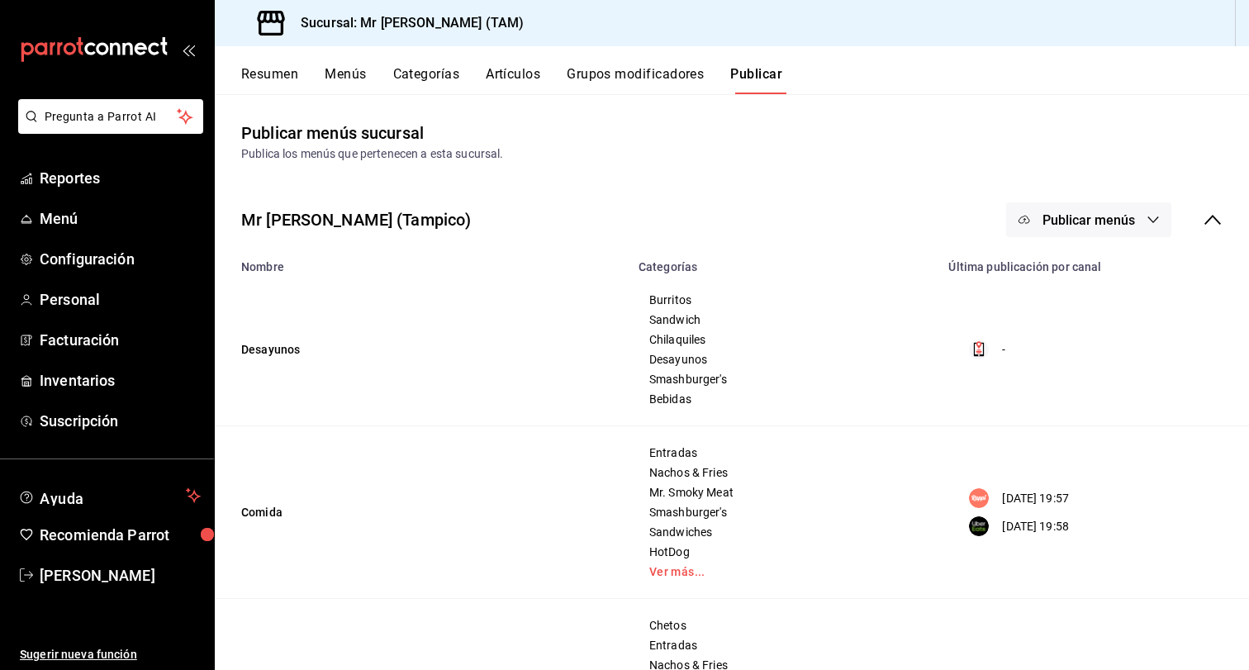
click at [1130, 218] on span "Publicar menús" at bounding box center [1089, 220] width 93 height 16
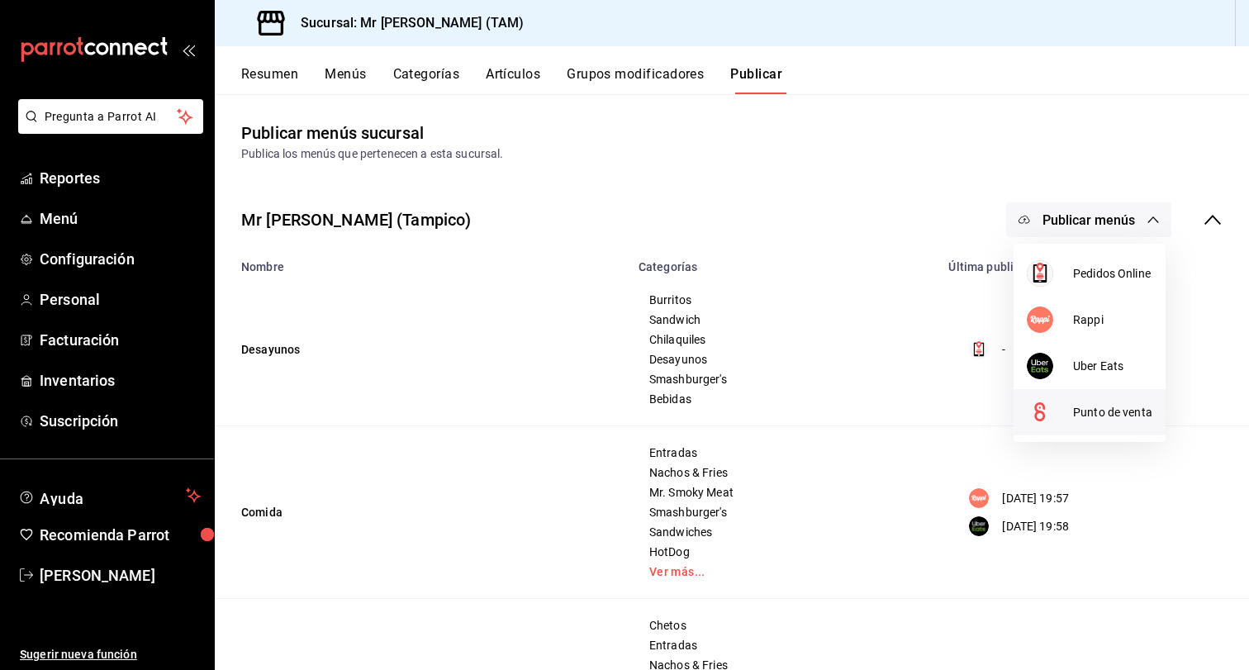
click at [1104, 408] on span "Punto de venta" at bounding box center [1112, 412] width 79 height 17
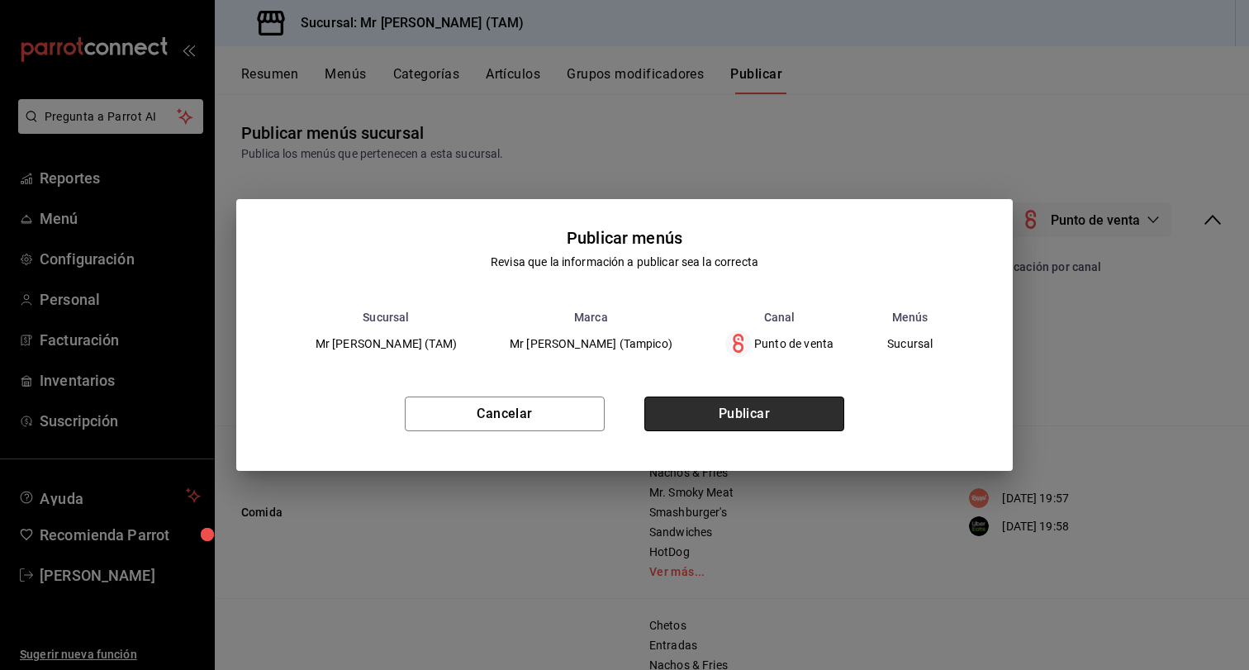
click at [838, 420] on button "Publicar" at bounding box center [744, 414] width 200 height 35
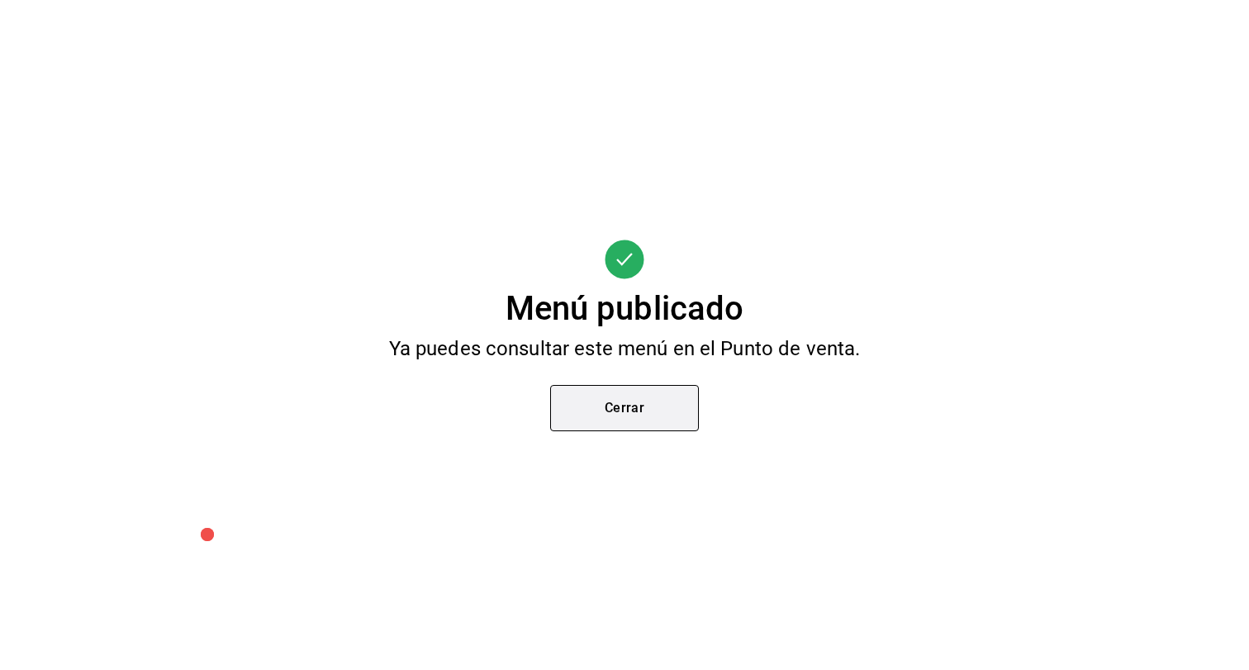
click at [605, 425] on button "Cerrar" at bounding box center [624, 408] width 149 height 46
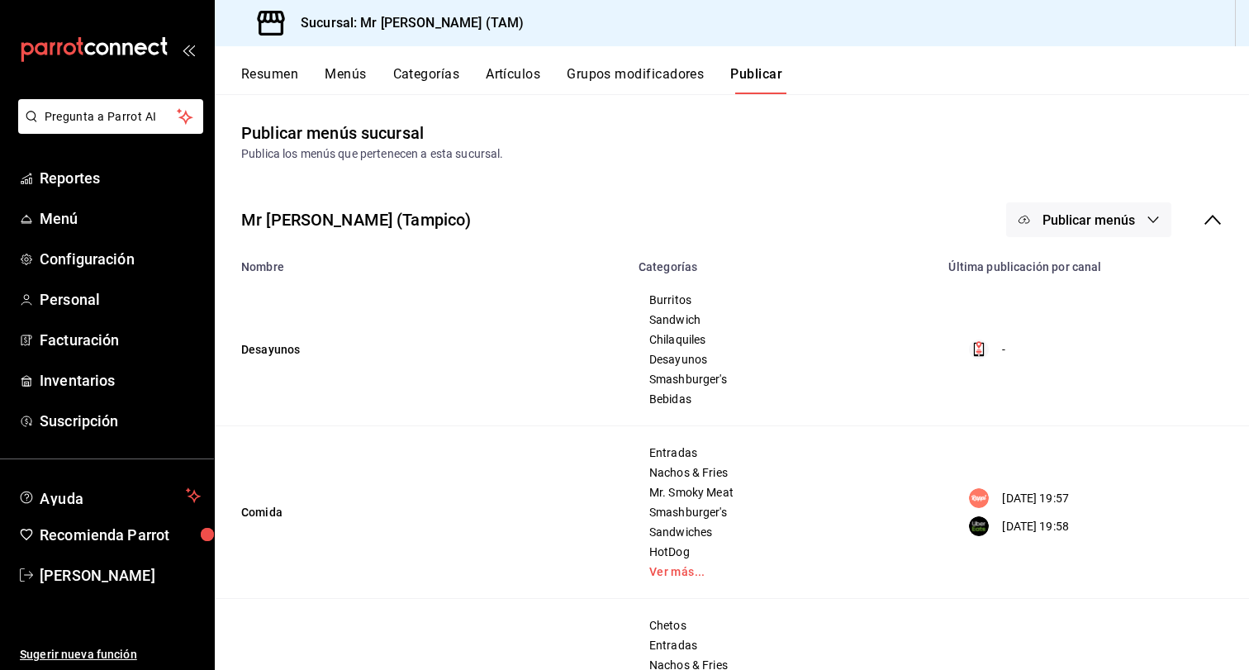
click at [525, 74] on button "Artículos" at bounding box center [513, 80] width 55 height 28
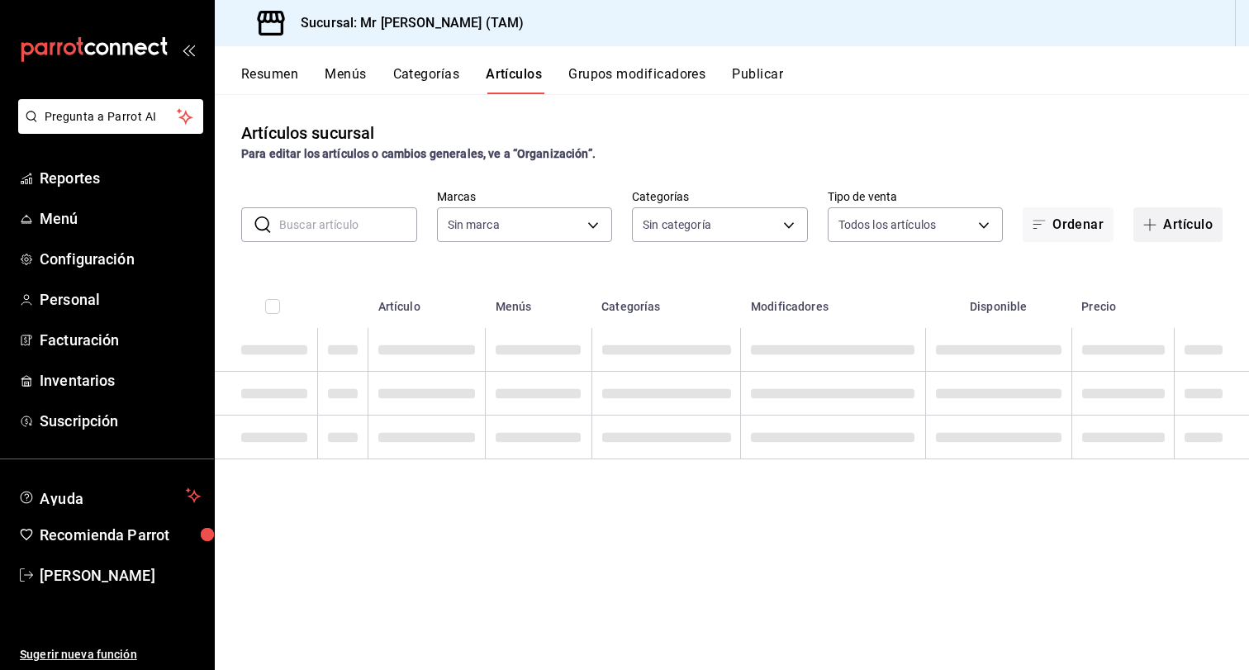
type input "7082ddc5-3cea-471a-bd4f-d41619b848f0,bc9a0e64-aa29-4e82-8e21-4ca092c701c3"
type input "98e53b0e-b931-44eb-a709-16c609951085,57f865e6-9681-483b-af7e-14c45c07fa0b,55a85…"
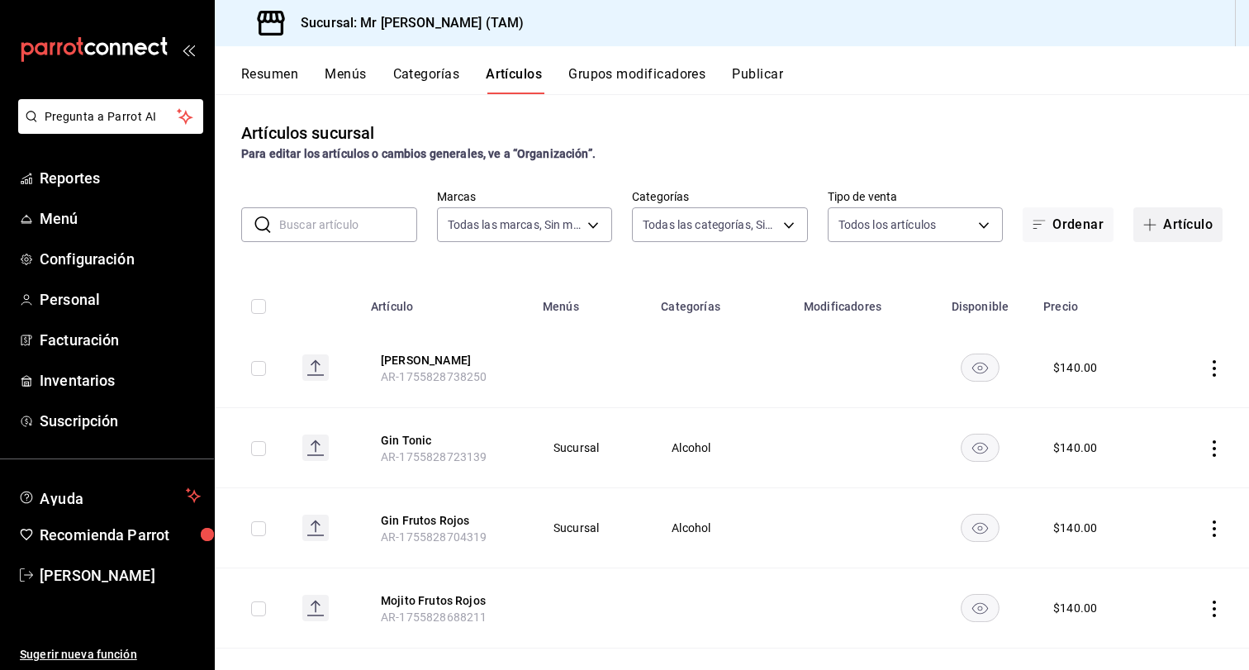
click at [1200, 226] on button "Artículo" at bounding box center [1177, 224] width 89 height 35
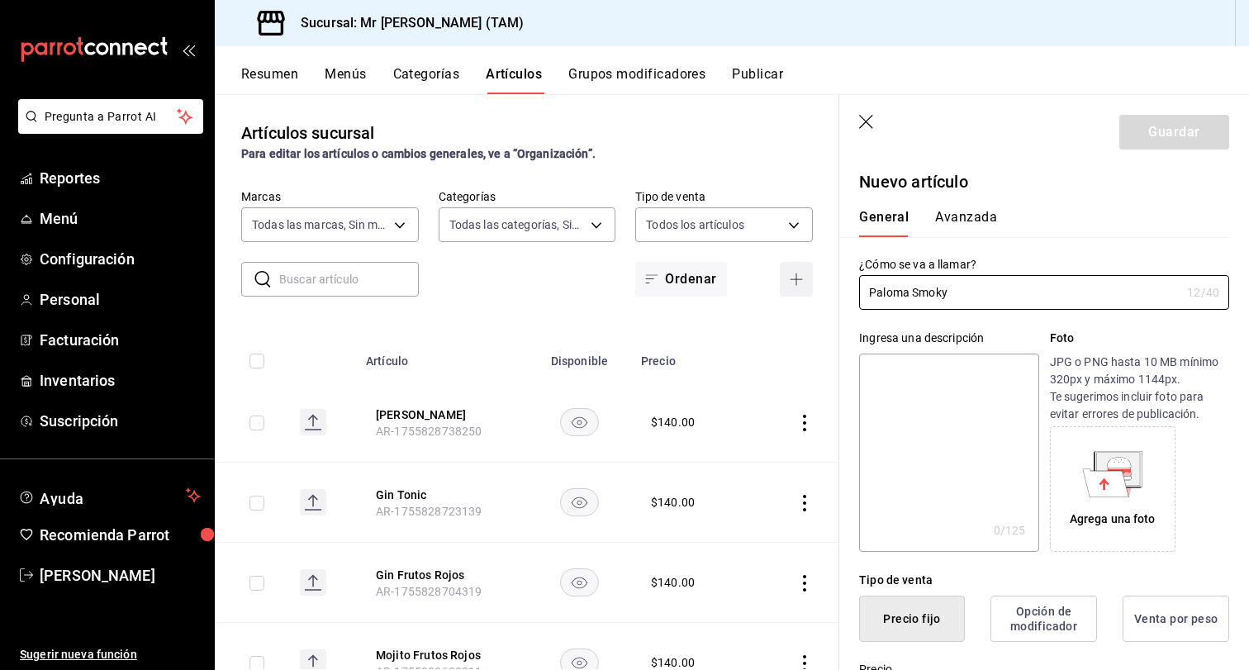
drag, startPoint x: 943, startPoint y: 293, endPoint x: 809, endPoint y: 293, distance: 133.8
click at [809, 293] on main "Artículos sucursal Para editar los artículos o cambios generales, ve a “Organiz…" at bounding box center [732, 382] width 1034 height 576
type input "Paloma Smoky"
click at [915, 427] on textarea at bounding box center [948, 453] width 179 height 198
paste textarea "Paloma Smoky"
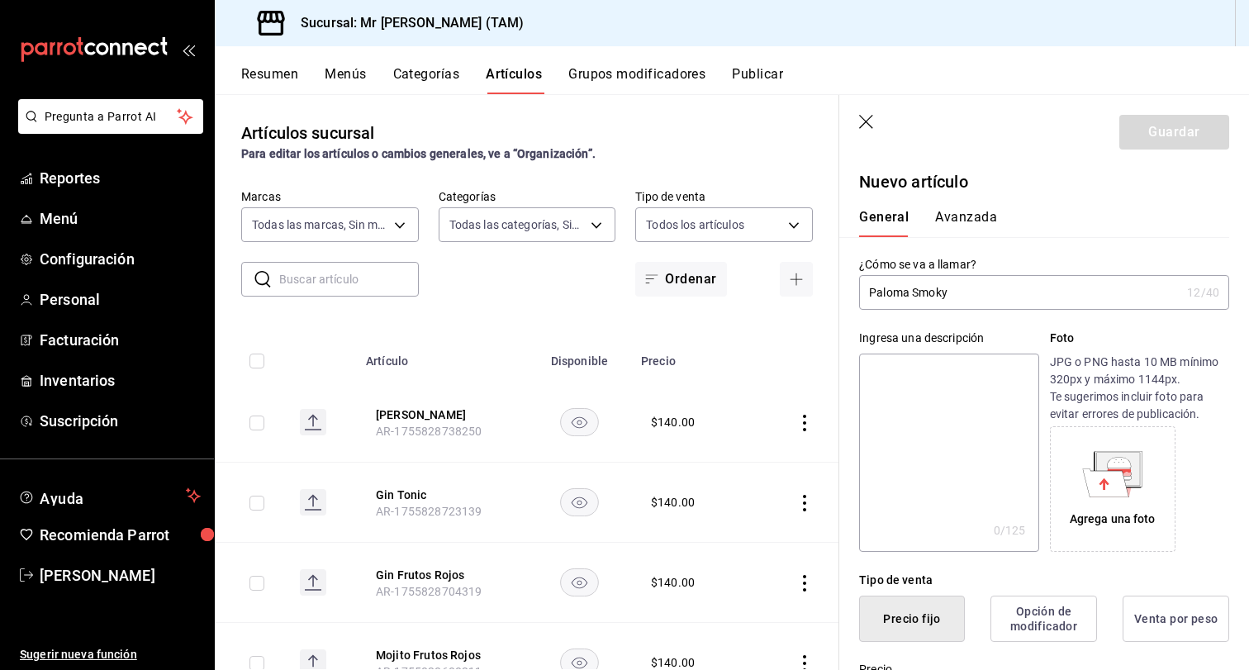
type textarea "Paloma Smoky"
type textarea "x"
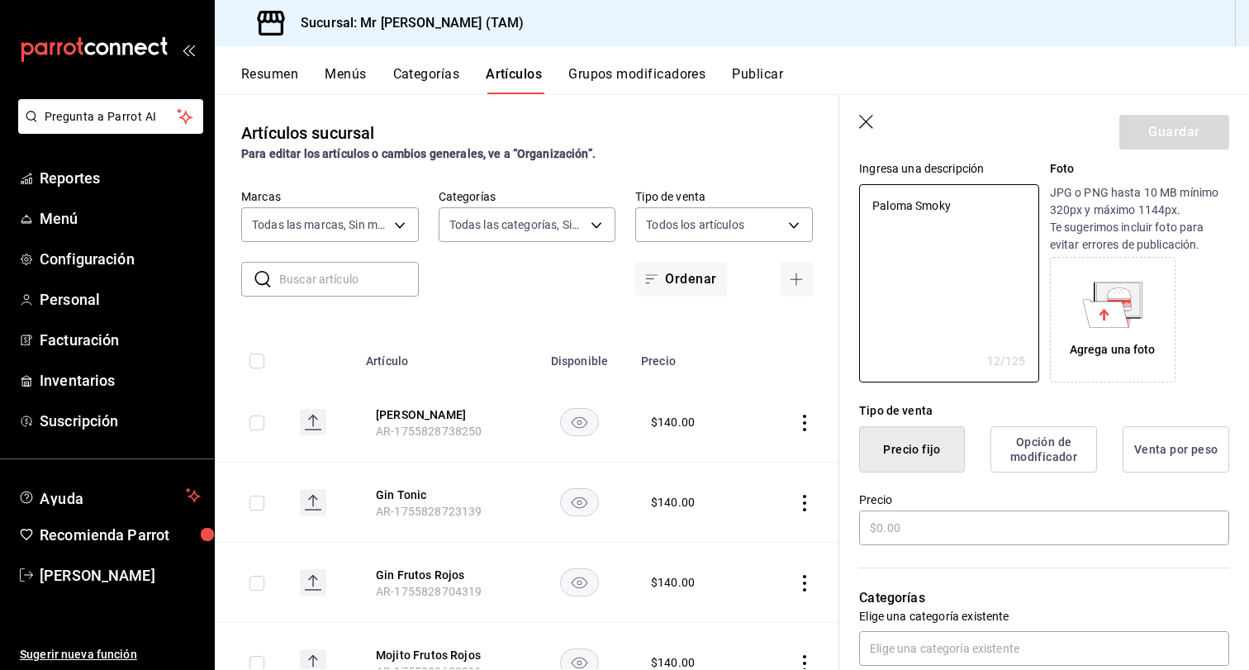
scroll to position [175, 0]
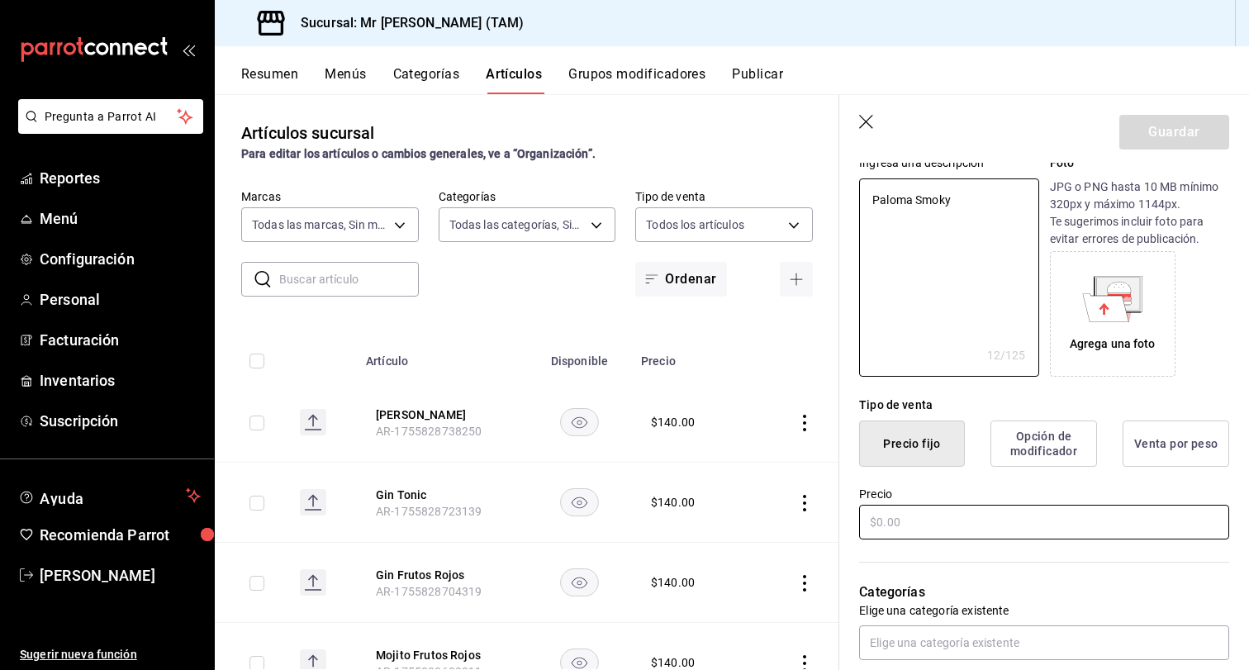
type textarea "Paloma Smoky"
click at [914, 525] on input "text" at bounding box center [1044, 522] width 370 height 35
type textarea "x"
type input "$1.00"
type textarea "x"
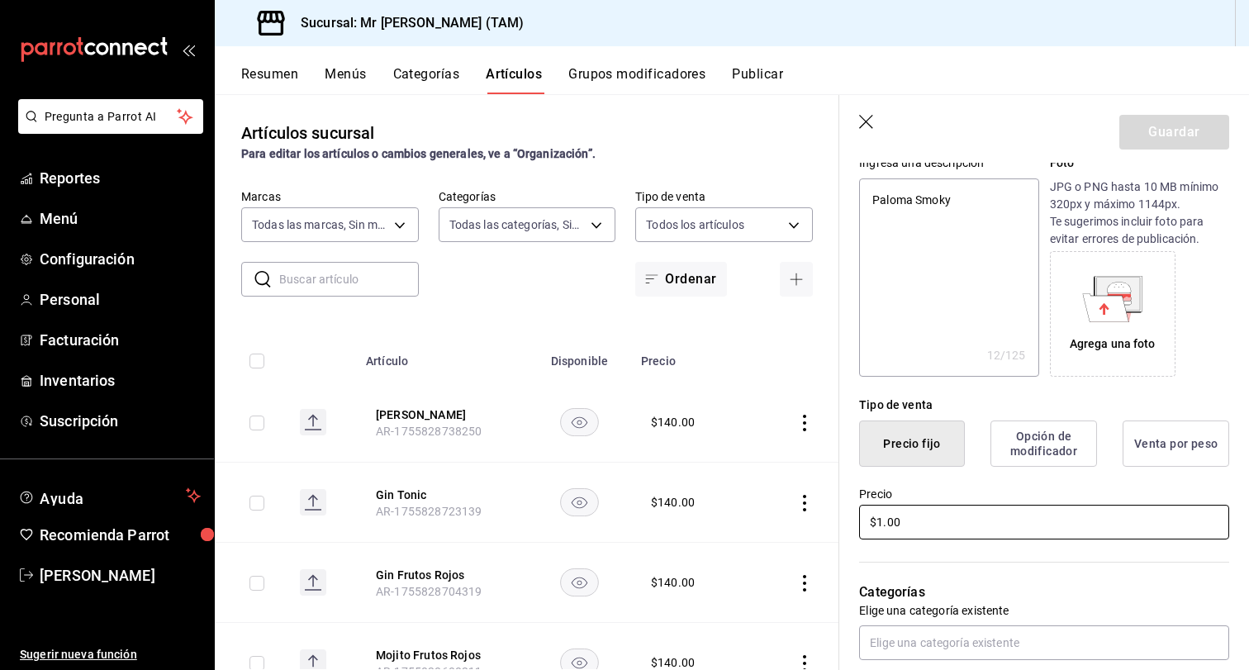
type input "$14.00"
type textarea "x"
type input "$140.00"
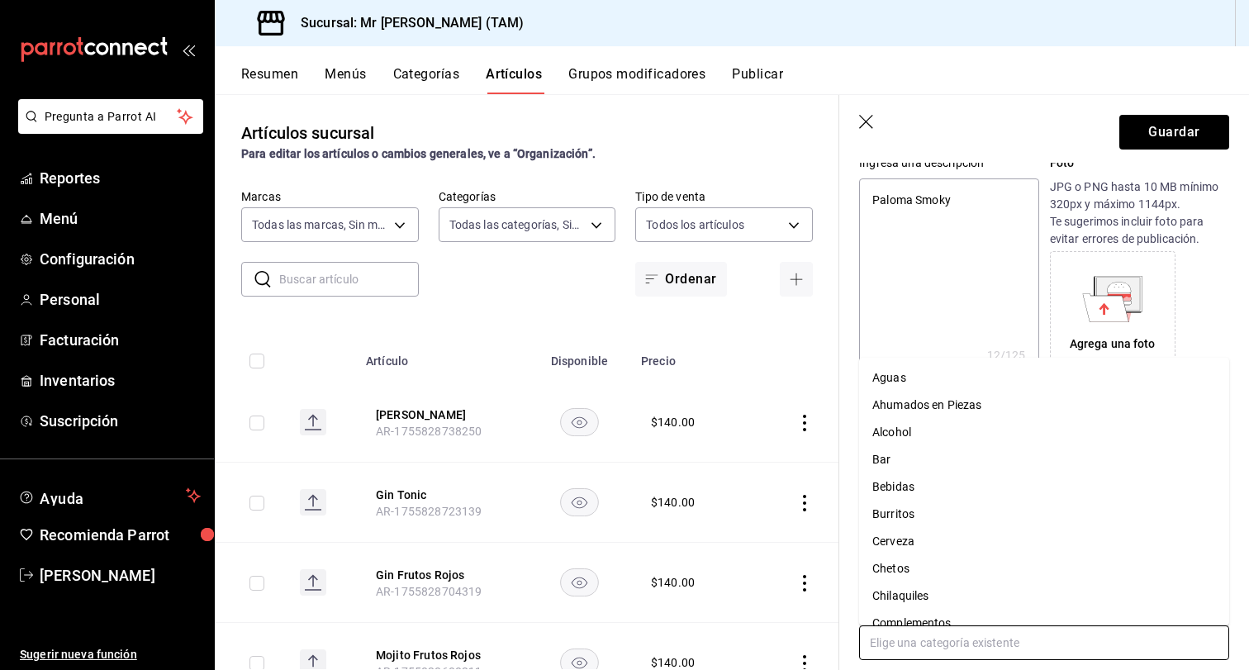
click at [967, 651] on input "text" at bounding box center [1044, 642] width 370 height 35
type input "al"
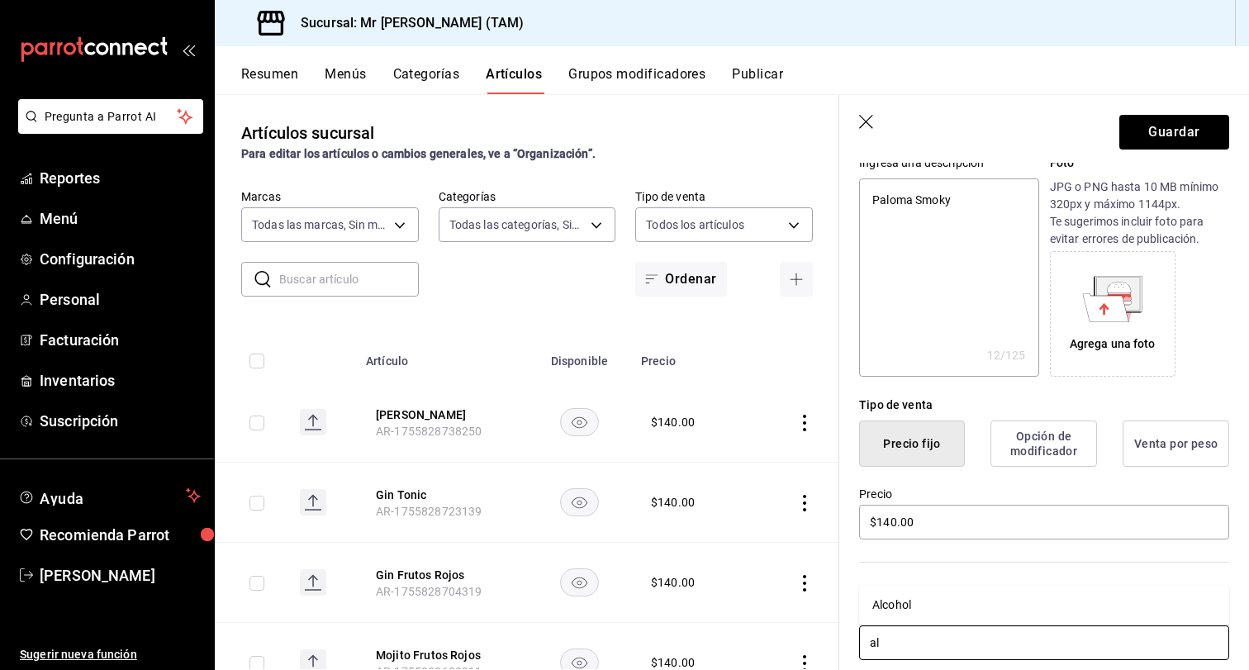
click at [903, 606] on li "Alcohol" at bounding box center [1044, 604] width 370 height 27
type textarea "x"
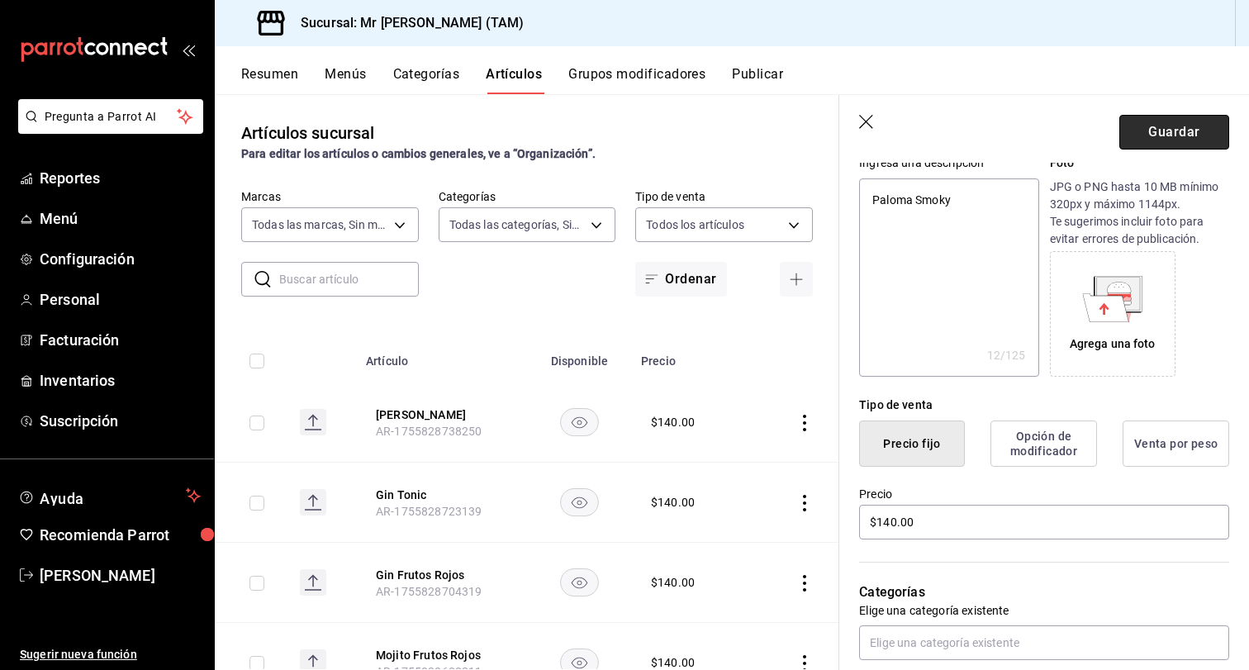
click at [1177, 140] on button "Guardar" at bounding box center [1174, 132] width 110 height 35
type textarea "x"
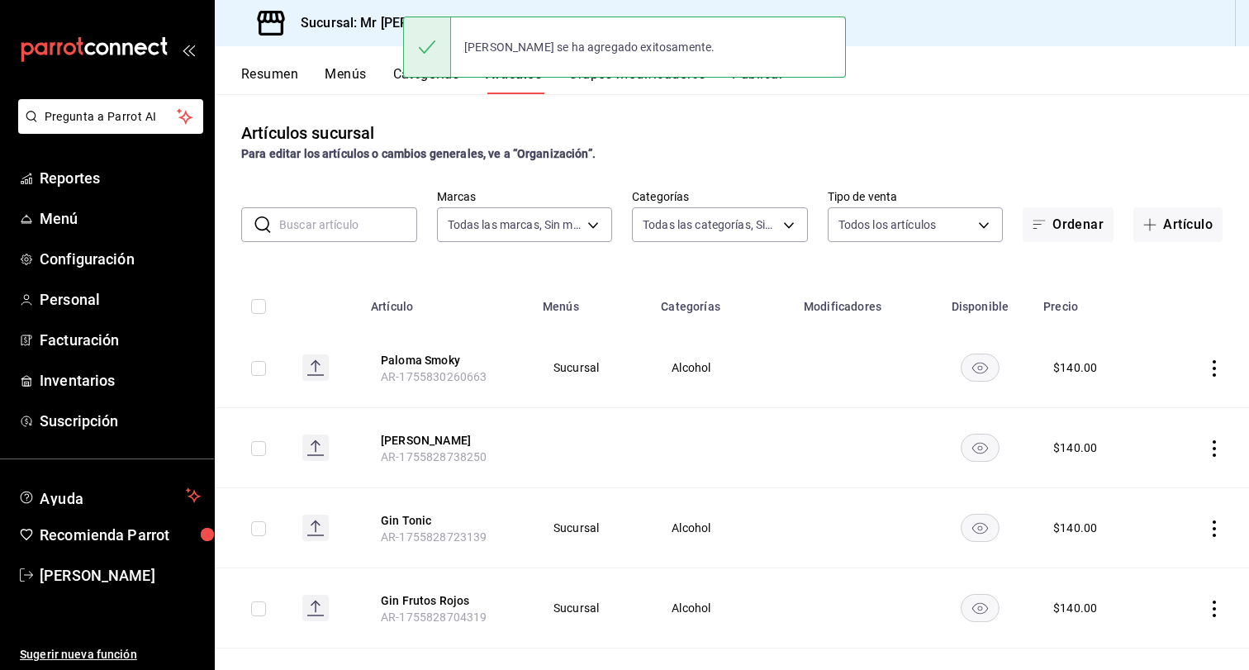
click at [775, 79] on div "[PERSON_NAME] se ha agregado exitosamente." at bounding box center [624, 47] width 443 height 71
click at [763, 78] on div "[PERSON_NAME] se ha agregado exitosamente." at bounding box center [624, 47] width 443 height 71
click at [781, 85] on button "Publicar" at bounding box center [757, 80] width 51 height 28
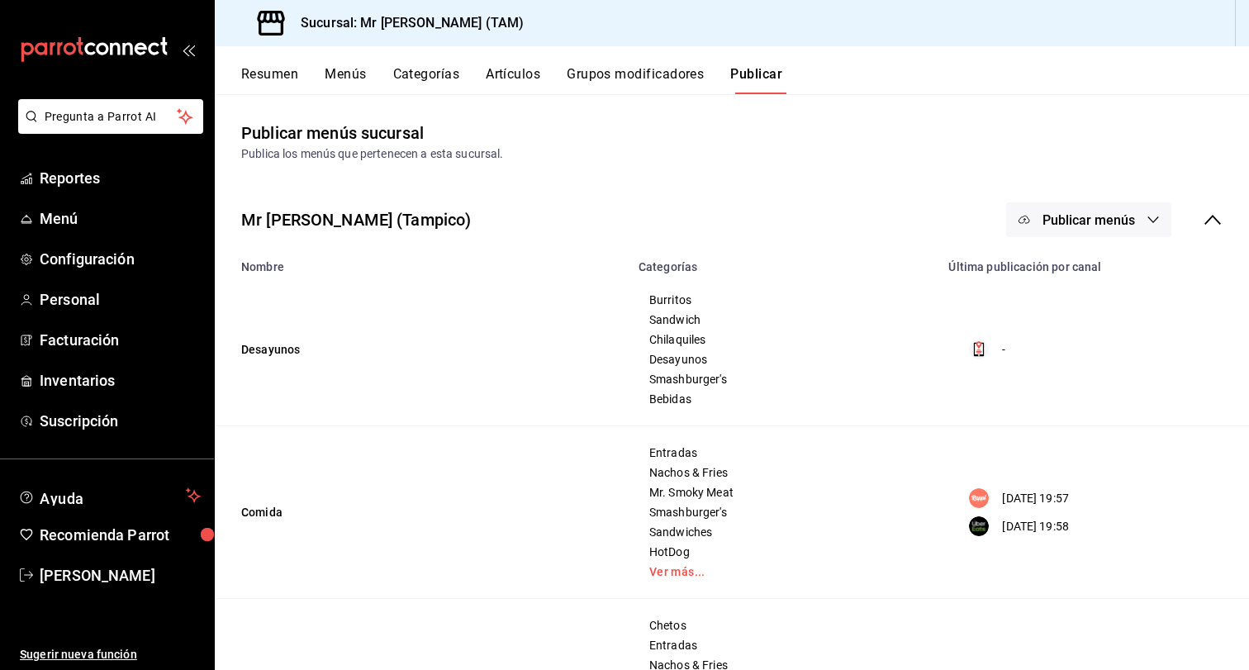
click at [1114, 207] on button "Publicar menús" at bounding box center [1088, 219] width 165 height 35
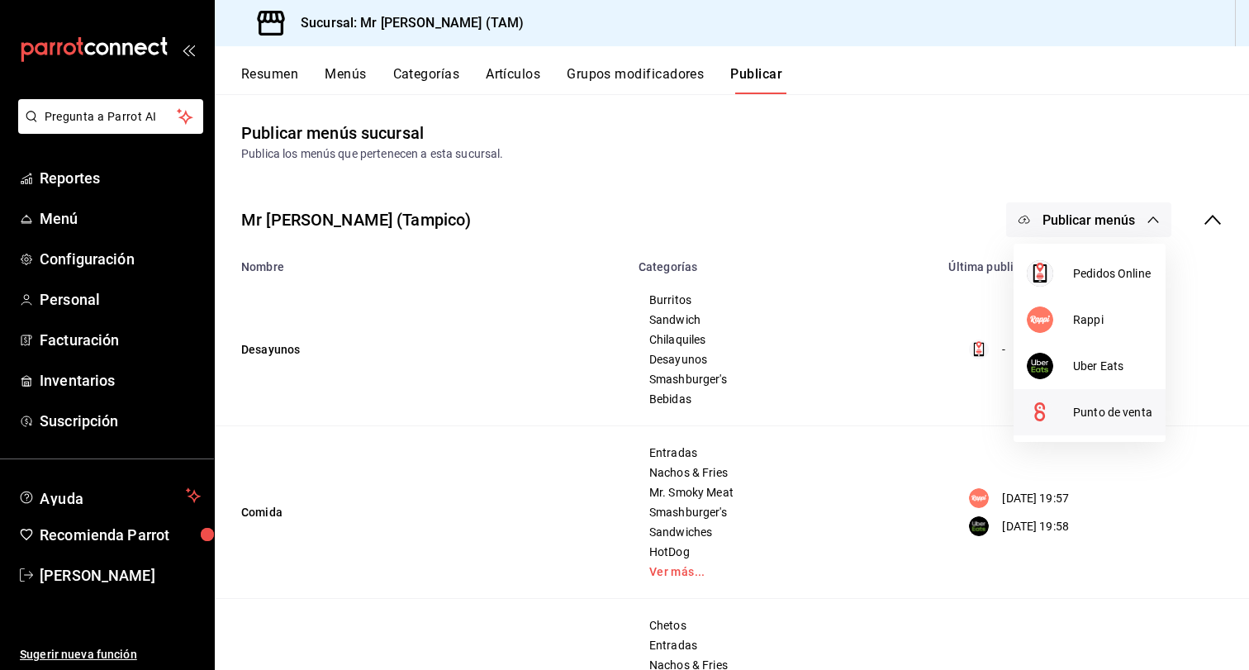
click at [1096, 405] on span "Punto de venta" at bounding box center [1112, 412] width 79 height 17
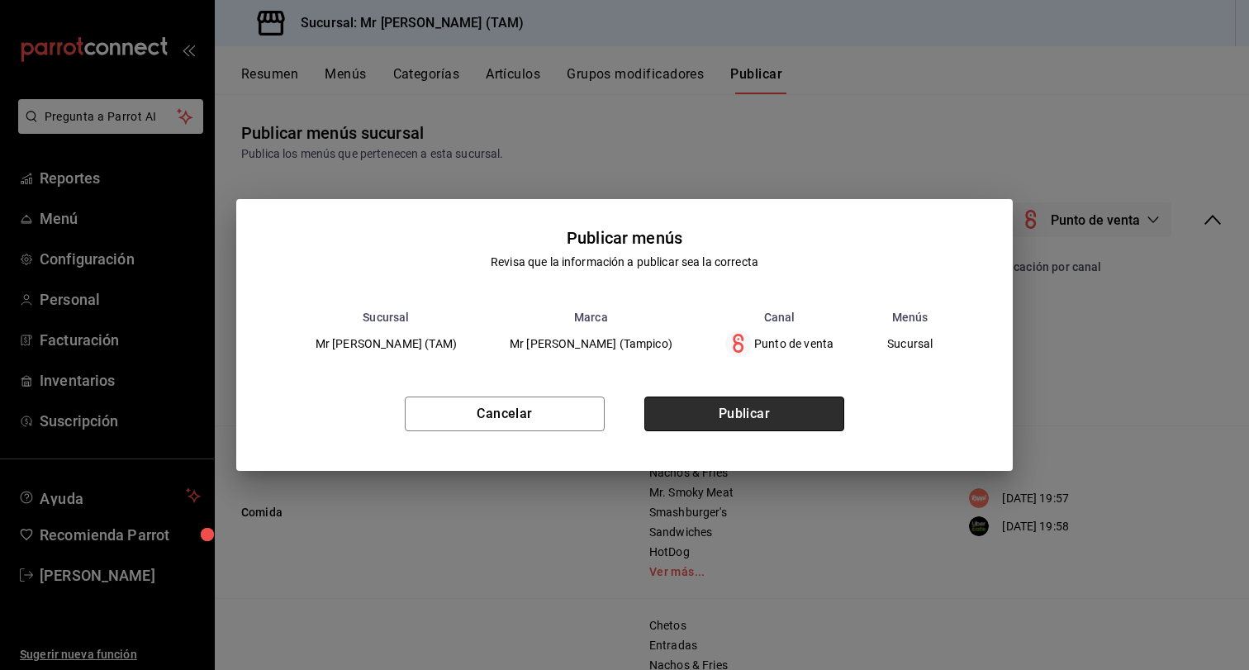
click at [798, 421] on button "Publicar" at bounding box center [744, 414] width 200 height 35
